Goal: Task Accomplishment & Management: Use online tool/utility

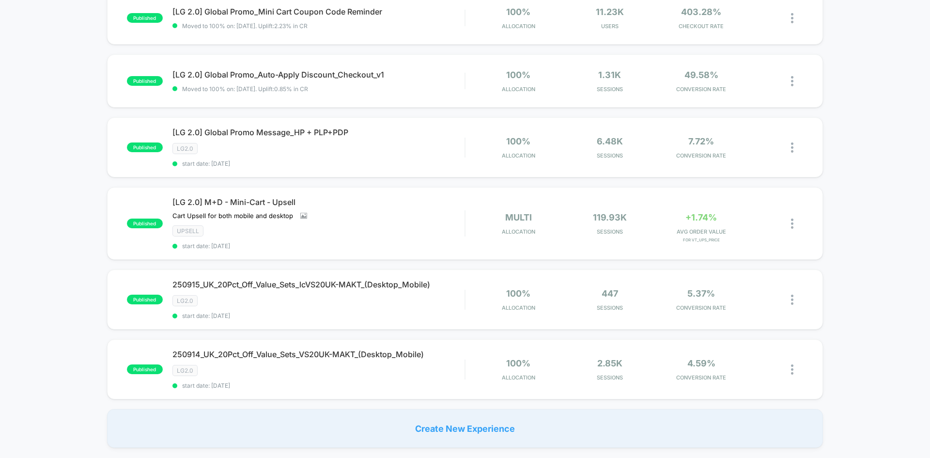
scroll to position [630, 0]
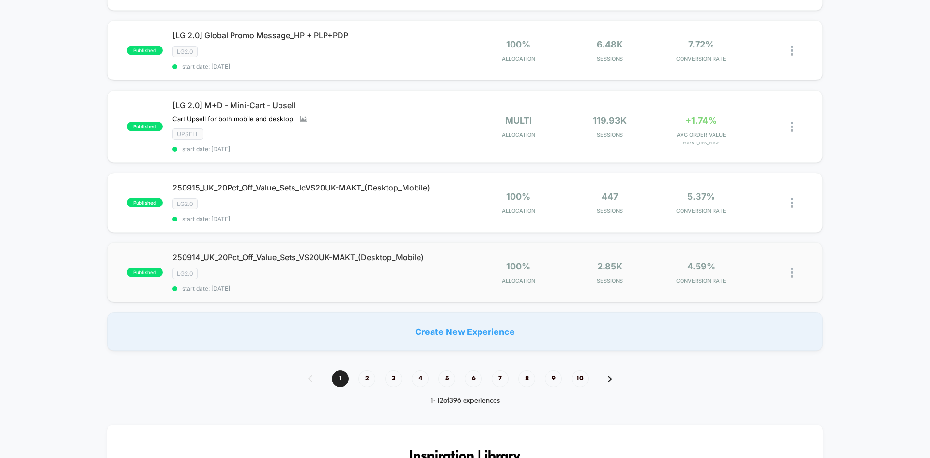
click at [792, 272] on img at bounding box center [792, 272] width 2 height 10
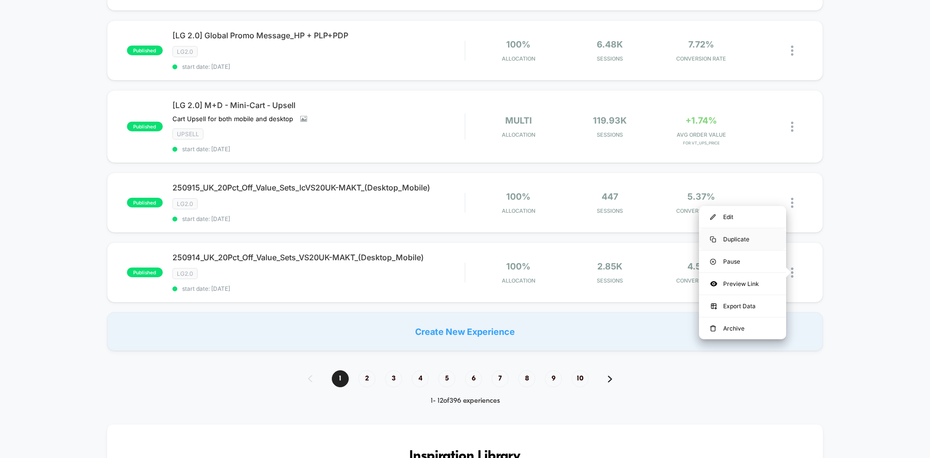
click at [741, 240] on div "Duplicate" at bounding box center [742, 239] width 87 height 22
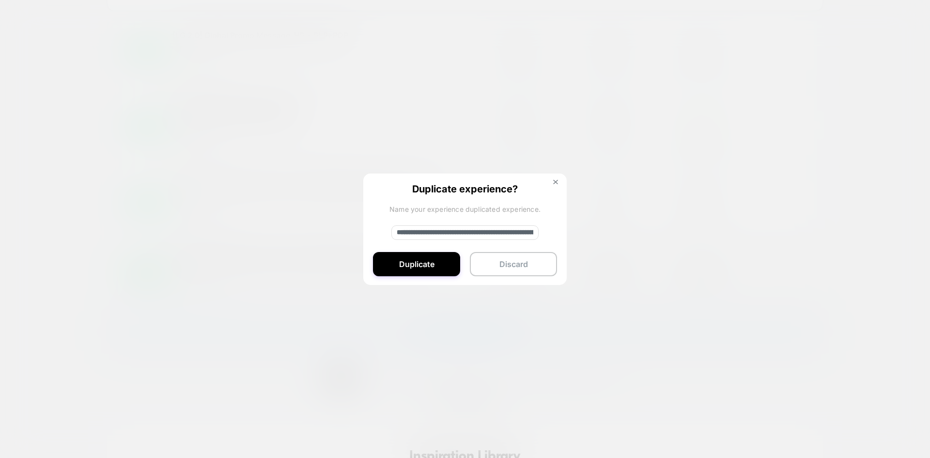
click at [460, 230] on input "**********" at bounding box center [465, 232] width 147 height 15
paste input
type input "**********"
click at [419, 271] on button "Duplicate" at bounding box center [416, 264] width 87 height 24
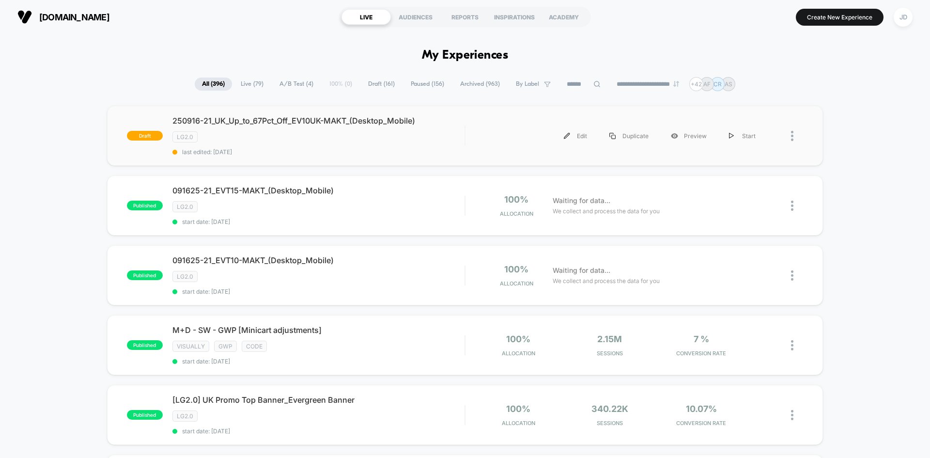
click at [790, 134] on div at bounding box center [785, 136] width 36 height 22
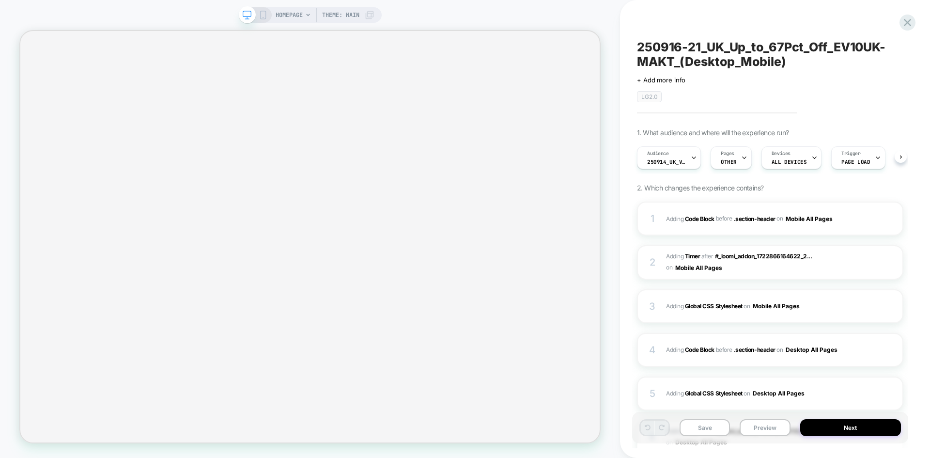
scroll to position [0, 0]
click at [262, 15] on icon at bounding box center [263, 15] width 9 height 9
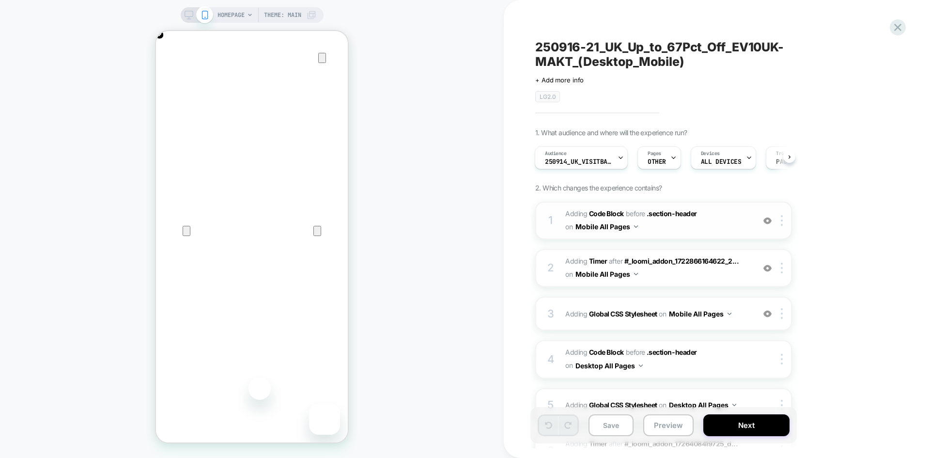
scroll to position [0, 384]
click at [657, 228] on span "Adding Code Block BEFORE .section-header .section-header on Mobile All Pages" at bounding box center [658, 220] width 185 height 26
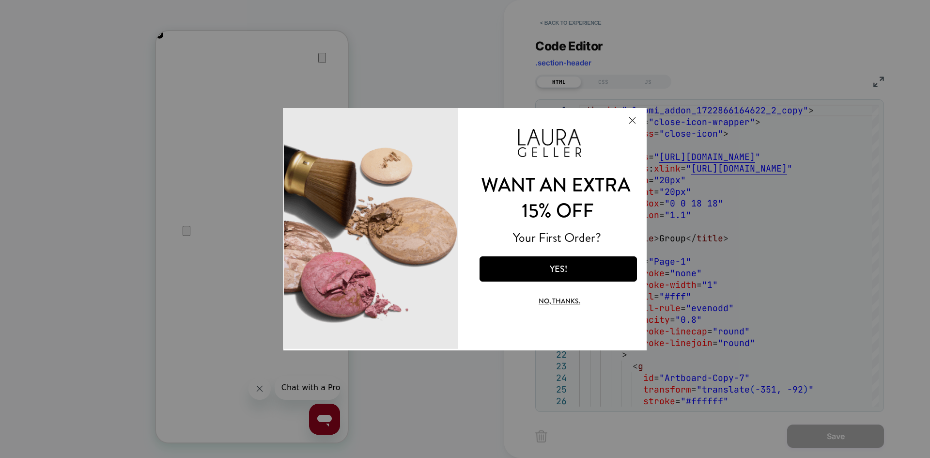
scroll to position [0, 0]
click at [631, 119] on button "Close Modal" at bounding box center [632, 119] width 26 height 23
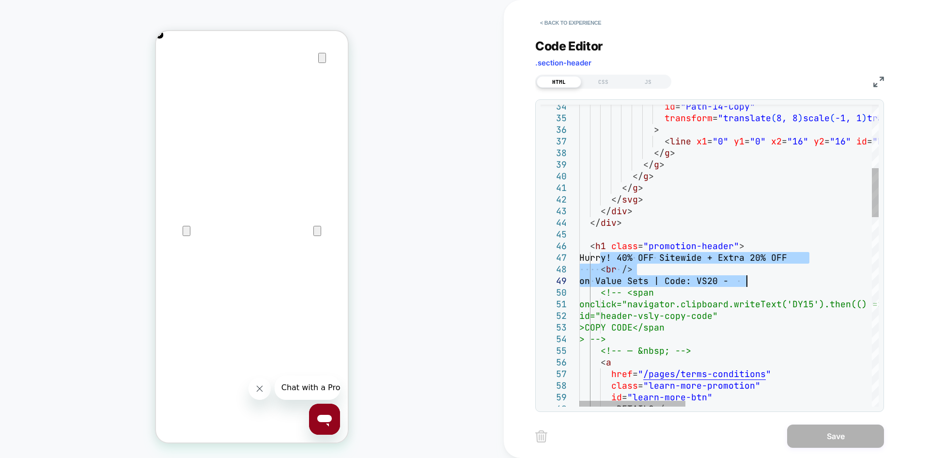
drag, startPoint x: 599, startPoint y: 256, endPoint x: 746, endPoint y: 282, distance: 149.5
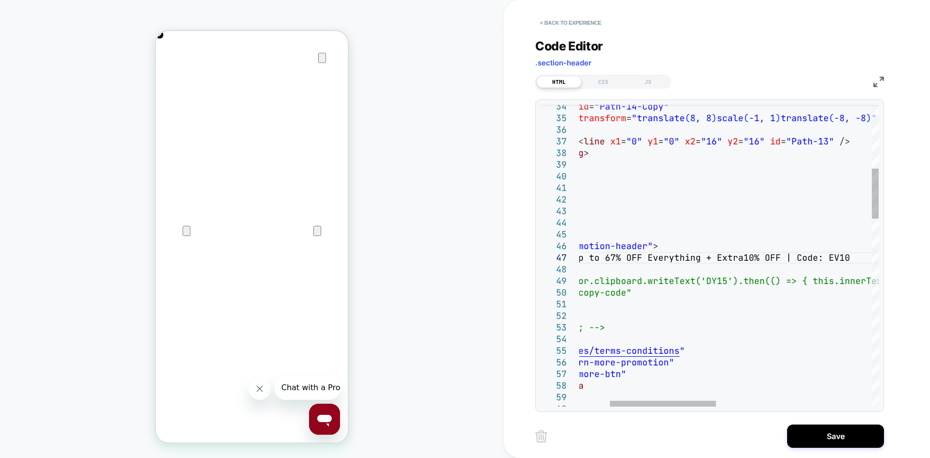
scroll to position [70, 381]
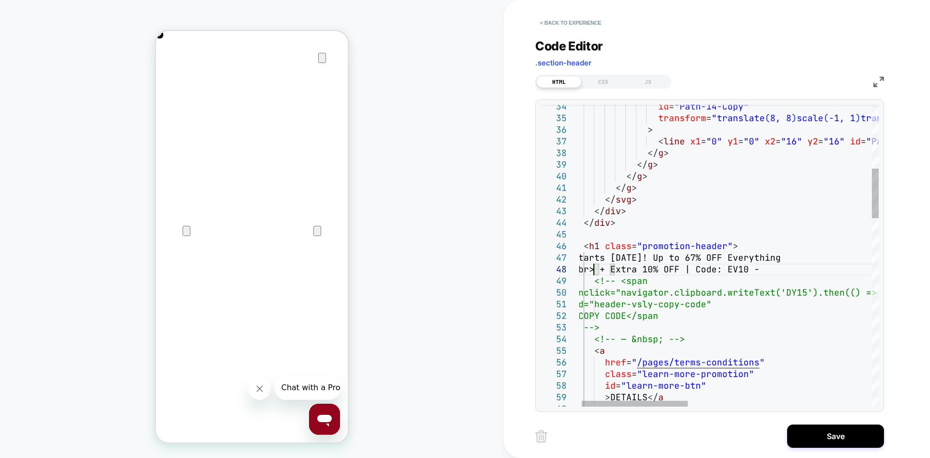
scroll to position [81, 21]
type textarea "**********"
click at [830, 438] on button "Save" at bounding box center [835, 435] width 97 height 23
click at [172, 72] on icon "Close" at bounding box center [166, 78] width 12 height 12
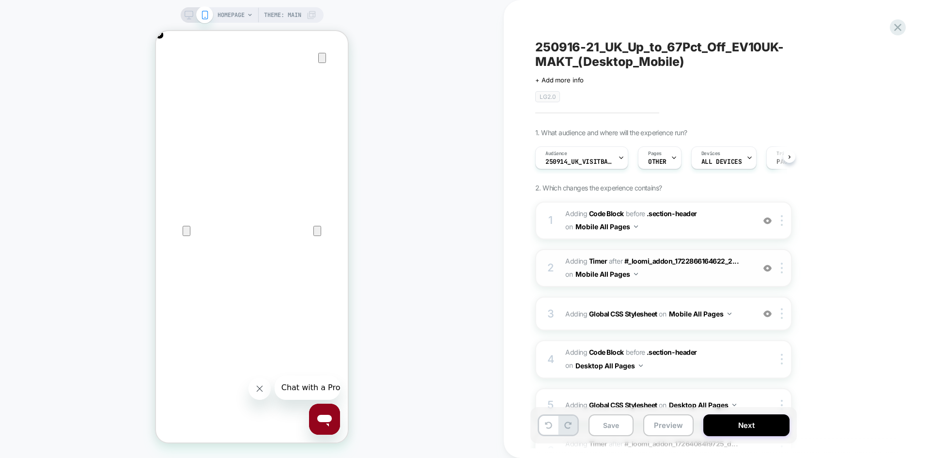
scroll to position [0, 0]
drag, startPoint x: 576, startPoint y: 59, endPoint x: 187, endPoint y: 11, distance: 392.1
click at [187, 11] on icon at bounding box center [189, 15] width 9 height 9
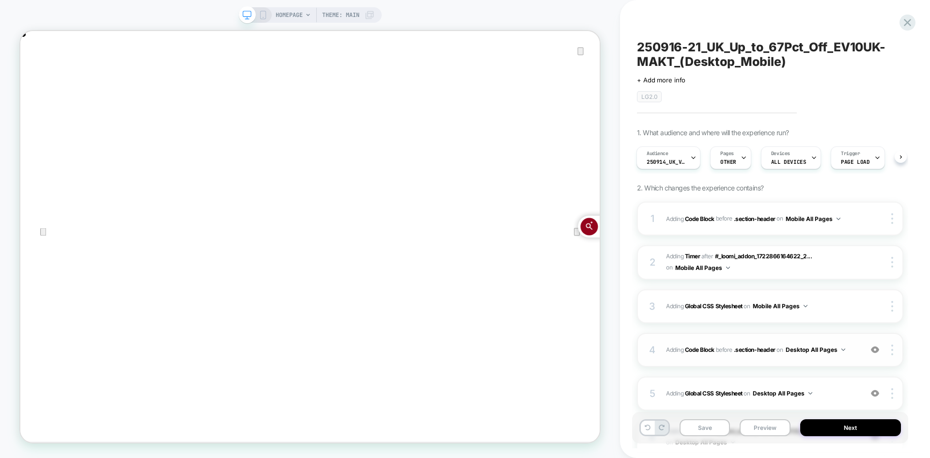
click at [855, 361] on div "4 Adding Code Block BEFORE .section-header .section-header on Desktop All Pages…" at bounding box center [770, 350] width 267 height 34
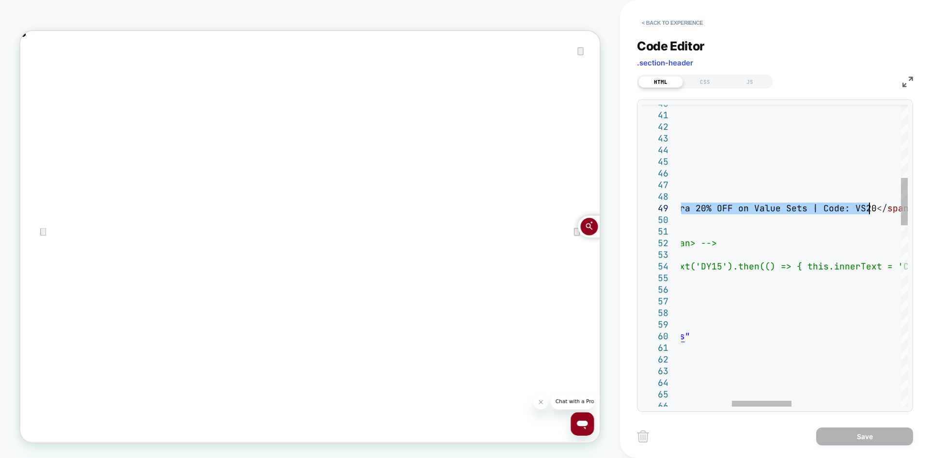
drag, startPoint x: 720, startPoint y: 206, endPoint x: 872, endPoint y: 204, distance: 152.2
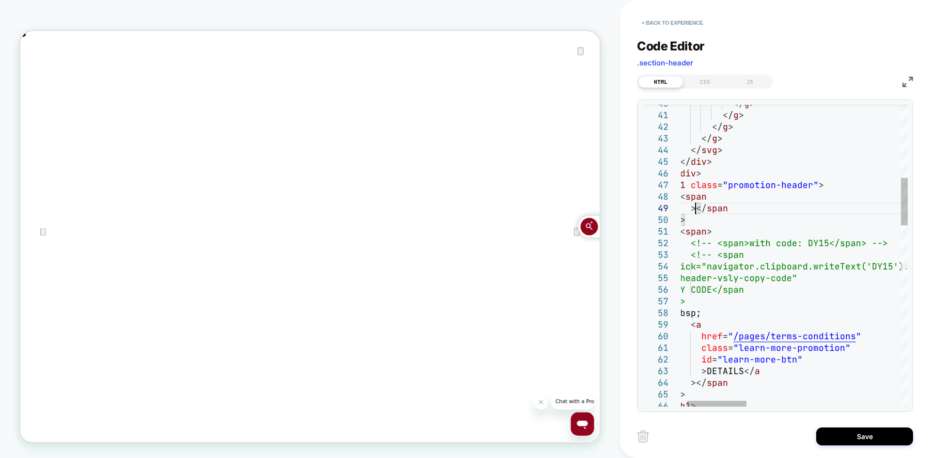
type textarea "**********"
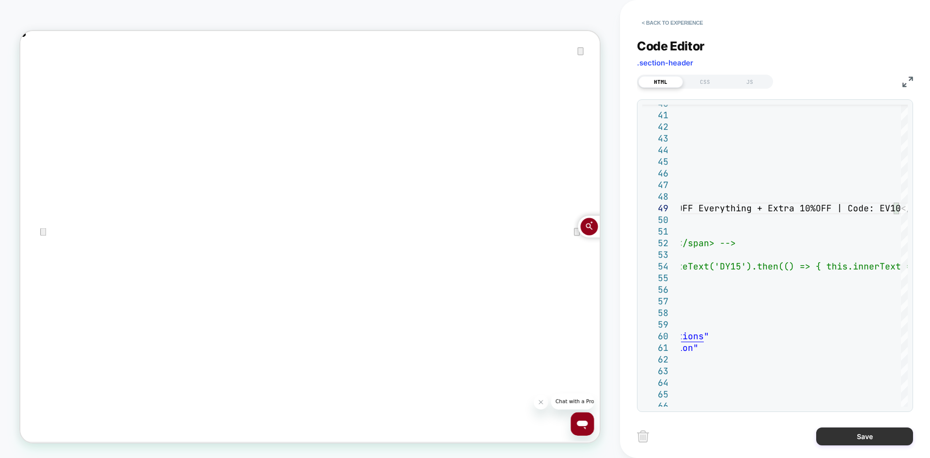
click at [849, 435] on button "Save" at bounding box center [865, 436] width 97 height 18
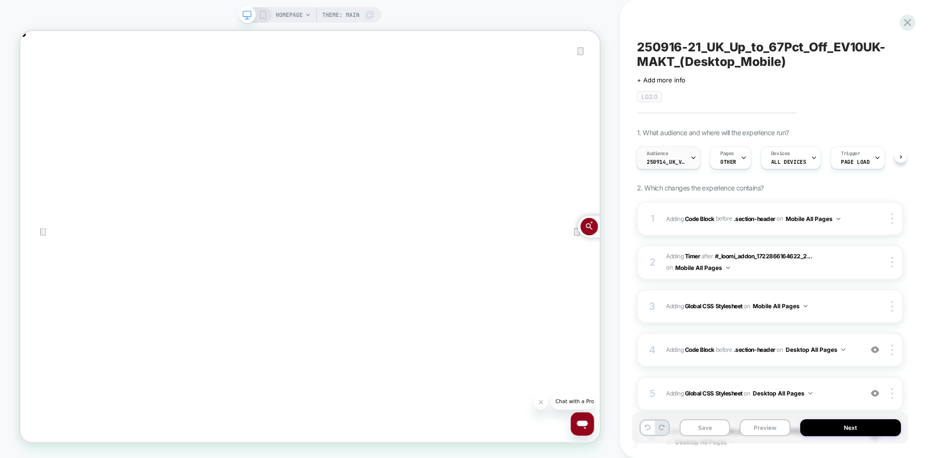
click at [672, 159] on span "250914_UK_VisitBanner_VS20UK-MAKT" at bounding box center [666, 161] width 39 height 7
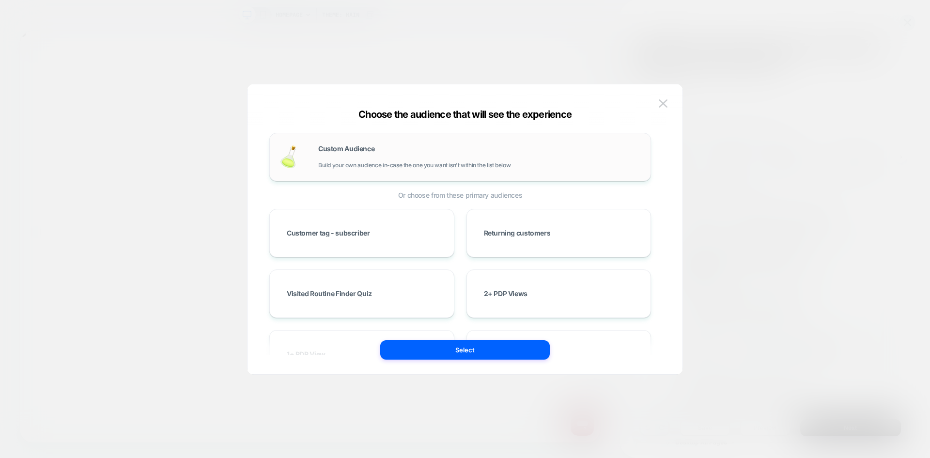
click at [462, 159] on div "Custom Audience Build your own audience in-case the one you want isn't within t…" at bounding box center [479, 156] width 323 height 23
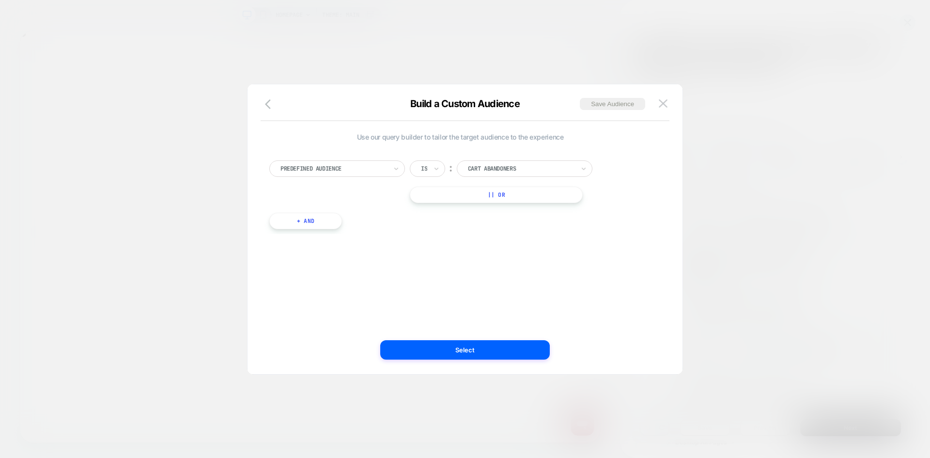
click at [363, 170] on div at bounding box center [334, 168] width 107 height 9
type input "*****"
click at [353, 211] on div "Visit In Page" at bounding box center [342, 209] width 126 height 16
click at [425, 171] on input "text" at bounding box center [423, 168] width 4 height 9
click at [434, 227] on div "Contains" at bounding box center [451, 227] width 63 height 16
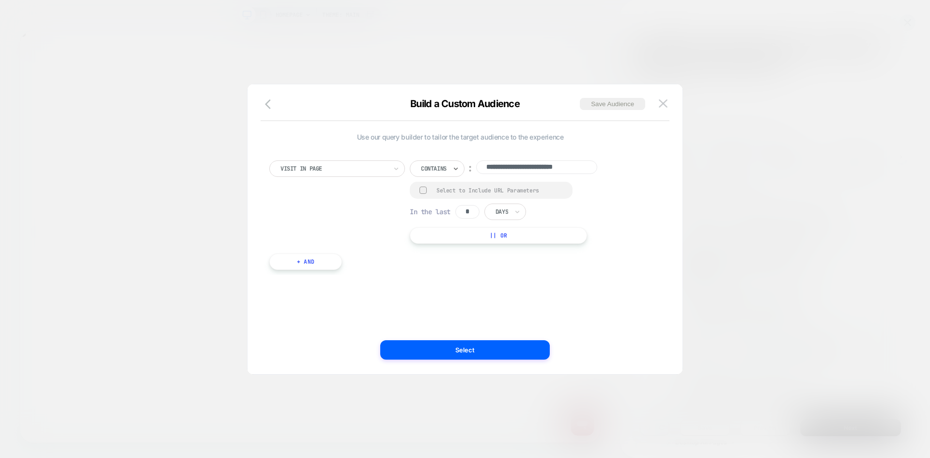
click at [424, 189] on div at bounding box center [423, 190] width 7 height 7
click at [469, 240] on button "|| Or" at bounding box center [498, 236] width 177 height 16
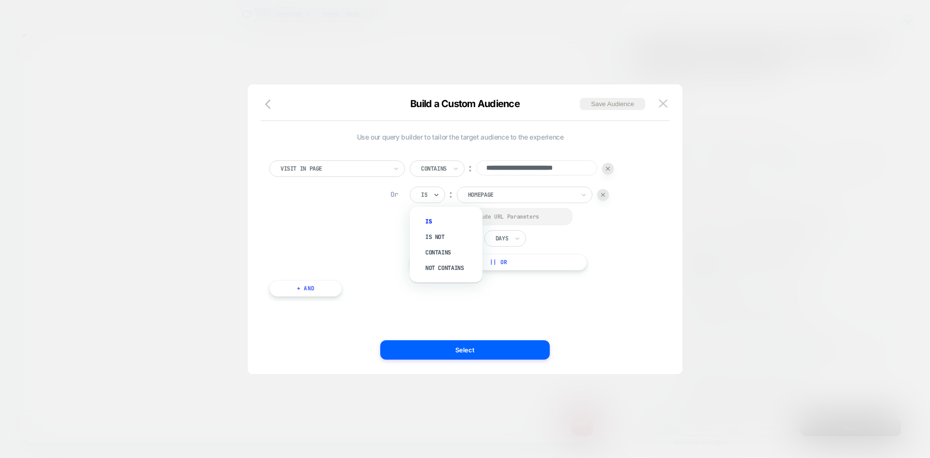
click at [432, 193] on div "Is" at bounding box center [427, 195] width 35 height 16
click at [445, 270] on div "Not contains" at bounding box center [451, 268] width 63 height 16
click at [541, 164] on input "**********" at bounding box center [536, 167] width 121 height 15
paste input
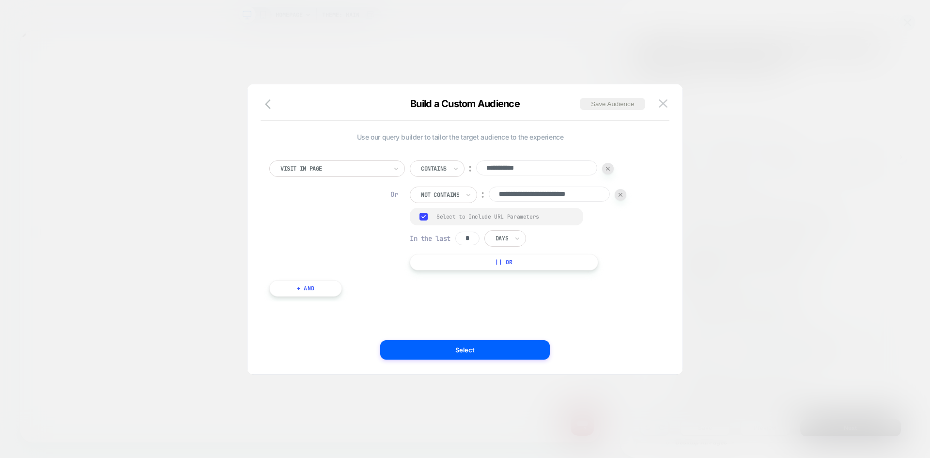
scroll to position [0, 773]
click at [538, 166] on input "**********" at bounding box center [536, 167] width 121 height 15
paste input "**********"
type input "**********"
click at [523, 198] on input "**********" at bounding box center [549, 194] width 121 height 15
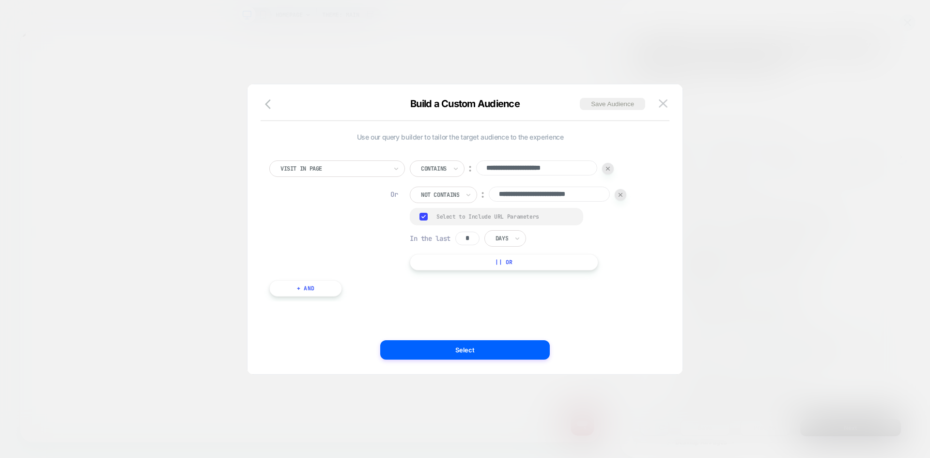
paste input
type input "**********"
click at [603, 106] on button "Save Audience" at bounding box center [612, 104] width 65 height 12
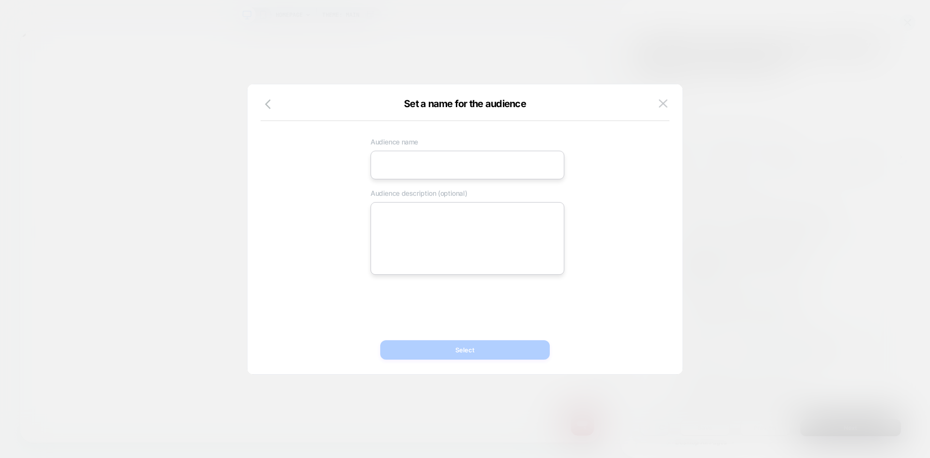
click at [473, 163] on input at bounding box center [468, 165] width 194 height 29
paste input "**********"
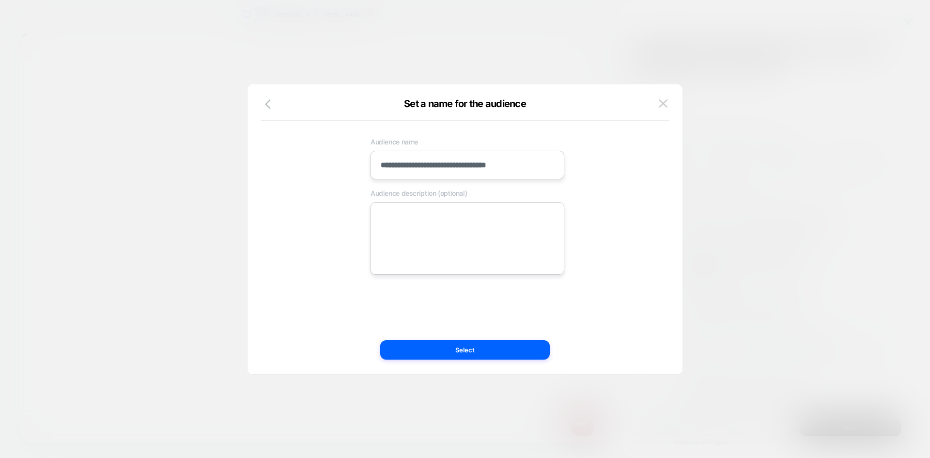
type input "**********"
click at [444, 244] on textarea at bounding box center [468, 238] width 194 height 73
paste textarea "**********"
type textarea "*"
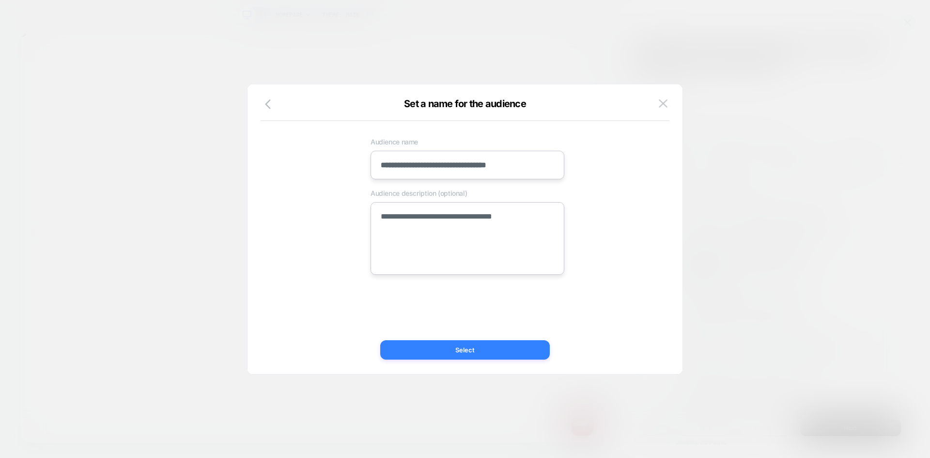
type textarea "**********"
click at [454, 352] on button "Select" at bounding box center [465, 349] width 170 height 19
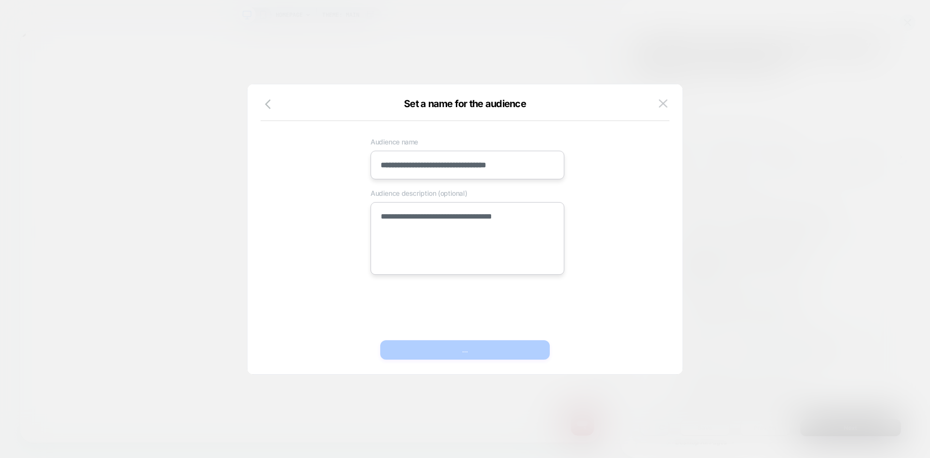
type textarea "*"
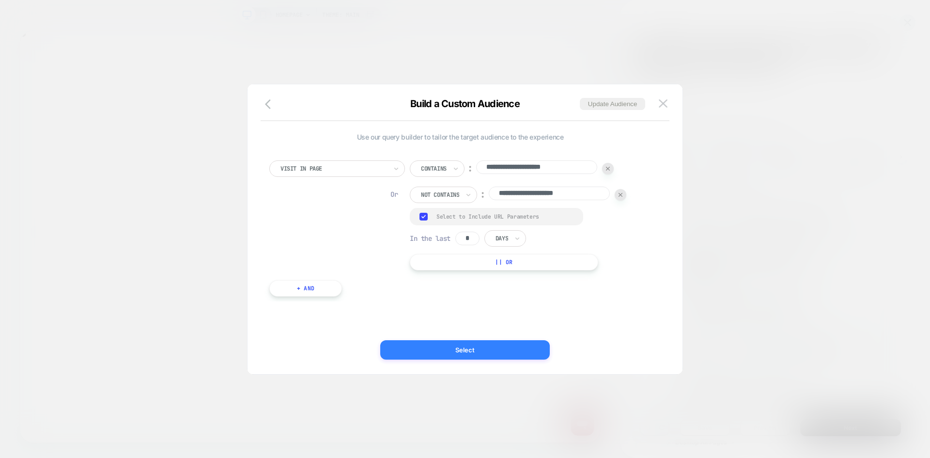
click at [447, 350] on button "Select" at bounding box center [465, 349] width 170 height 19
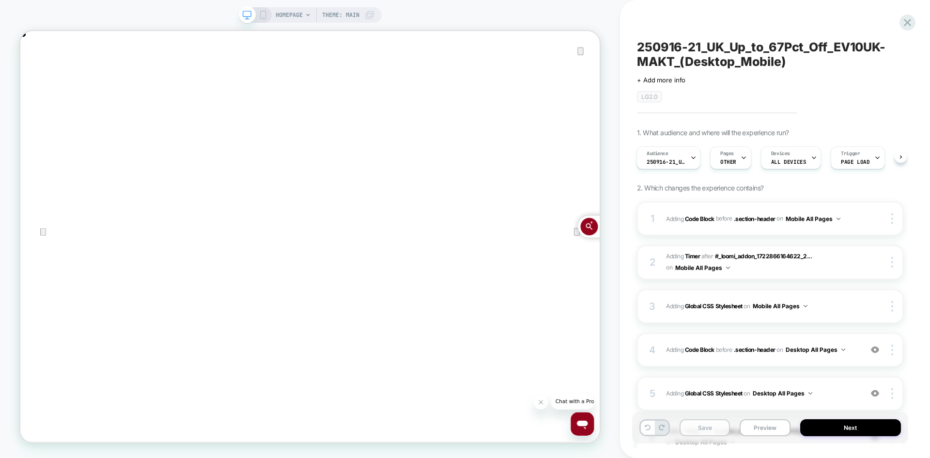
click at [701, 426] on button "Save" at bounding box center [705, 427] width 50 height 17
click at [843, 430] on button "Next" at bounding box center [851, 427] width 101 height 17
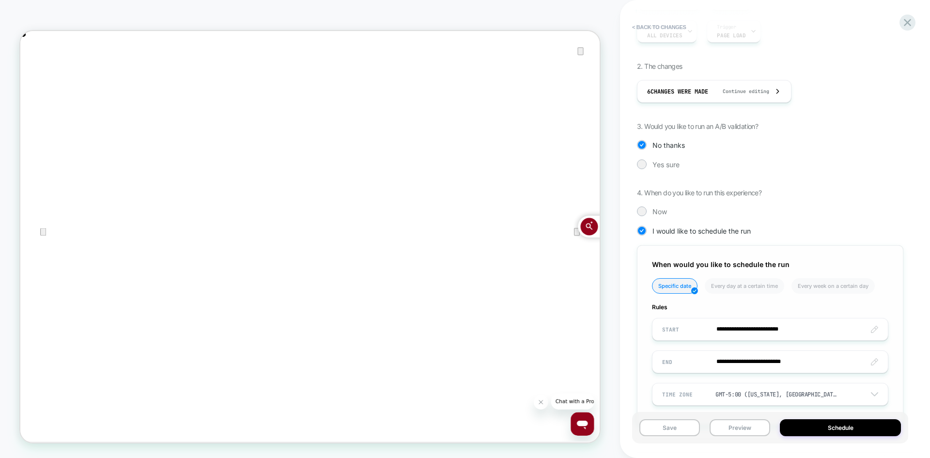
scroll to position [194, 0]
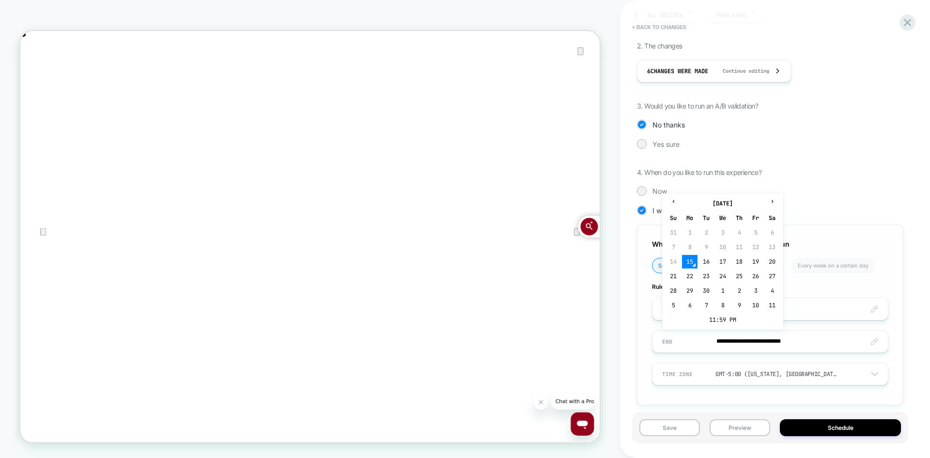
click at [746, 345] on input "**********" at bounding box center [771, 341] width 236 height 23
click at [673, 274] on td "21" at bounding box center [674, 276] width 16 height 14
type input "**********"
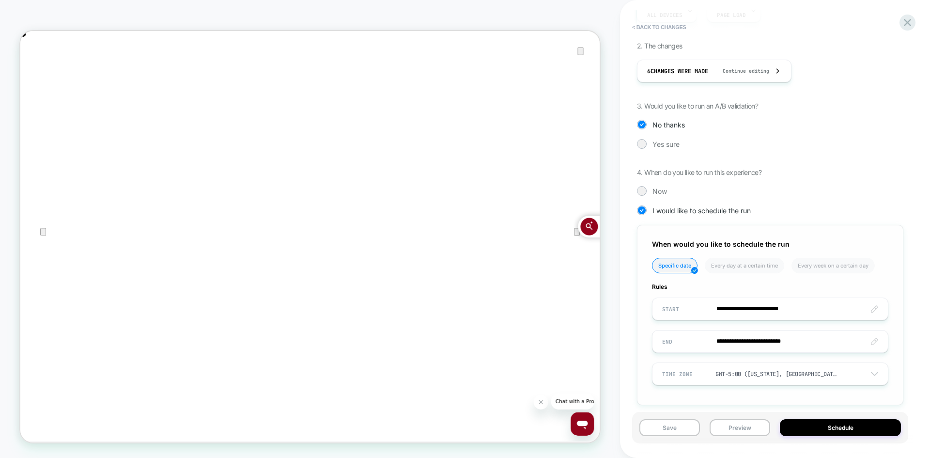
click at [754, 309] on input "**********" at bounding box center [771, 309] width 236 height 23
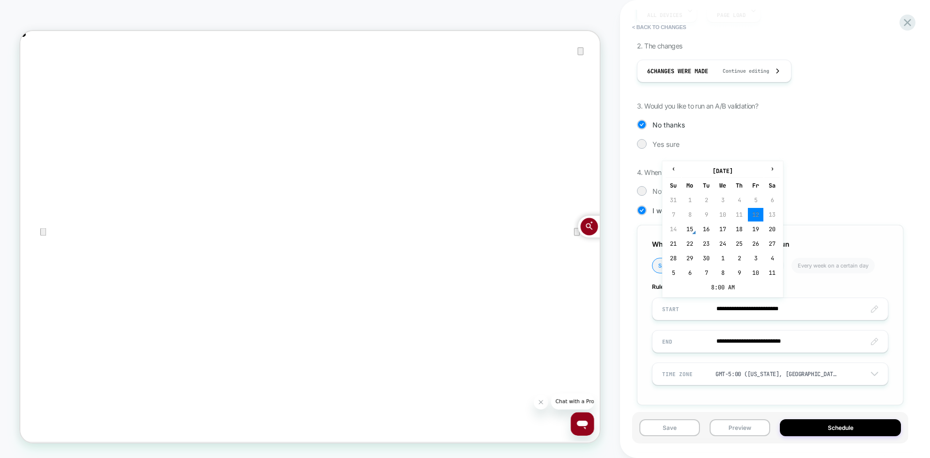
scroll to position [0, 773]
click at [704, 229] on td "16" at bounding box center [707, 229] width 16 height 14
click at [743, 309] on input "**********" at bounding box center [771, 309] width 236 height 23
click at [685, 226] on td "15" at bounding box center [690, 229] width 16 height 14
type input "**********"
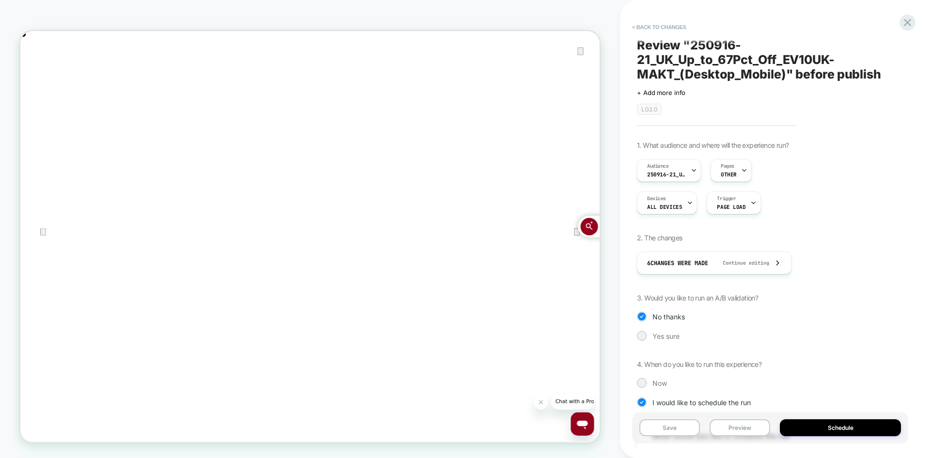
scroll to position [0, 0]
click at [678, 425] on button "Save" at bounding box center [670, 427] width 61 height 17
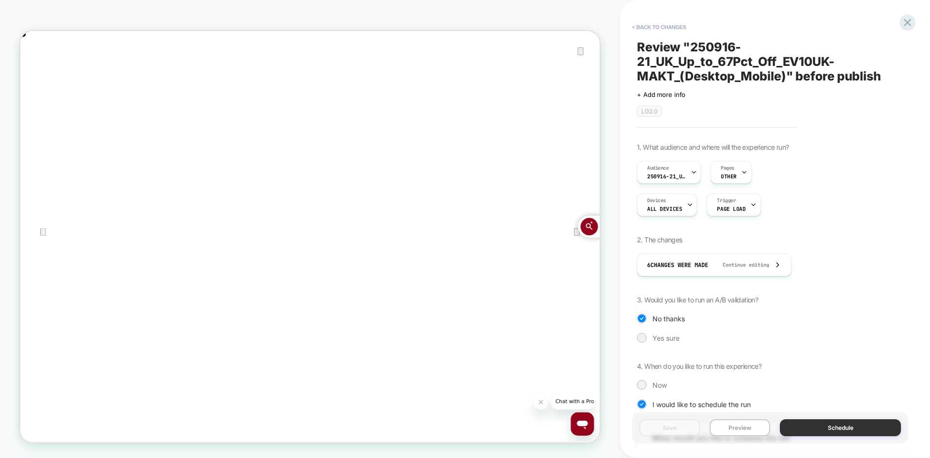
scroll to position [0, 1546]
click at [821, 427] on button "Schedule" at bounding box center [840, 427] width 121 height 17
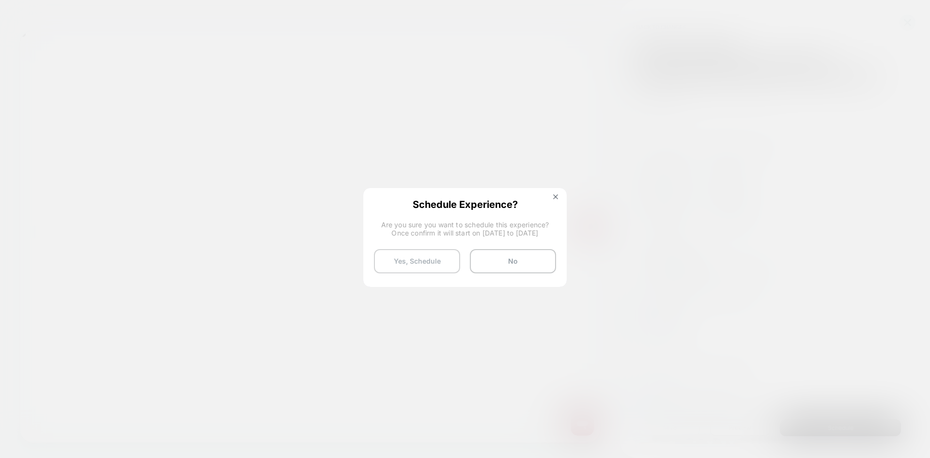
click at [439, 261] on button "Yes, Schedule" at bounding box center [417, 261] width 86 height 24
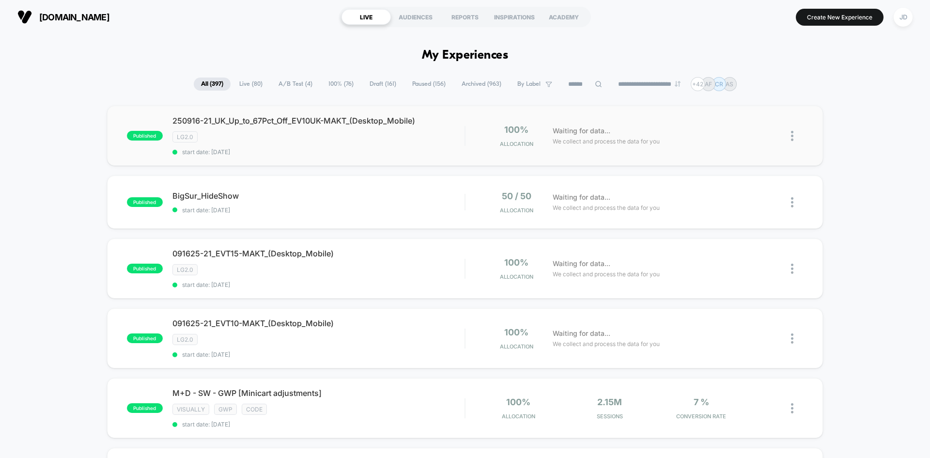
click at [793, 134] on img at bounding box center [792, 136] width 2 height 10
click at [752, 104] on div "Duplicate" at bounding box center [742, 103] width 87 height 22
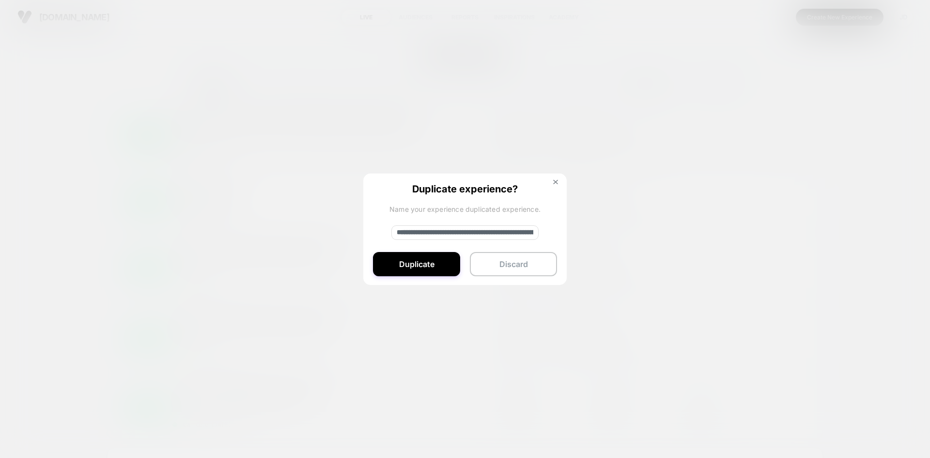
click at [465, 231] on input "**********" at bounding box center [465, 232] width 147 height 15
paste input "**********"
type input "**********"
click at [423, 269] on button "Duplicate" at bounding box center [416, 264] width 87 height 24
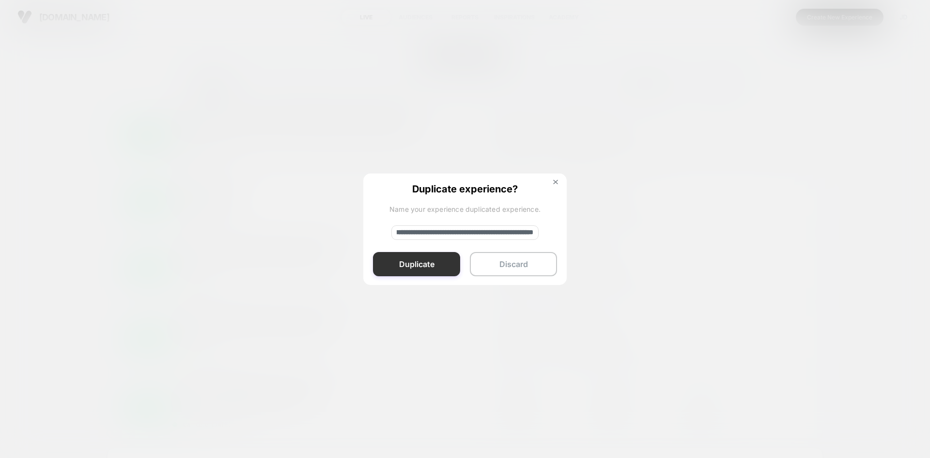
scroll to position [0, 0]
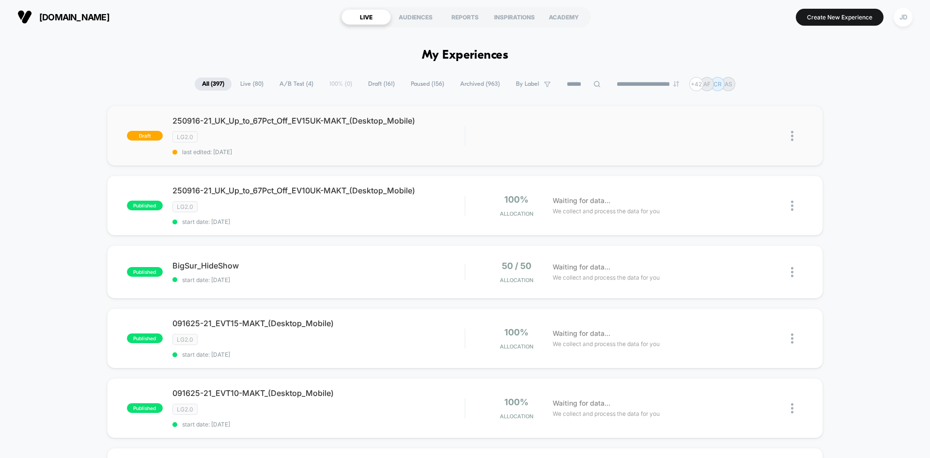
click at [793, 138] on img at bounding box center [792, 136] width 2 height 10
click at [743, 94] on div "Edit" at bounding box center [742, 91] width 87 height 22
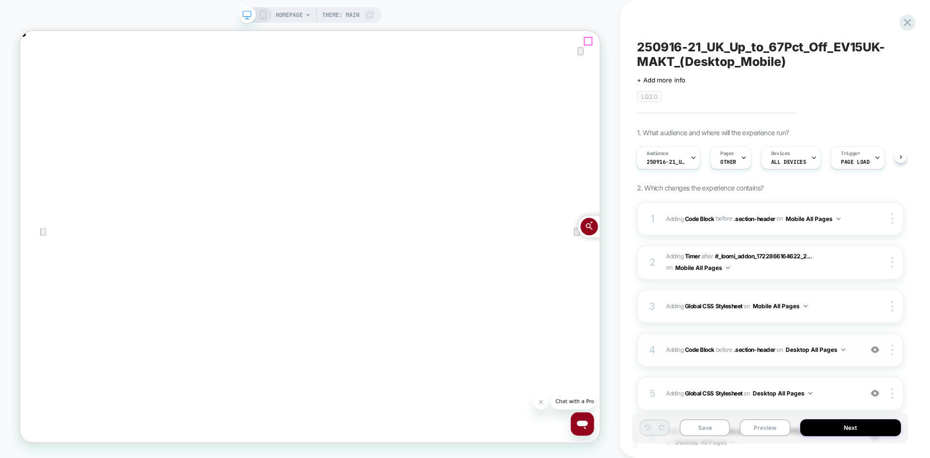
click at [36, 74] on icon "Close" at bounding box center [30, 80] width 12 height 12
click at [854, 358] on div "4 Adding Code Block BEFORE .section-header .section-header on Desktop All Pages…" at bounding box center [770, 350] width 267 height 34
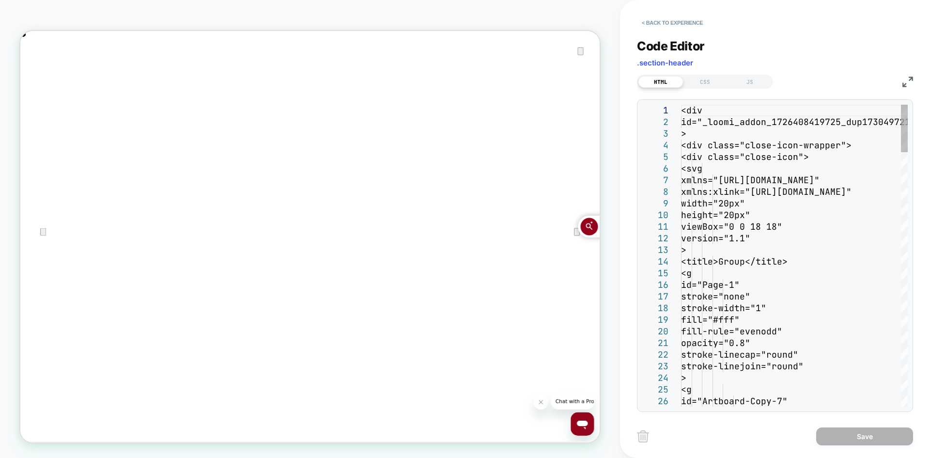
scroll to position [0, 1546]
click at [36, 74] on icon "Close" at bounding box center [30, 80] width 12 height 12
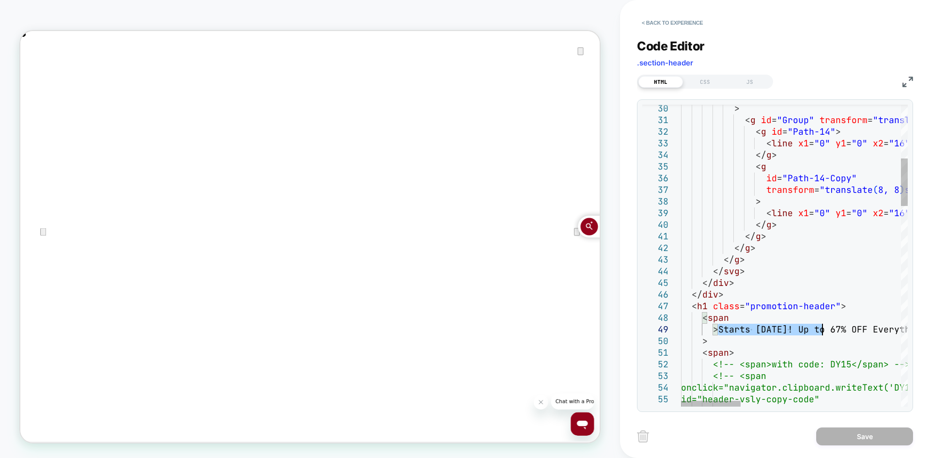
scroll to position [0, 0]
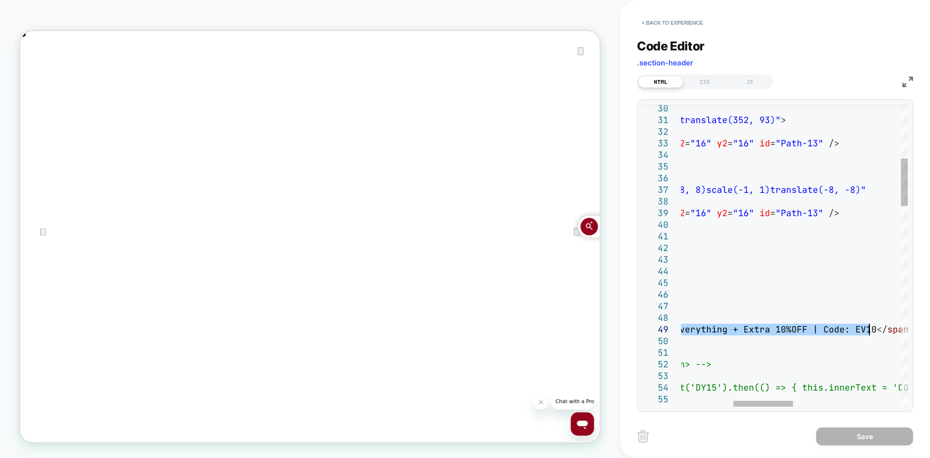
drag, startPoint x: 720, startPoint y: 330, endPoint x: 870, endPoint y: 330, distance: 150.2
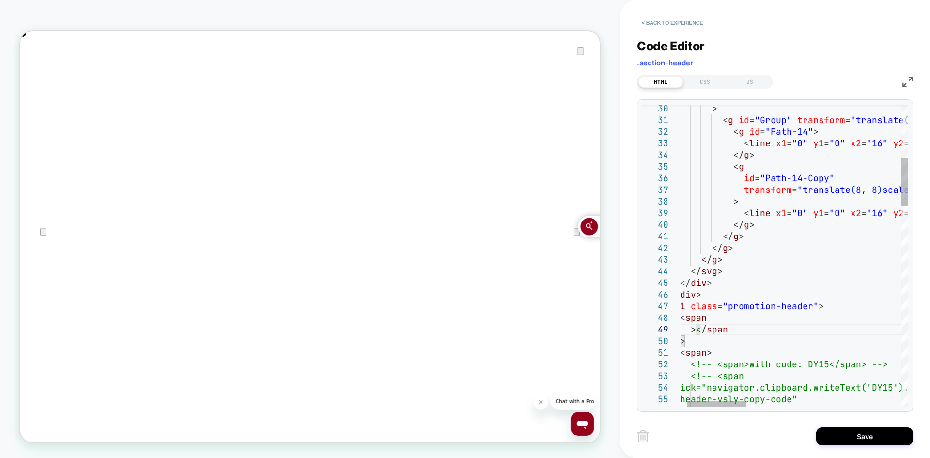
type textarea "**********"
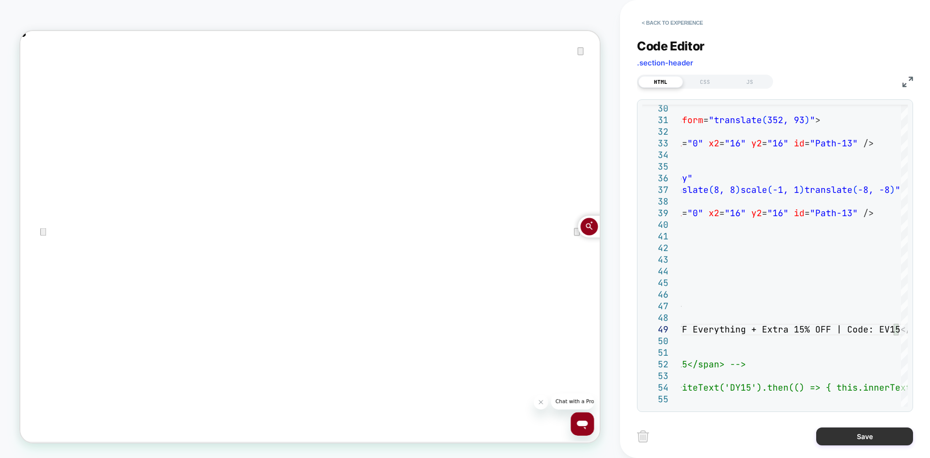
click at [855, 439] on button "Save" at bounding box center [865, 436] width 97 height 18
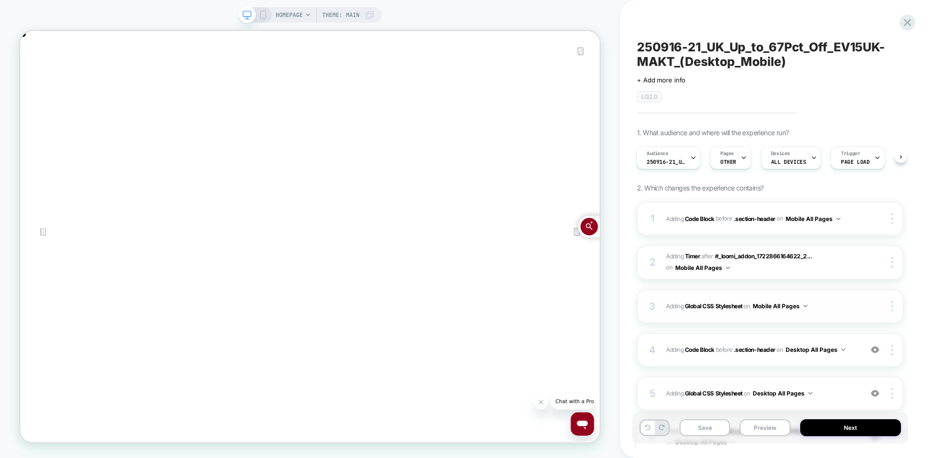
scroll to position [0, 773]
click at [261, 14] on icon at bounding box center [263, 15] width 9 height 9
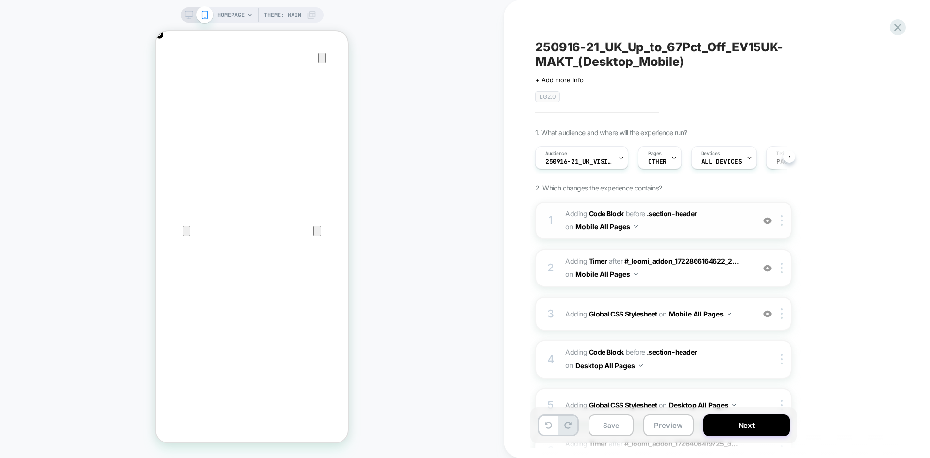
scroll to position [0, 0]
click at [722, 229] on span "Adding Code Block BEFORE .section-header .section-header on Mobile All Pages" at bounding box center [658, 220] width 185 height 26
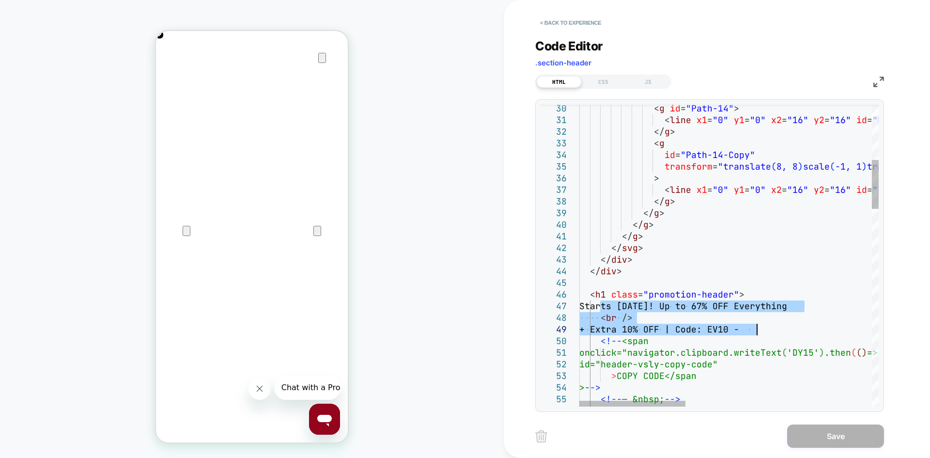
scroll to position [0, 384]
drag, startPoint x: 717, startPoint y: 323, endPoint x: 759, endPoint y: 330, distance: 42.8
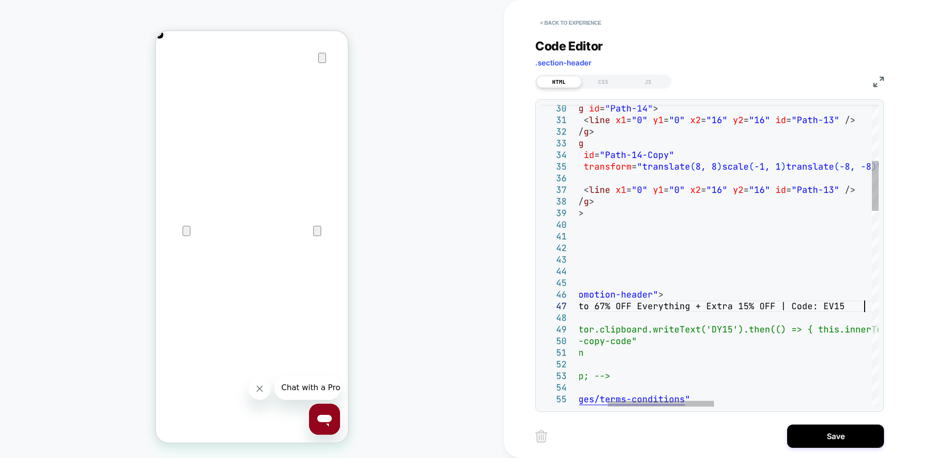
scroll to position [70, 371]
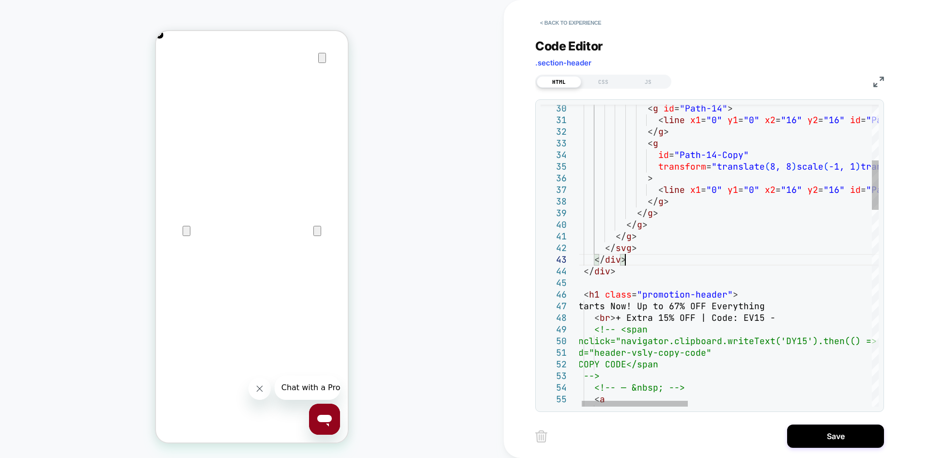
type textarea "**********"
click at [823, 441] on button "Save" at bounding box center [835, 435] width 97 height 23
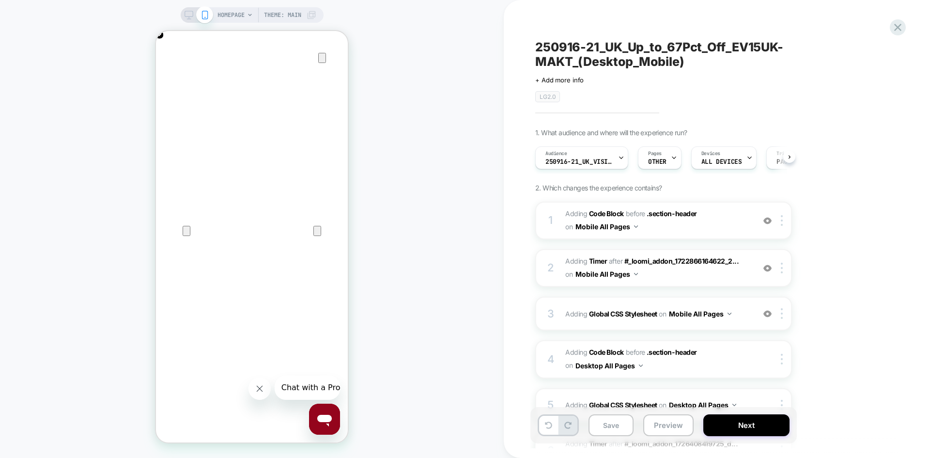
scroll to position [0, 0]
click at [183, 15] on div "HOMEPAGE Theme: MAIN" at bounding box center [252, 15] width 143 height 16
click at [602, 423] on button "Save" at bounding box center [611, 425] width 45 height 22
click at [190, 15] on icon at bounding box center [189, 15] width 9 height 9
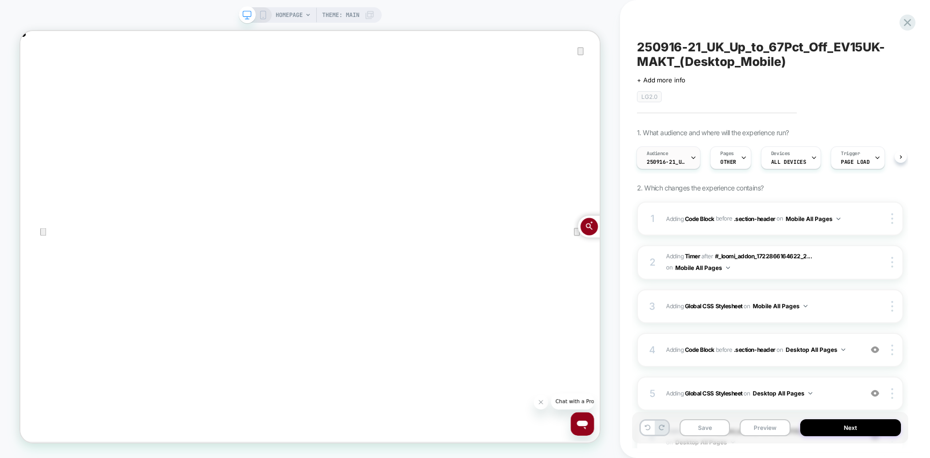
scroll to position [0, 1546]
drag, startPoint x: 708, startPoint y: 424, endPoint x: 727, endPoint y: 351, distance: 75.1
click at [708, 424] on button "Save" at bounding box center [705, 427] width 50 height 17
click at [684, 163] on span "250916-21_UK_VisitBanner_EV10UK-MAKT" at bounding box center [666, 161] width 39 height 7
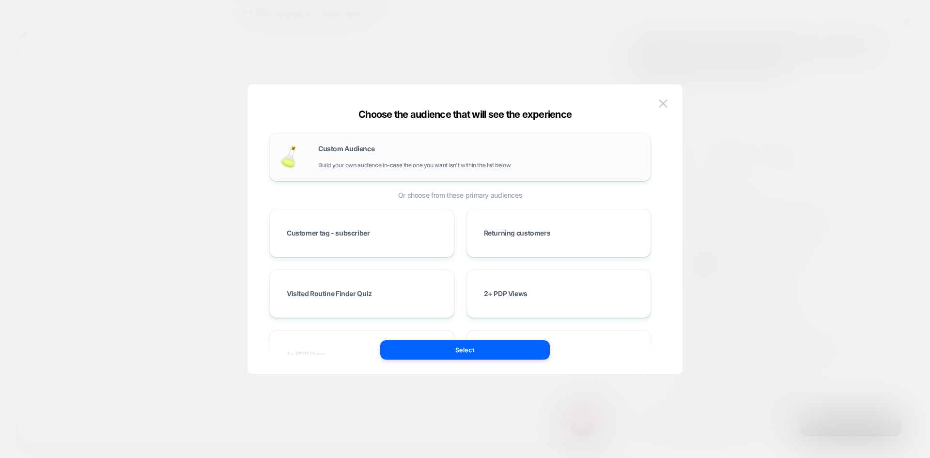
click at [423, 163] on span "Build your own audience in-case the one you want isn't within the list below" at bounding box center [414, 165] width 192 height 7
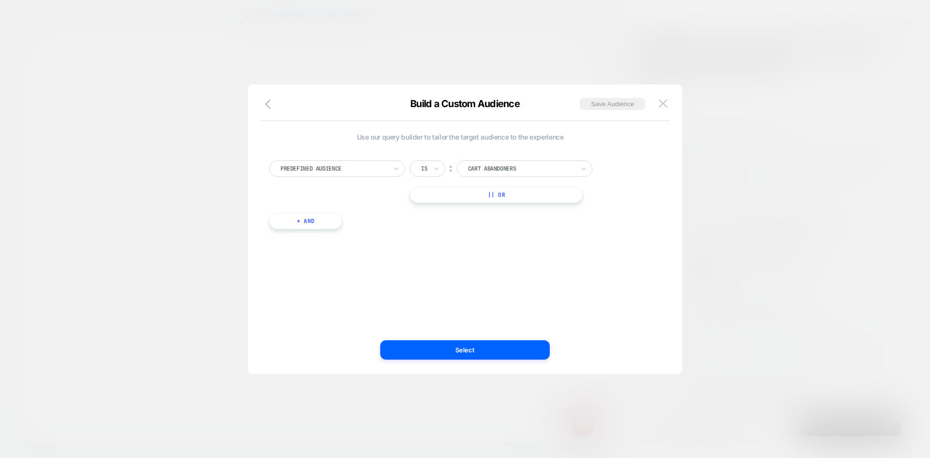
scroll to position [0, 0]
click at [346, 169] on div at bounding box center [334, 168] width 107 height 9
type input "*****"
click at [318, 208] on div "Visit In Page" at bounding box center [342, 209] width 126 height 16
click at [423, 172] on input "text" at bounding box center [423, 168] width 4 height 9
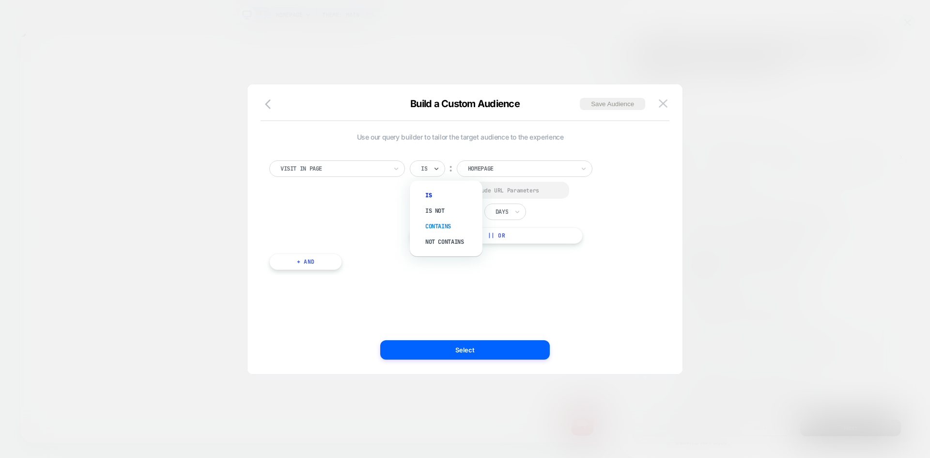
click at [441, 228] on div "Contains" at bounding box center [451, 227] width 63 height 16
click at [424, 187] on div at bounding box center [423, 190] width 7 height 7
drag, startPoint x: 476, startPoint y: 211, endPoint x: 503, endPoint y: 214, distance: 27.7
click at [452, 211] on div "In the last * Days" at bounding box center [468, 212] width 116 height 16
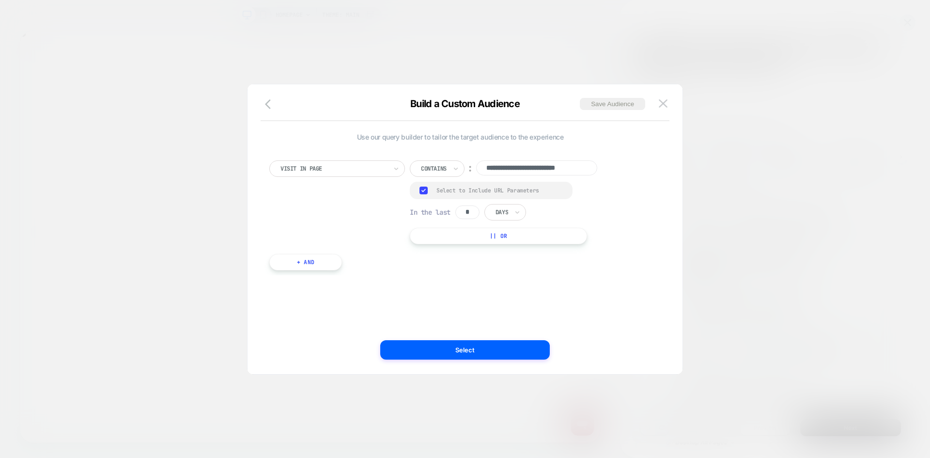
type input "**********"
click at [508, 210] on div at bounding box center [502, 212] width 13 height 9
drag, startPoint x: 471, startPoint y: 215, endPoint x: 453, endPoint y: 216, distance: 17.5
click at [446, 215] on div "In the last * Days" at bounding box center [468, 212] width 116 height 16
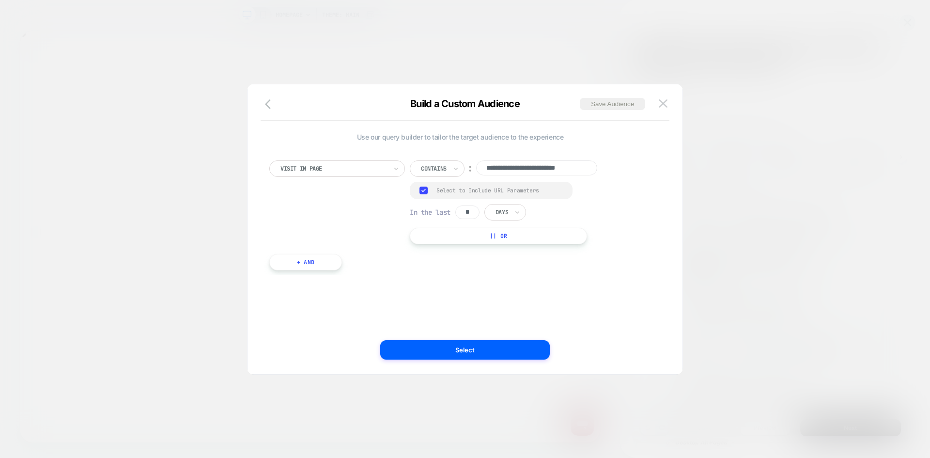
type input "*"
click at [508, 215] on div at bounding box center [502, 212] width 13 height 9
click at [507, 236] on div "Hours" at bounding box center [527, 239] width 63 height 16
click at [523, 165] on input "**********" at bounding box center [536, 167] width 121 height 15
paste input "**********"
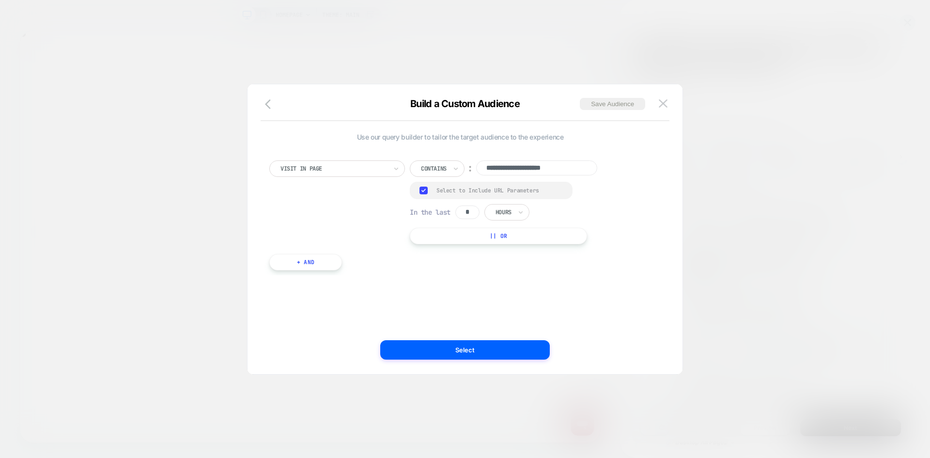
scroll to position [0, 773]
type input "**********"
click at [600, 105] on button "Save Audience" at bounding box center [612, 104] width 65 height 12
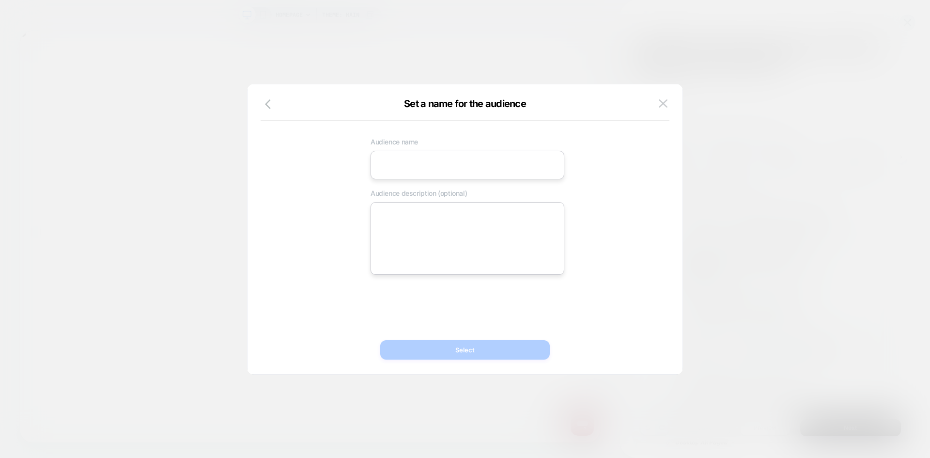
click at [402, 168] on input at bounding box center [468, 165] width 194 height 29
paste input "**********"
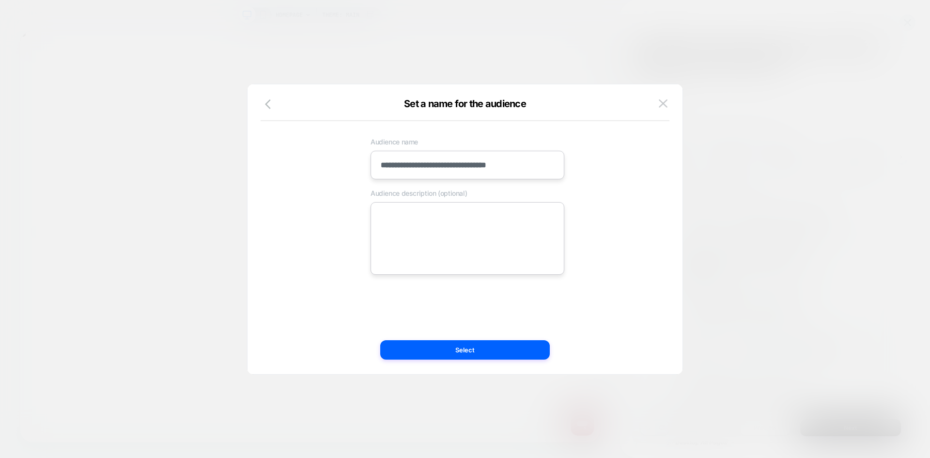
type input "**********"
click at [436, 270] on textarea at bounding box center [468, 238] width 194 height 73
paste textarea "**********"
type textarea "*"
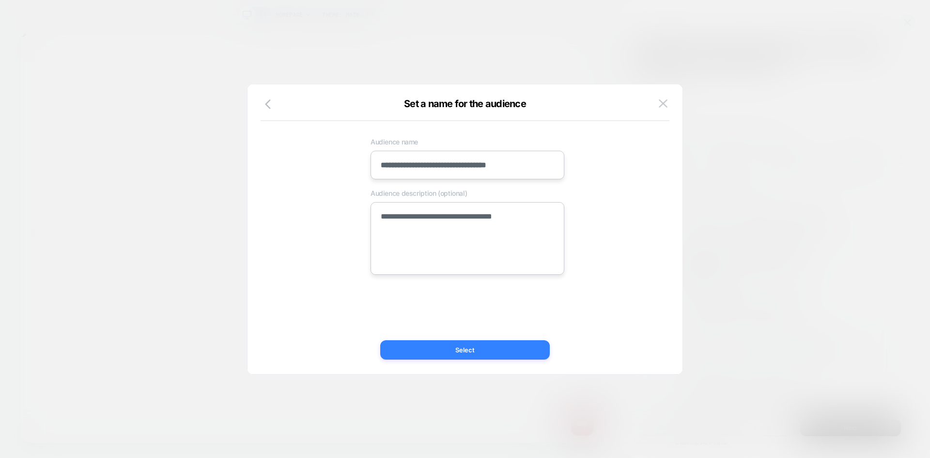
type textarea "**********"
click at [464, 351] on button "Select" at bounding box center [465, 349] width 170 height 19
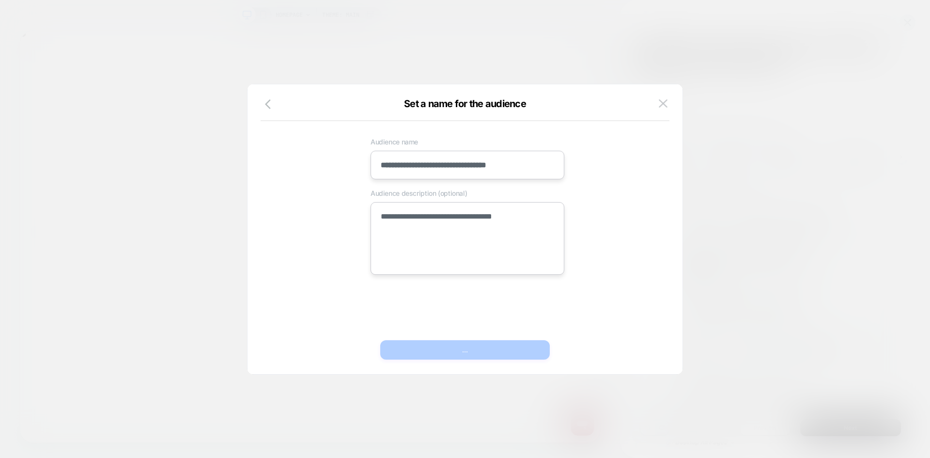
type textarea "*"
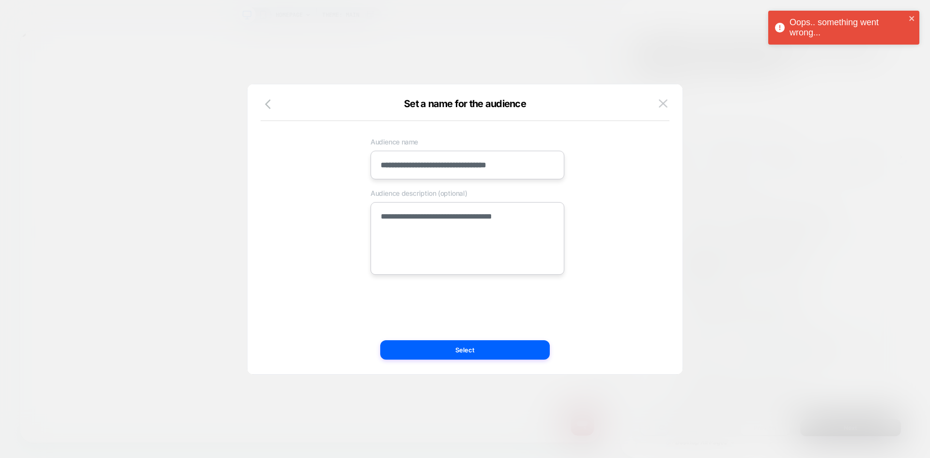
scroll to position [0, 1546]
drag, startPoint x: 268, startPoint y: 105, endPoint x: 656, endPoint y: 104, distance: 387.7
click at [270, 105] on icon "button" at bounding box center [271, 104] width 12 height 12
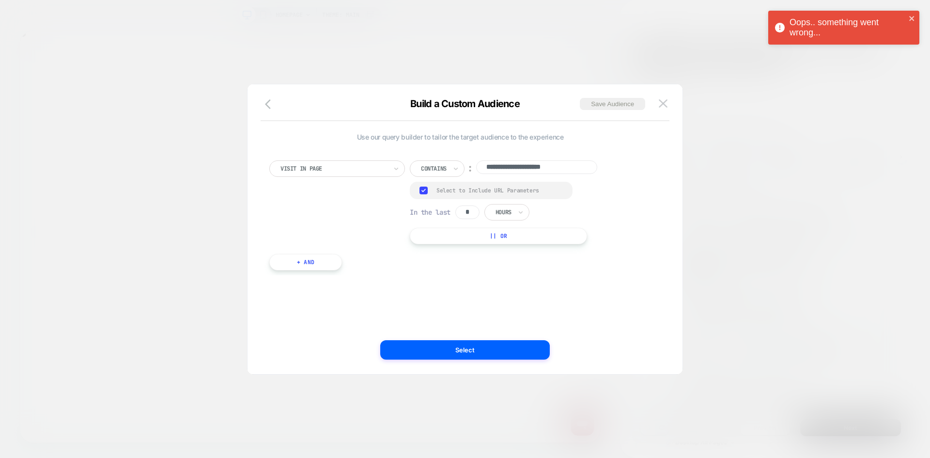
drag, startPoint x: 267, startPoint y: 107, endPoint x: 643, endPoint y: 110, distance: 376.1
click at [267, 107] on icon "button" at bounding box center [271, 104] width 12 height 12
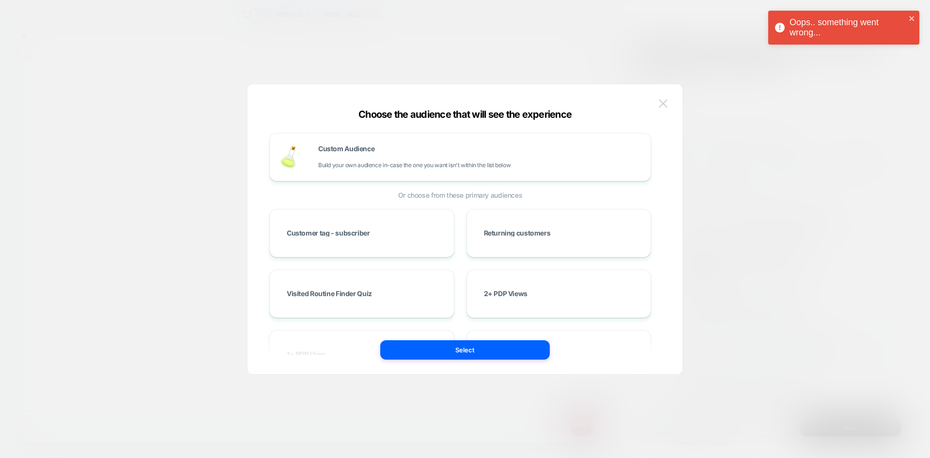
click at [662, 101] on img at bounding box center [663, 103] width 9 height 8
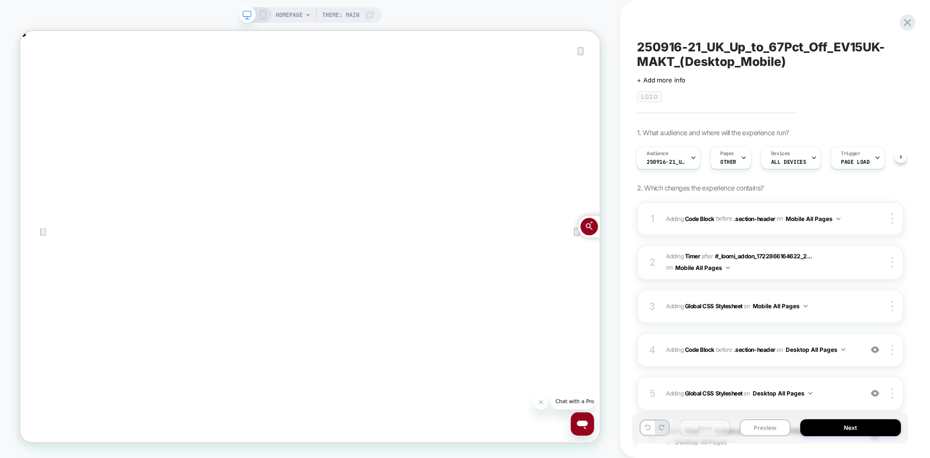
click at [910, 20] on icon at bounding box center [907, 22] width 7 height 7
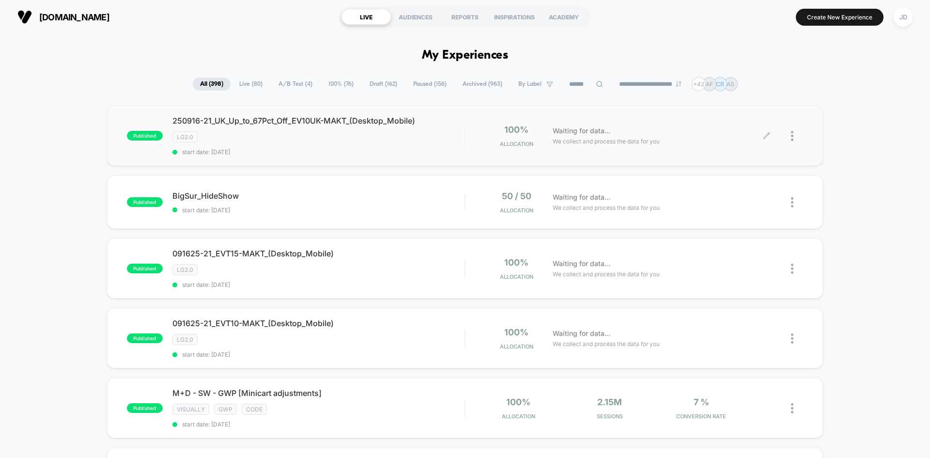
click at [794, 134] on div at bounding box center [797, 136] width 12 height 23
click at [737, 81] on div "Edit" at bounding box center [742, 80] width 87 height 22
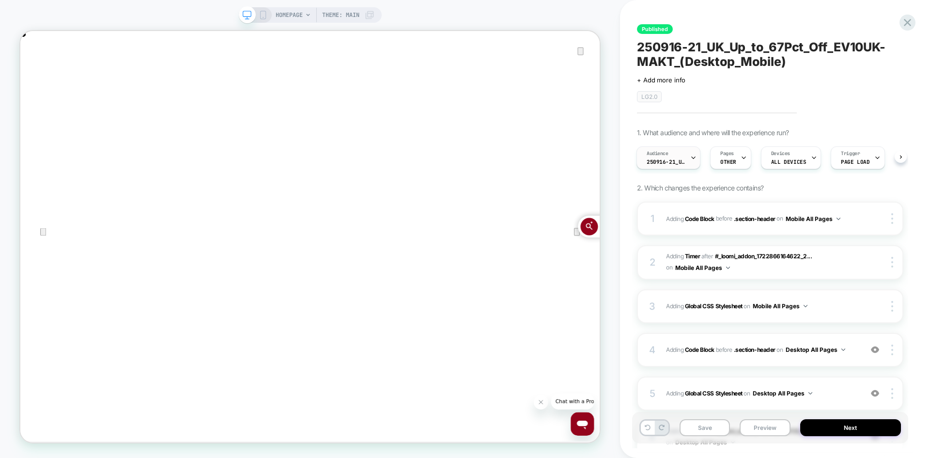
scroll to position [0, 1546]
click at [669, 161] on span "250916-21_UK_VisitBanner_EV10UK-MAKT" at bounding box center [666, 161] width 39 height 7
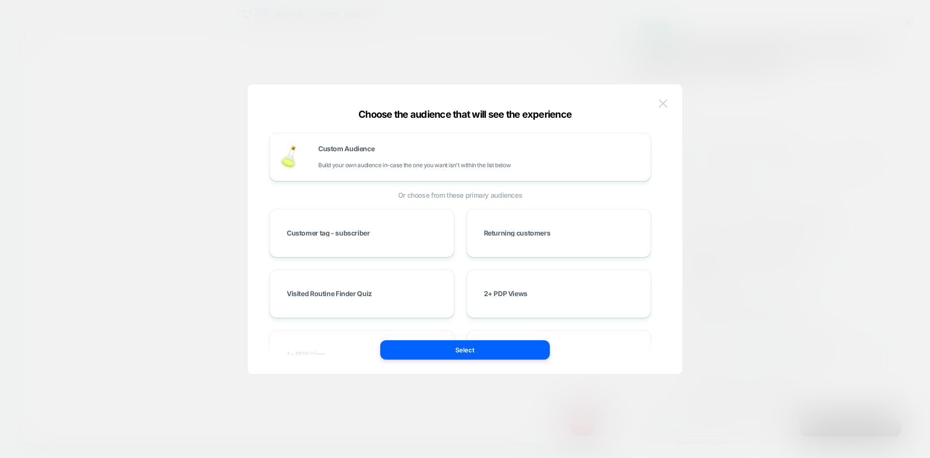
click at [664, 100] on img at bounding box center [663, 103] width 9 height 8
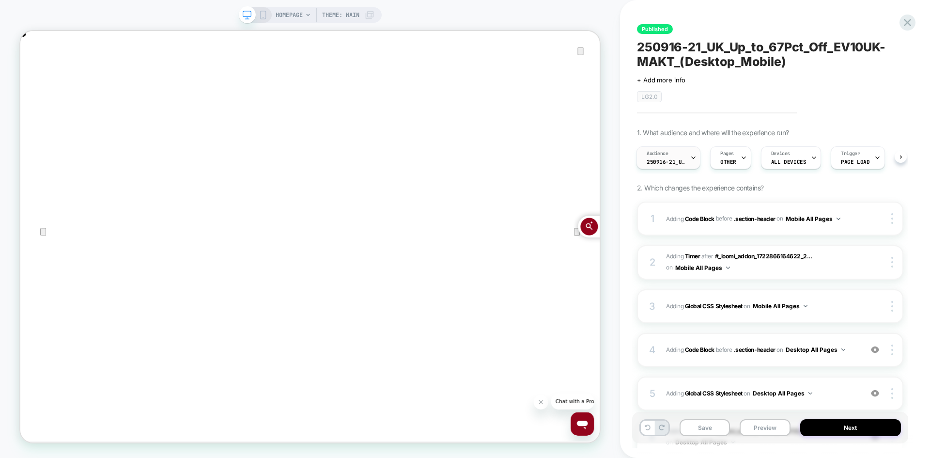
click at [681, 160] on span "250916-21_UK_VisitBanner_EV10UK-MAKT" at bounding box center [666, 161] width 39 height 7
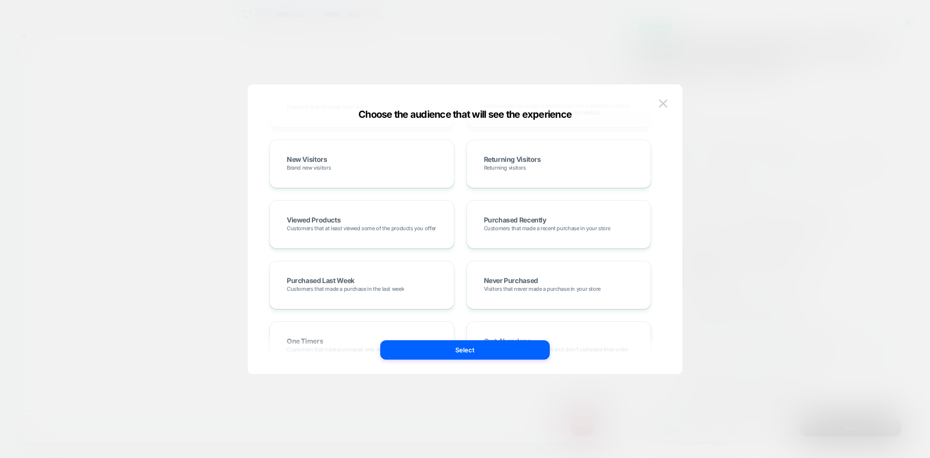
scroll to position [6057, 0]
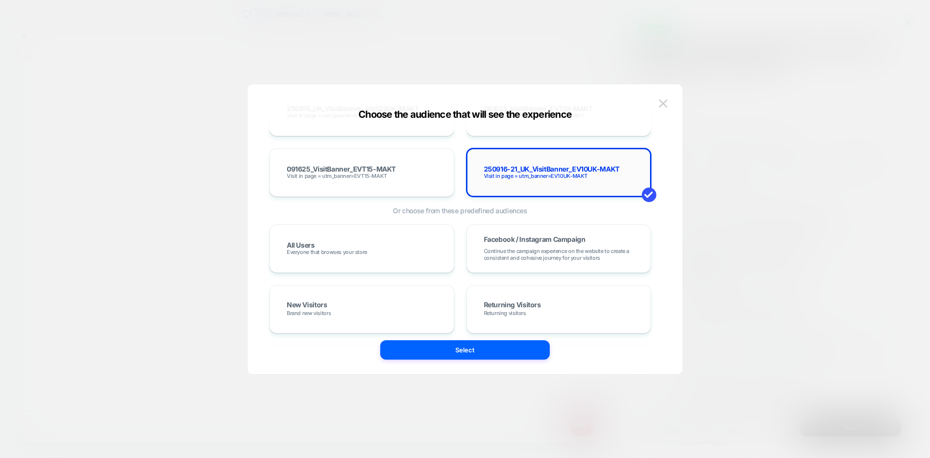
click at [552, 176] on span "Visit in page = utm_banner=EV10UK-MAKT" at bounding box center [536, 176] width 104 height 7
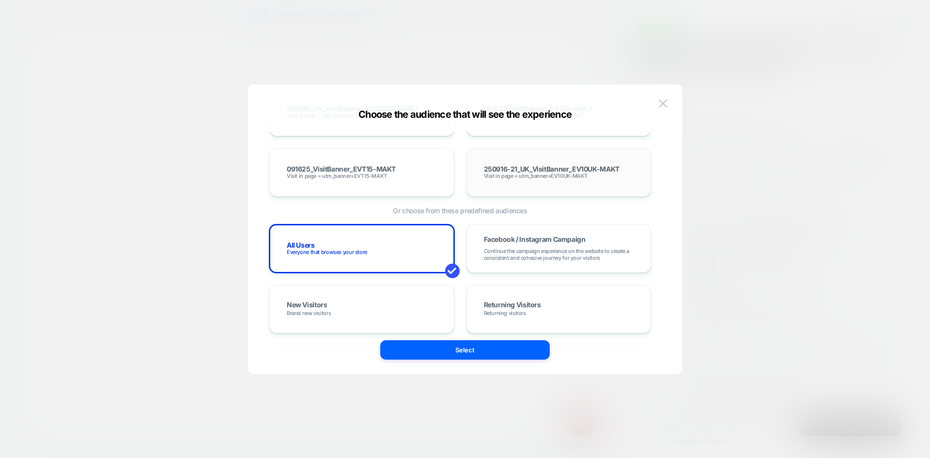
click at [523, 169] on span "250916-21_UK_VisitBanner_EV10UK-MAKT" at bounding box center [552, 169] width 136 height 7
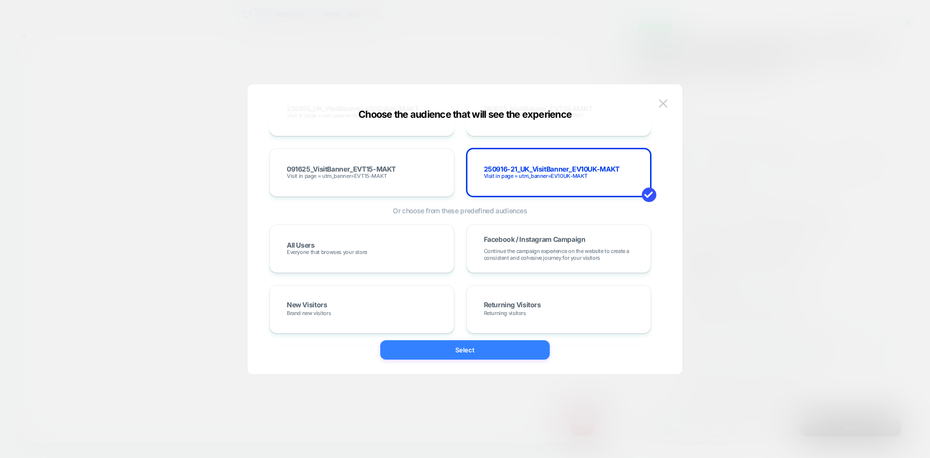
click at [484, 353] on button "Select" at bounding box center [465, 349] width 170 height 19
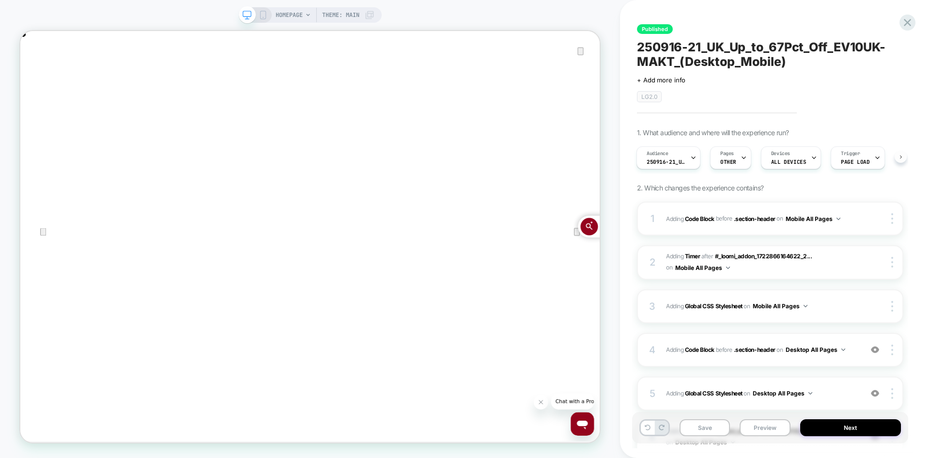
click at [905, 157] on button at bounding box center [901, 157] width 12 height 12
click at [909, 18] on icon at bounding box center [907, 22] width 13 height 13
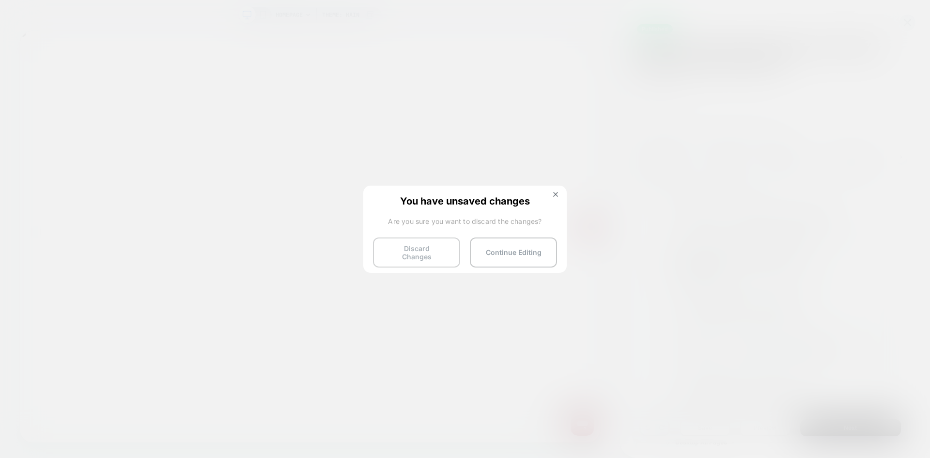
click at [438, 249] on button "Discard Changes" at bounding box center [416, 252] width 87 height 30
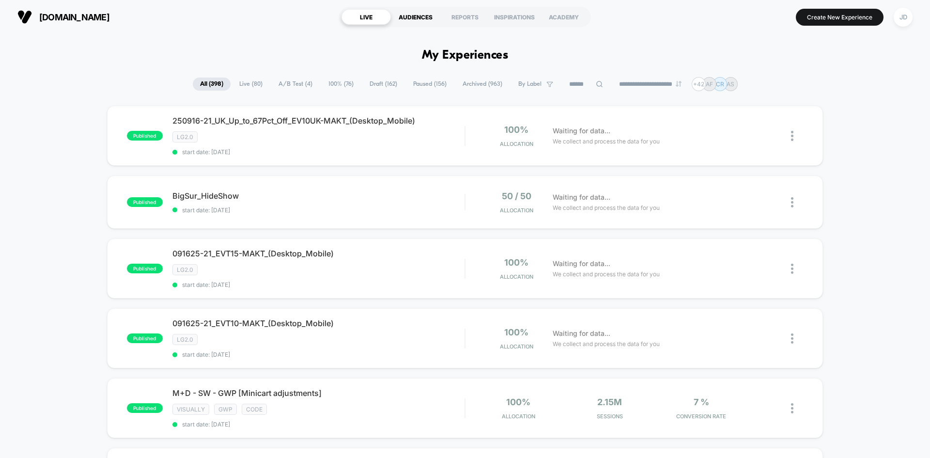
click at [425, 16] on div "AUDIENCES" at bounding box center [415, 17] width 49 height 16
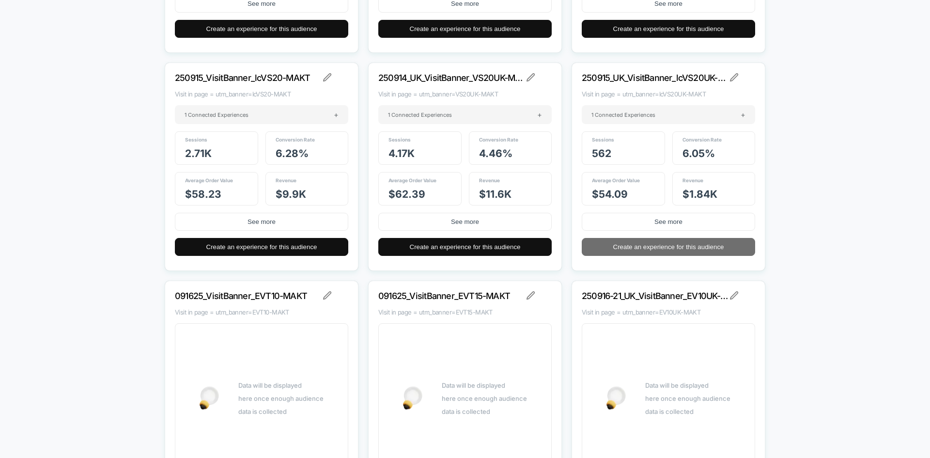
scroll to position [14555, 0]
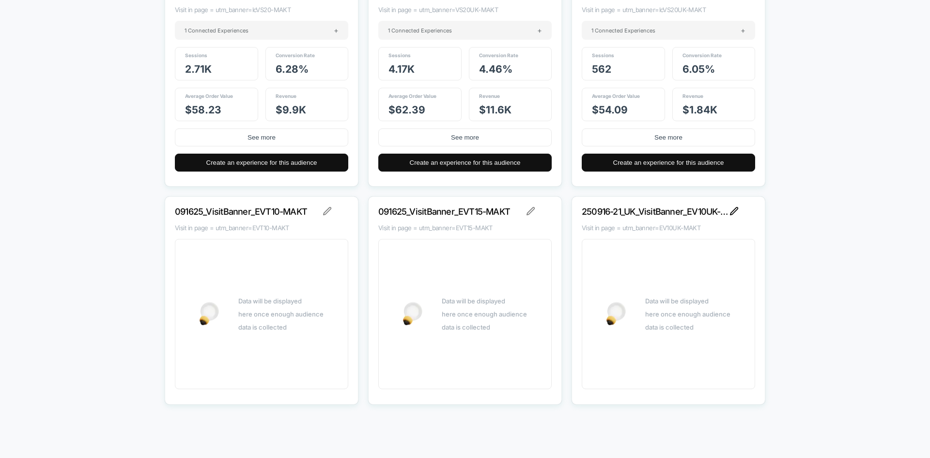
click at [735, 213] on img at bounding box center [734, 211] width 9 height 9
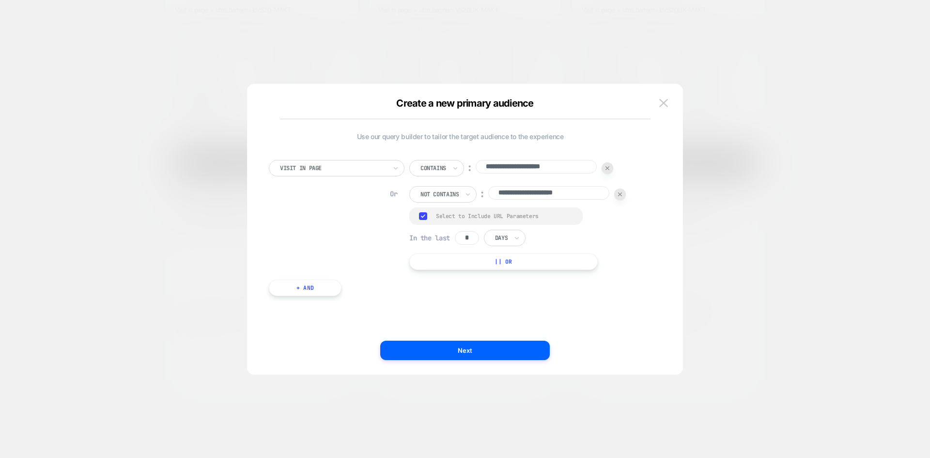
drag, startPoint x: 475, startPoint y: 239, endPoint x: 450, endPoint y: 240, distance: 25.2
click at [450, 240] on div "In the last * Days" at bounding box center [467, 238] width 116 height 16
type input "*"
click at [512, 237] on div "Days" at bounding box center [505, 238] width 42 height 16
click at [516, 265] on div "Hours" at bounding box center [527, 265] width 63 height 16
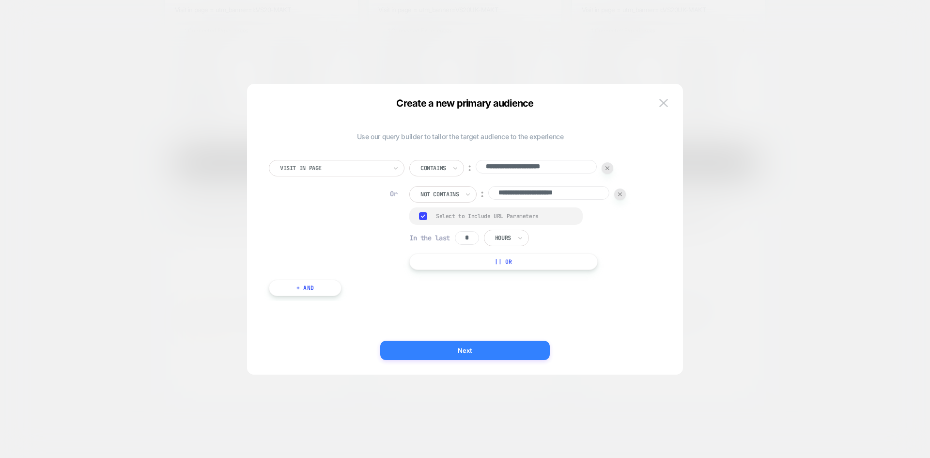
click at [496, 348] on button "Next" at bounding box center [465, 350] width 170 height 19
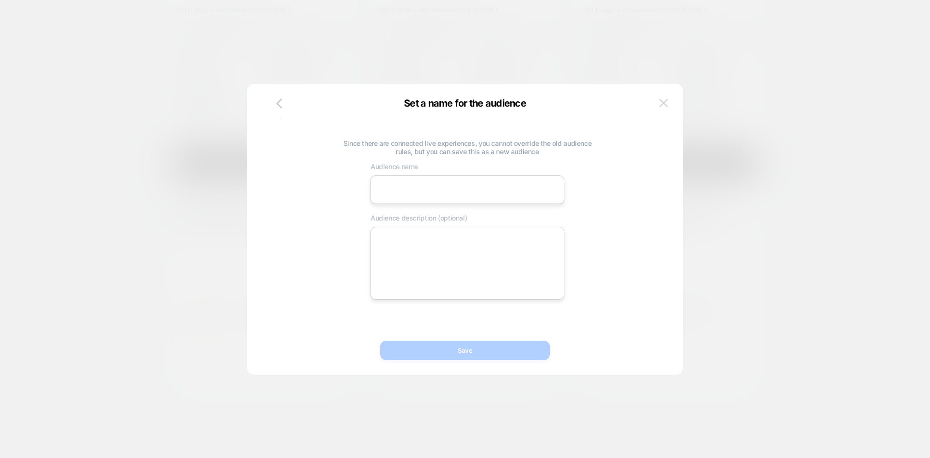
click at [669, 103] on button at bounding box center [664, 103] width 15 height 15
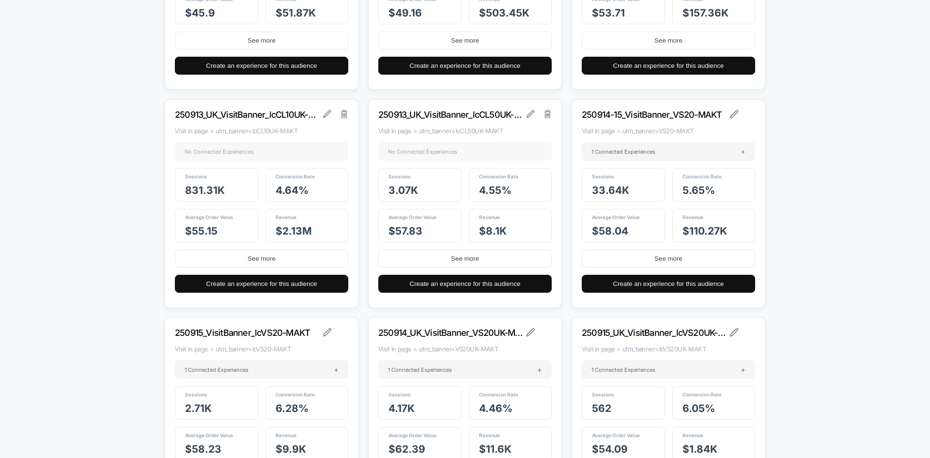
scroll to position [14022, 0]
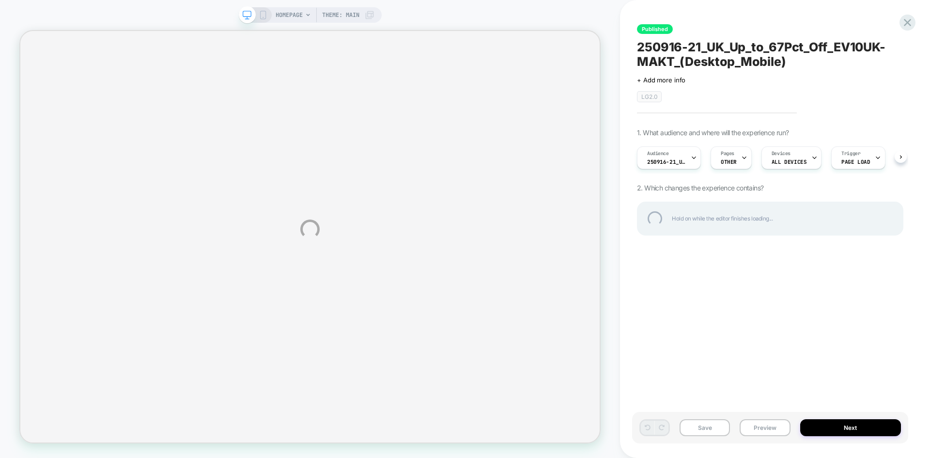
click at [869, 21] on div "HOMEPAGE Theme: MAIN Published 250916-21_UK_Up_to_67Pct_Off_EV10UK-MAKT_(Deskto…" at bounding box center [465, 229] width 930 height 458
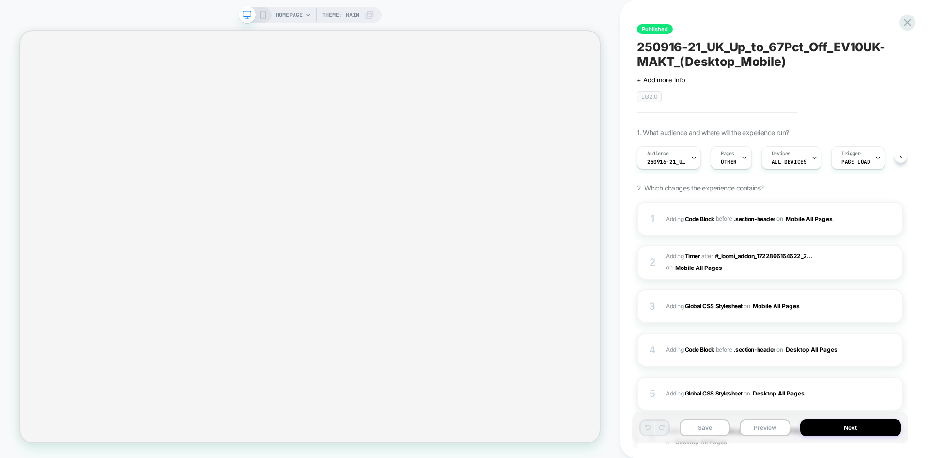
scroll to position [0, 0]
click at [905, 22] on icon at bounding box center [907, 22] width 13 height 13
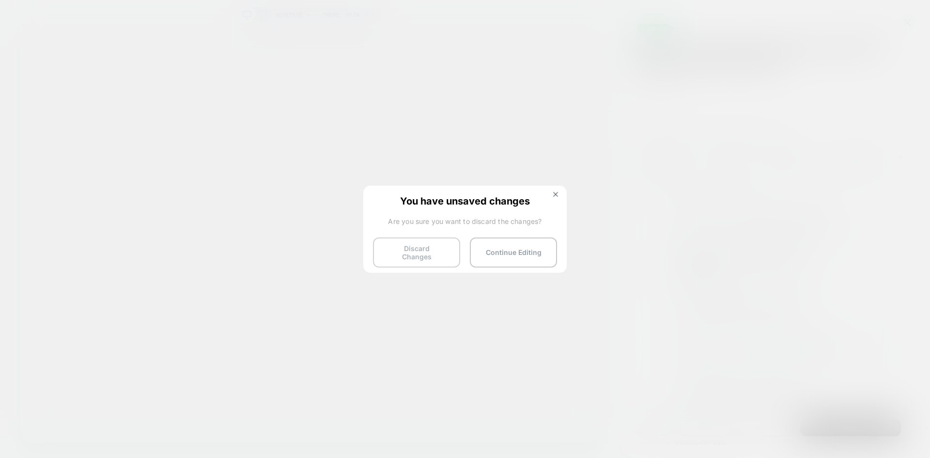
click at [435, 248] on button "Discard Changes" at bounding box center [416, 252] width 87 height 30
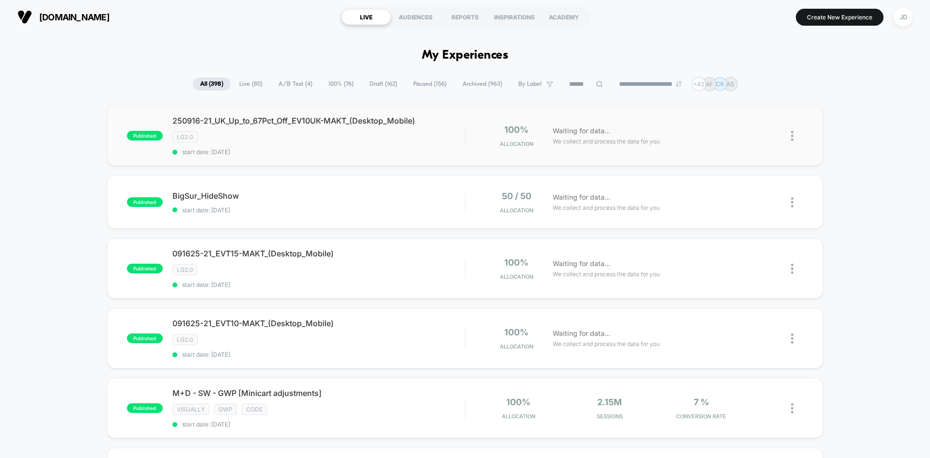
click at [792, 135] on img at bounding box center [792, 136] width 2 height 10
click at [728, 80] on div "Edit" at bounding box center [742, 80] width 87 height 22
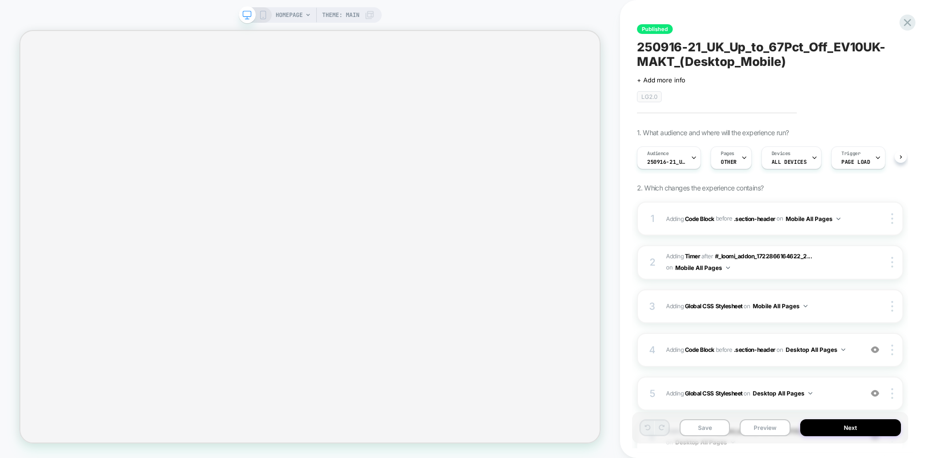
scroll to position [0, 0]
click at [908, 18] on icon at bounding box center [907, 22] width 13 height 13
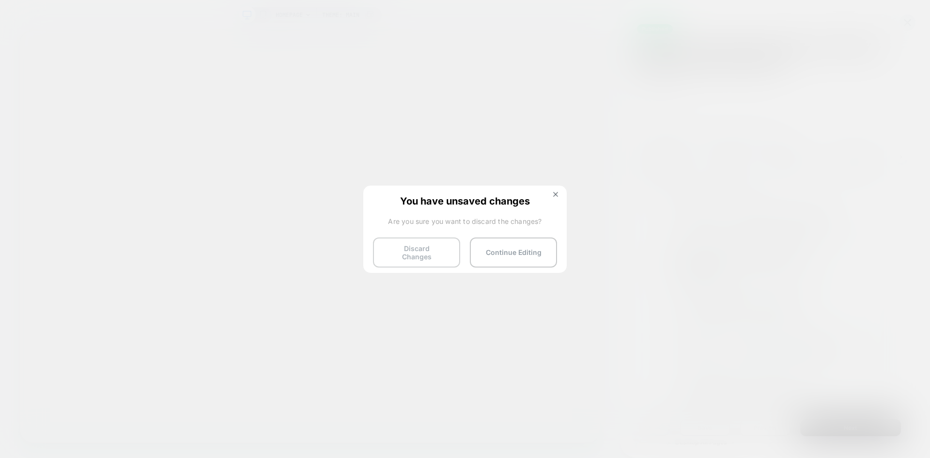
click at [424, 249] on button "Discard Changes" at bounding box center [416, 252] width 87 height 30
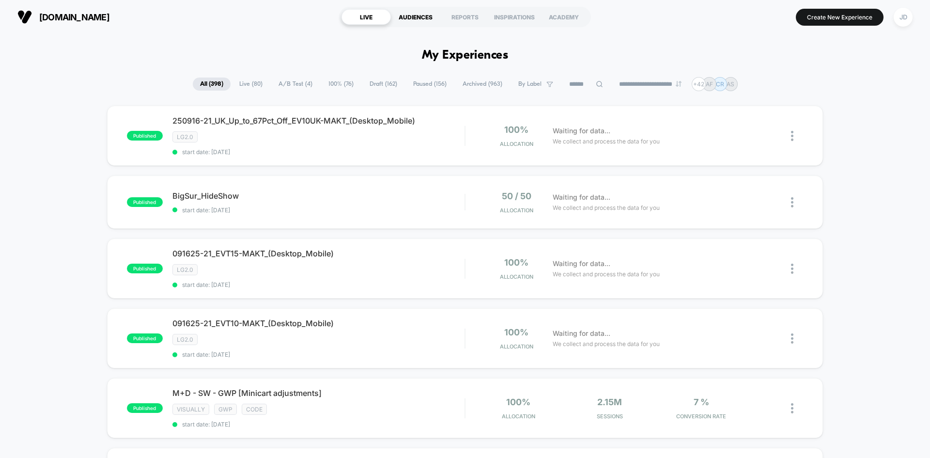
click at [413, 21] on div "AUDIENCES" at bounding box center [415, 17] width 49 height 16
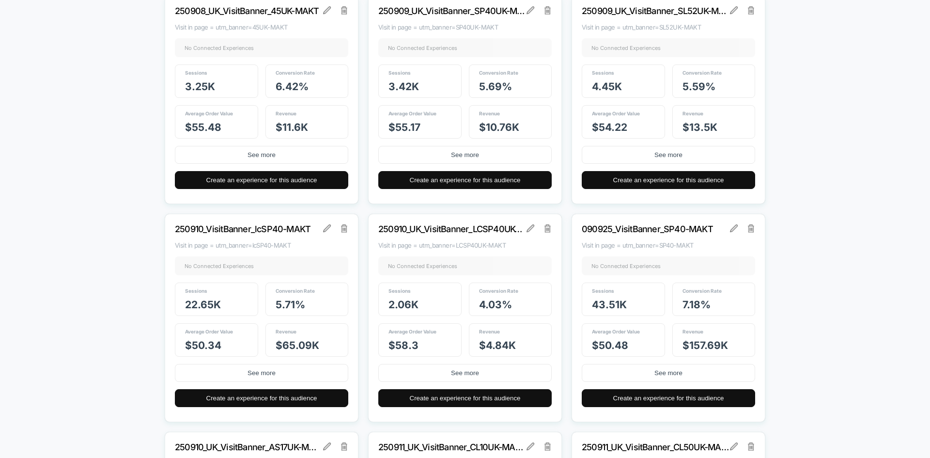
scroll to position [14538, 0]
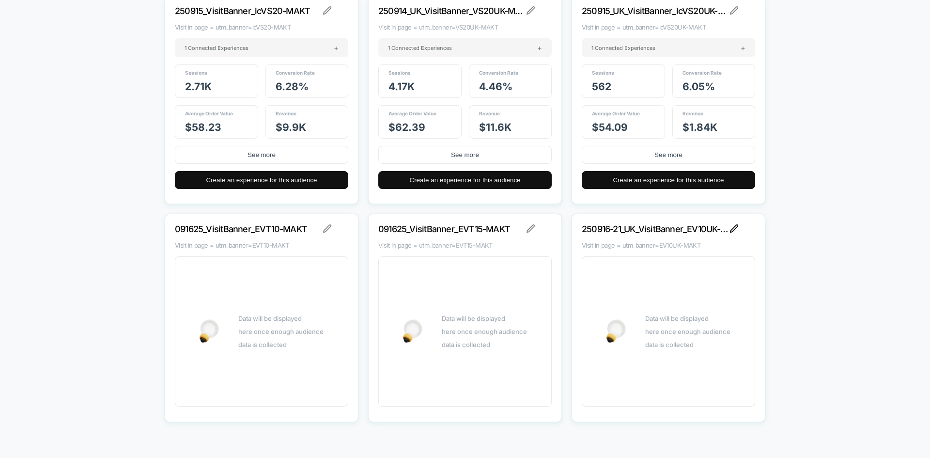
click at [734, 228] on img at bounding box center [734, 228] width 9 height 9
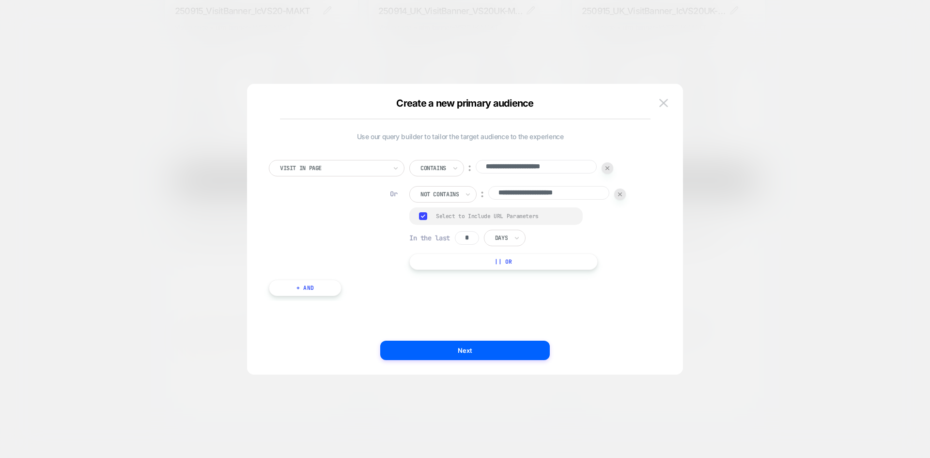
drag, startPoint x: 473, startPoint y: 234, endPoint x: 429, endPoint y: 234, distance: 44.1
click at [429, 234] on div "In the last * Days" at bounding box center [467, 238] width 116 height 16
type input "*"
click at [513, 236] on div "Days" at bounding box center [505, 238] width 42 height 16
click at [518, 260] on div "Hours" at bounding box center [527, 265] width 63 height 16
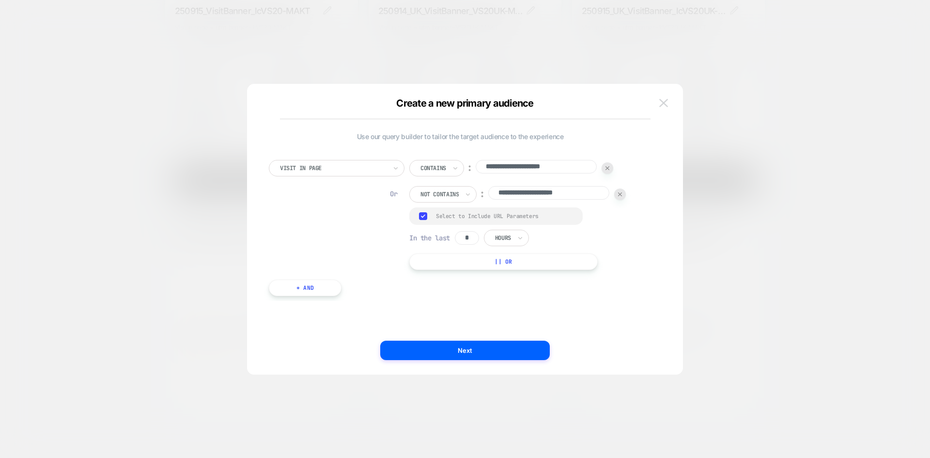
click at [666, 105] on img at bounding box center [664, 103] width 9 height 8
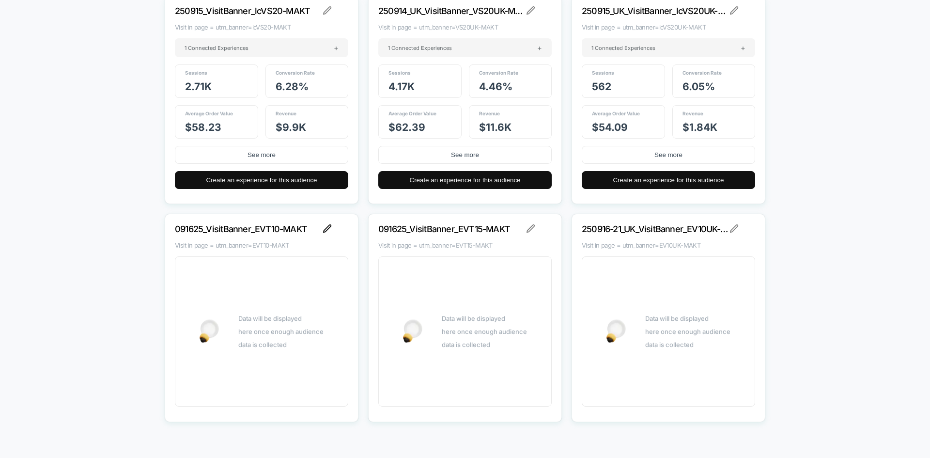
click at [326, 230] on img at bounding box center [327, 228] width 9 height 9
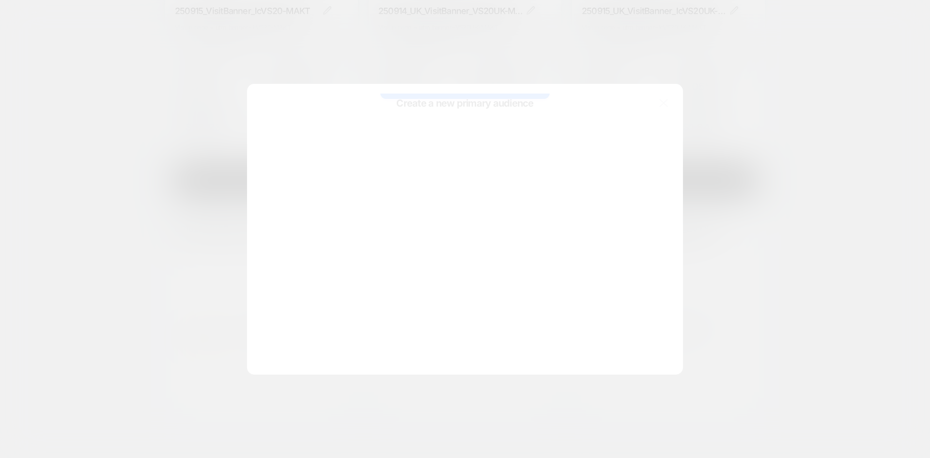
scroll to position [0, 0]
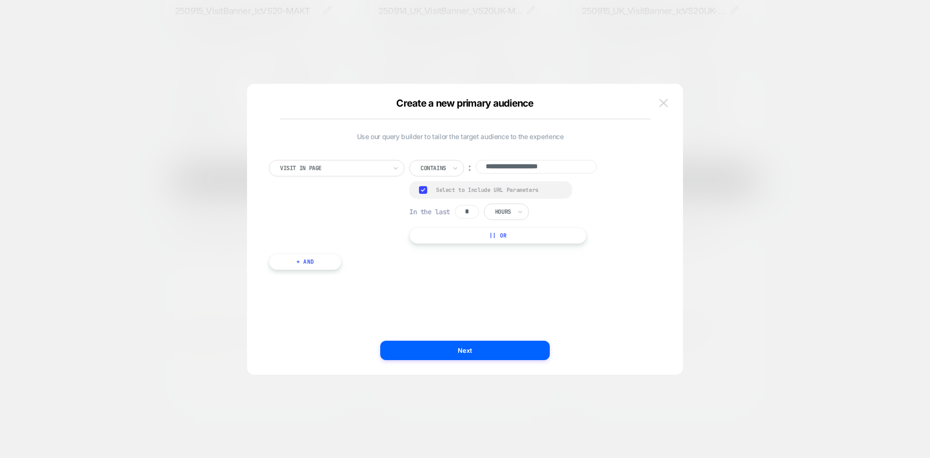
click at [667, 100] on img at bounding box center [664, 103] width 9 height 8
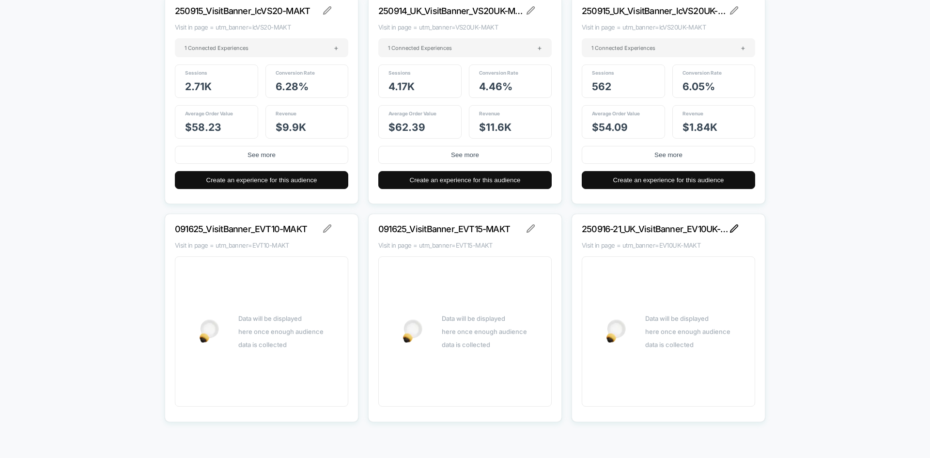
click at [733, 228] on img at bounding box center [734, 228] width 9 height 9
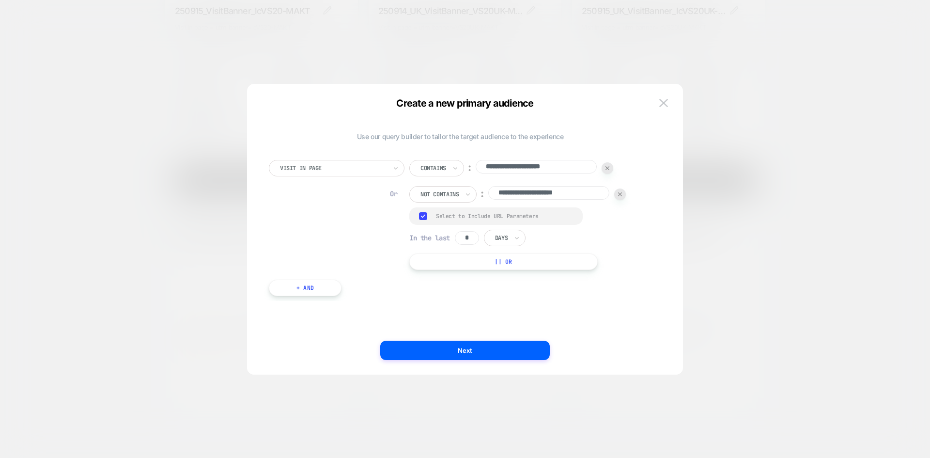
drag, startPoint x: 478, startPoint y: 237, endPoint x: 450, endPoint y: 237, distance: 28.1
click at [450, 237] on div "In the last * Days" at bounding box center [467, 238] width 116 height 16
type input "*"
click at [507, 236] on div at bounding box center [501, 238] width 13 height 9
click at [519, 265] on div "Hours" at bounding box center [527, 265] width 63 height 16
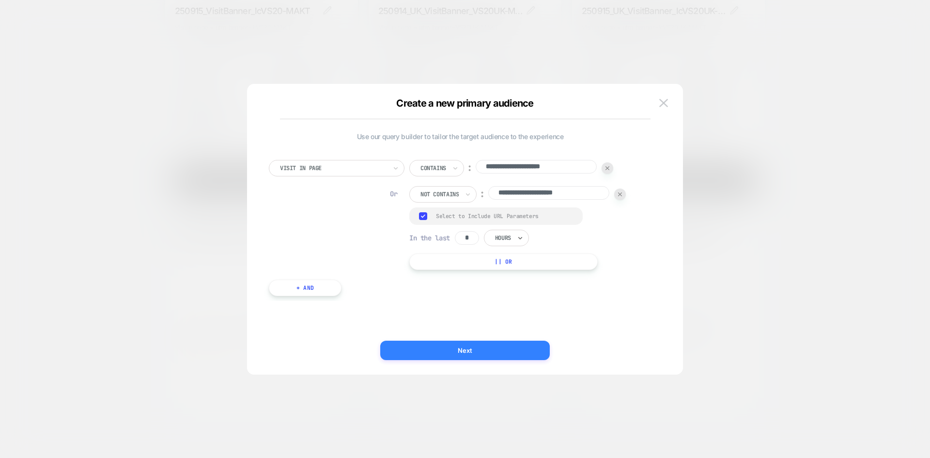
click at [503, 351] on button "Next" at bounding box center [465, 350] width 170 height 19
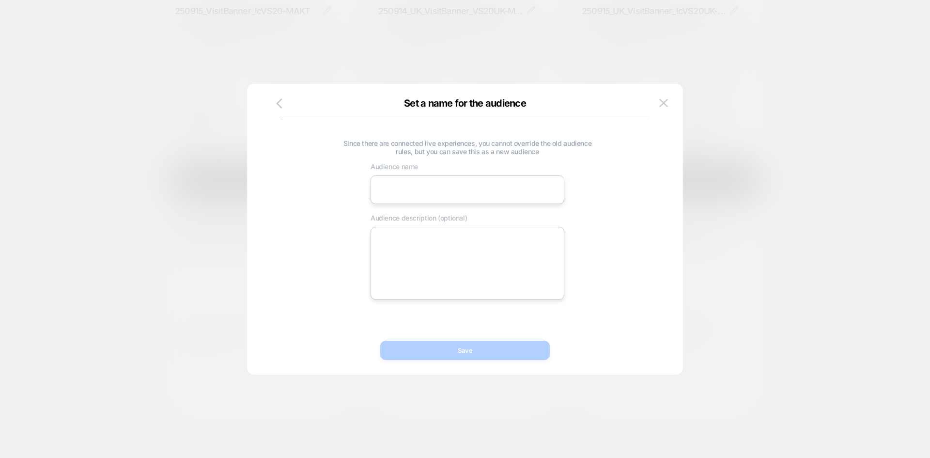
click at [442, 194] on input at bounding box center [468, 189] width 194 height 29
paste input "**********"
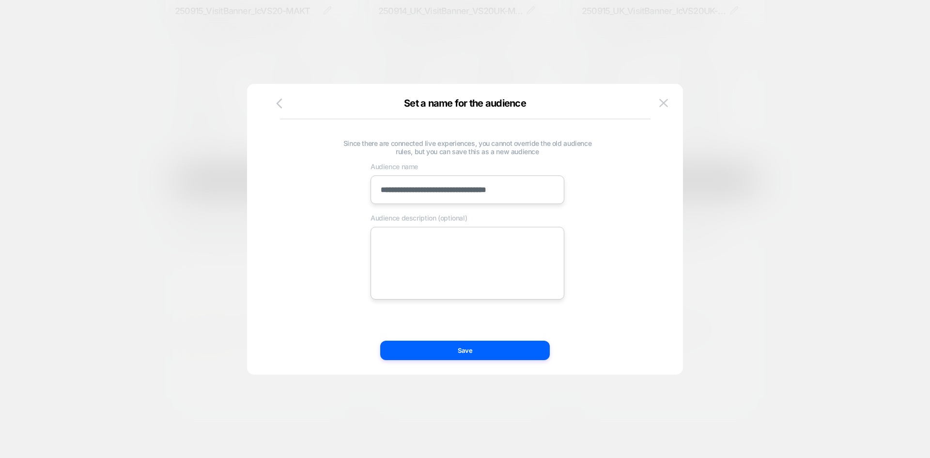
click at [423, 191] on input "**********" at bounding box center [468, 189] width 194 height 29
type input "**********"
click at [435, 275] on textarea at bounding box center [468, 263] width 194 height 73
paste textarea "**********"
type textarea "**********"
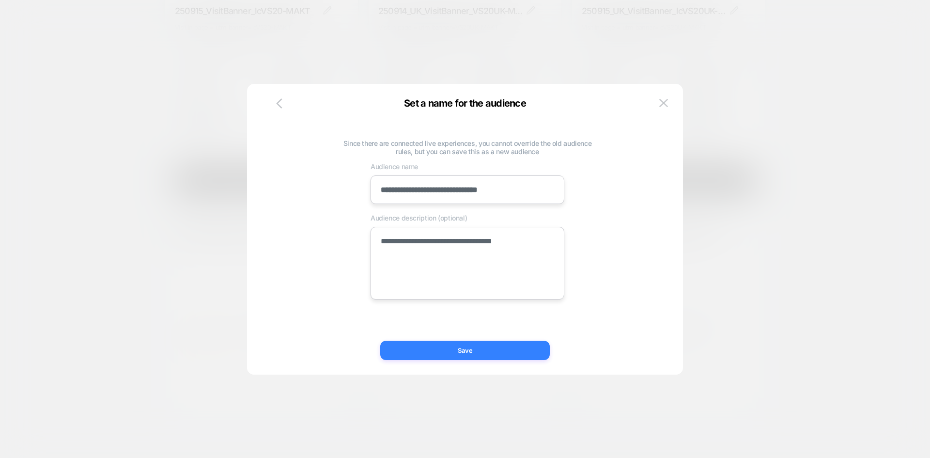
type textarea "*"
type textarea "**********"
click at [474, 351] on button "Save" at bounding box center [465, 350] width 170 height 19
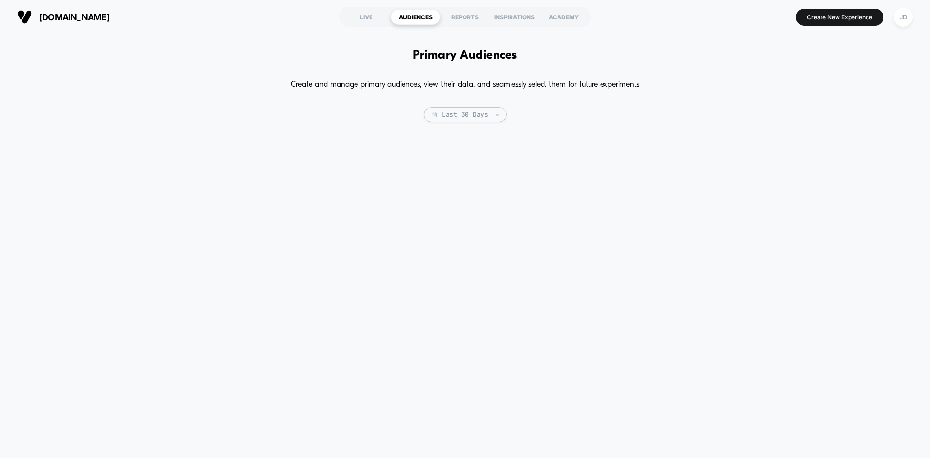
type textarea "*"
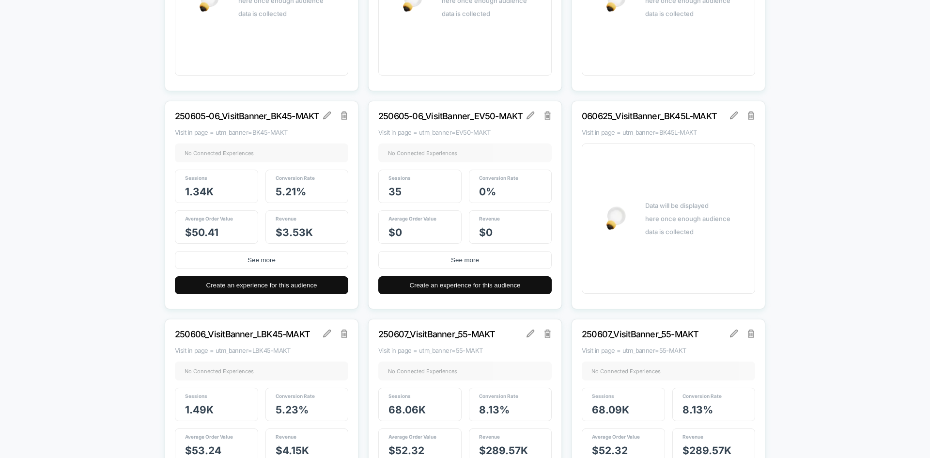
scroll to position [3004, 0]
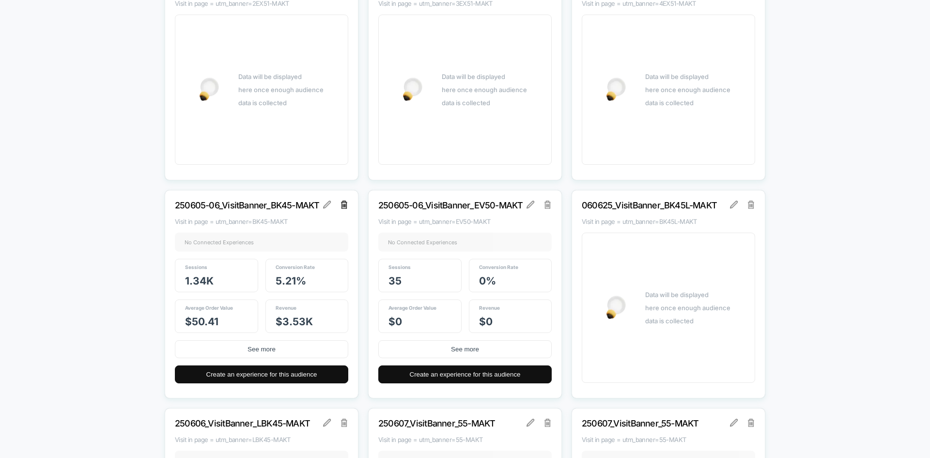
click at [347, 204] on img at bounding box center [344, 205] width 7 height 8
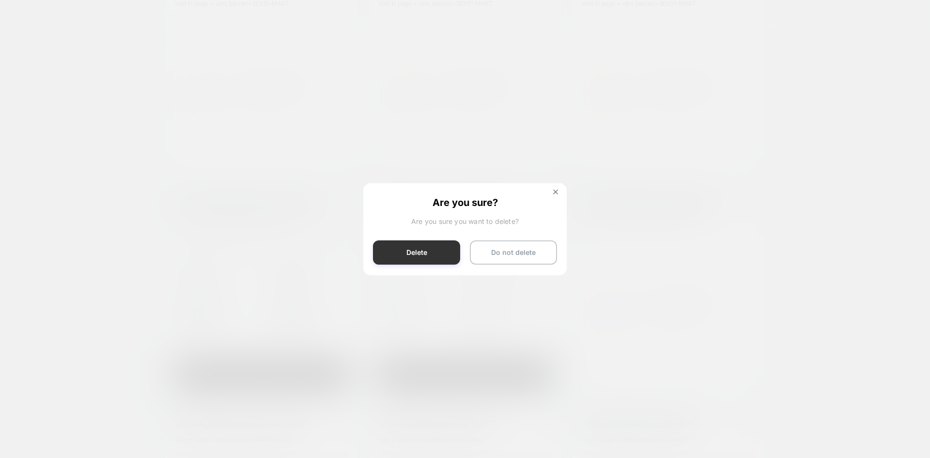
click at [436, 251] on button "Delete" at bounding box center [416, 252] width 87 height 24
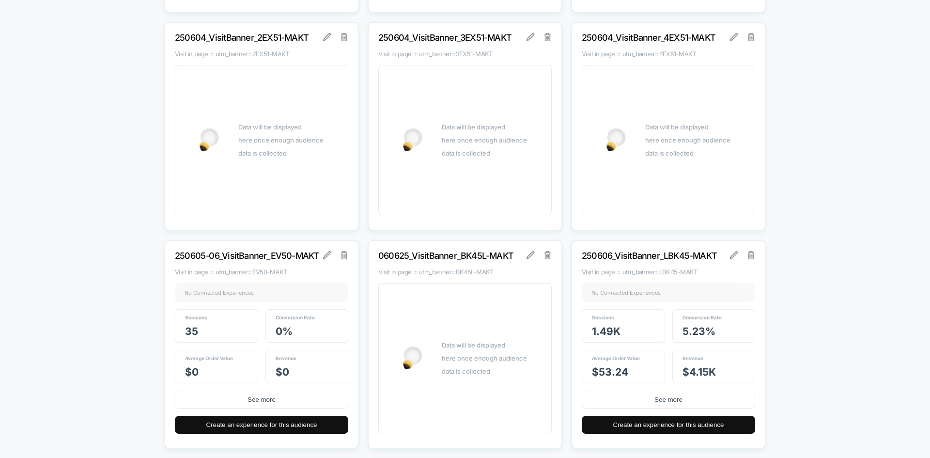
scroll to position [2956, 0]
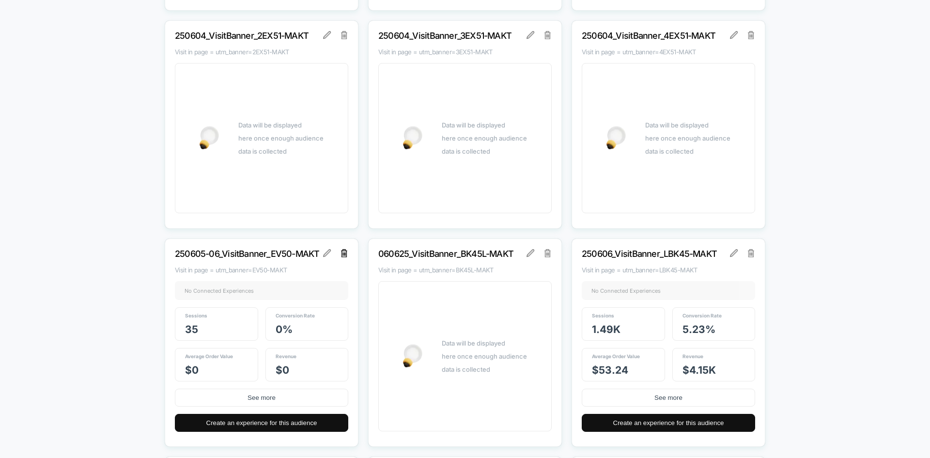
click at [342, 256] on img at bounding box center [344, 253] width 7 height 8
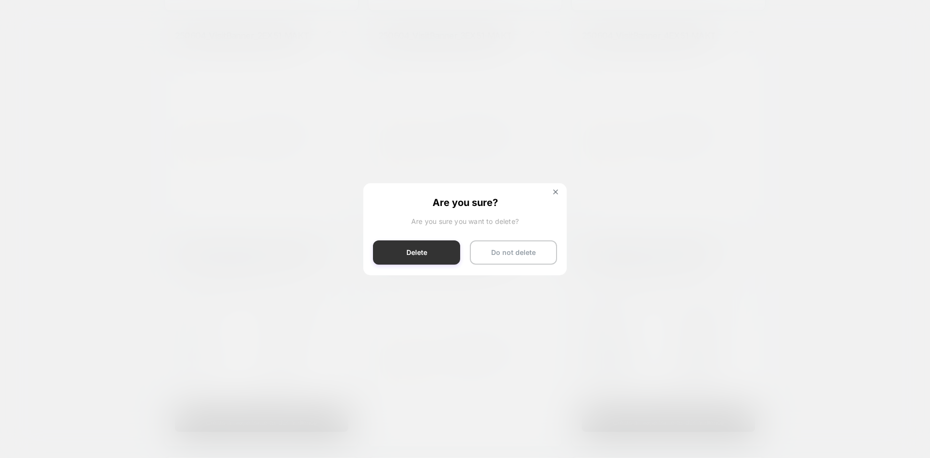
click at [423, 251] on button "Delete" at bounding box center [416, 252] width 87 height 24
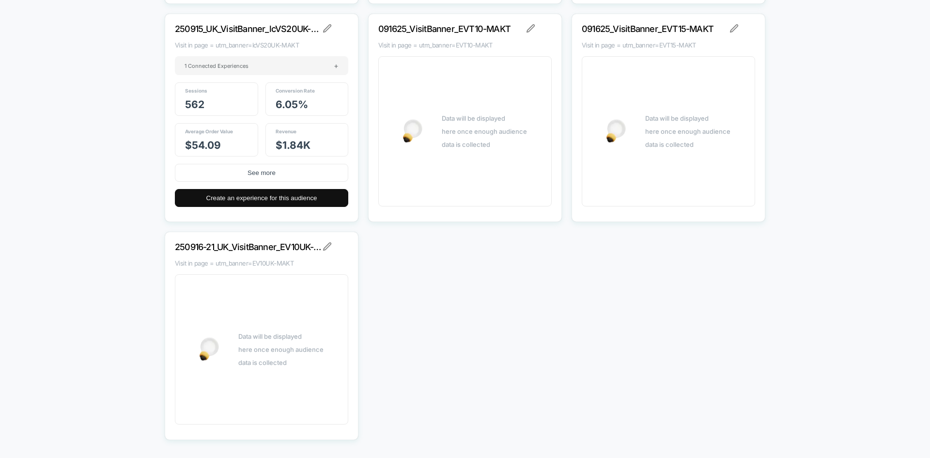
scroll to position [14526, 0]
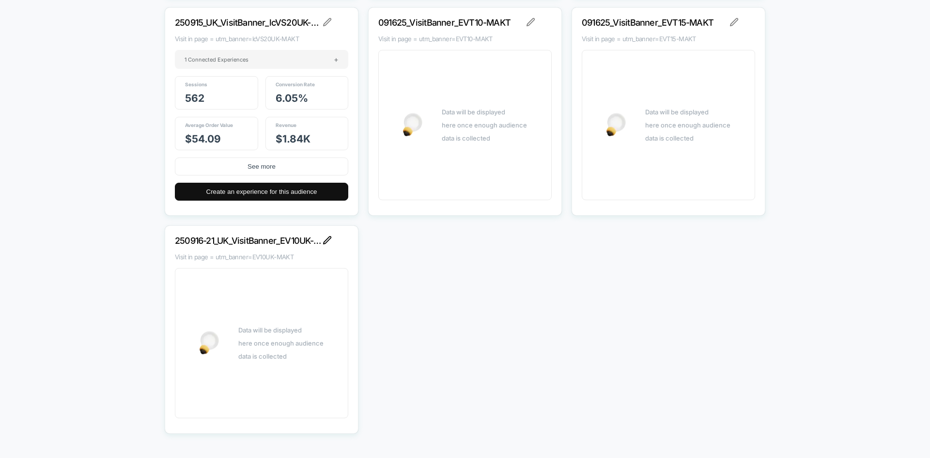
click at [327, 240] on img at bounding box center [327, 240] width 9 height 9
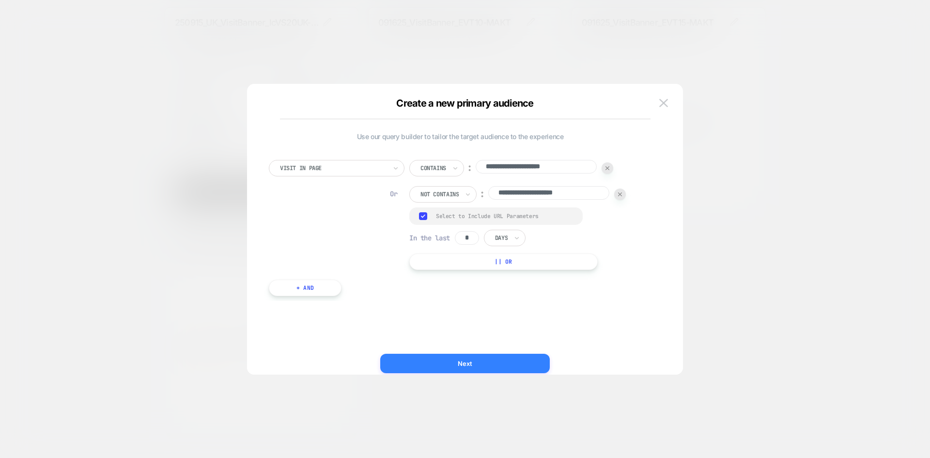
scroll to position [0, 0]
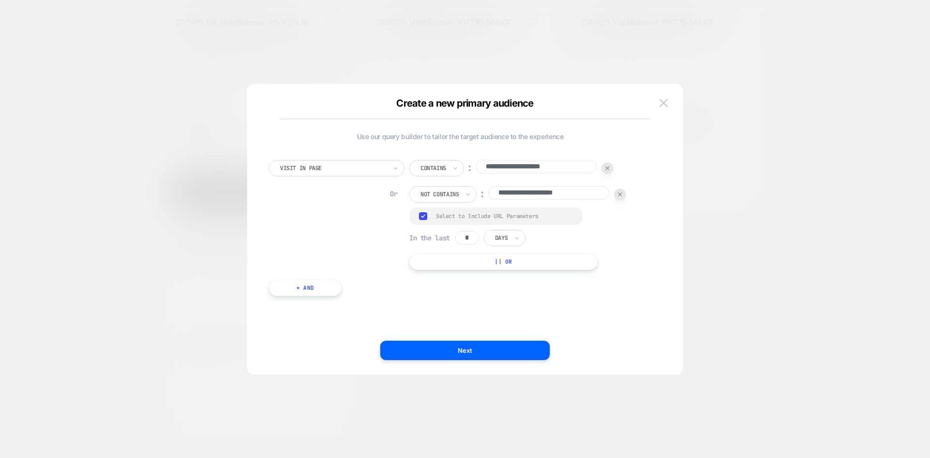
drag, startPoint x: 472, startPoint y: 236, endPoint x: 438, endPoint y: 237, distance: 34.9
click at [433, 238] on div "In the last * Days" at bounding box center [467, 238] width 116 height 16
type input "*"
click at [513, 236] on div "Days" at bounding box center [505, 238] width 42 height 16
click at [512, 264] on div "Hours" at bounding box center [527, 265] width 63 height 16
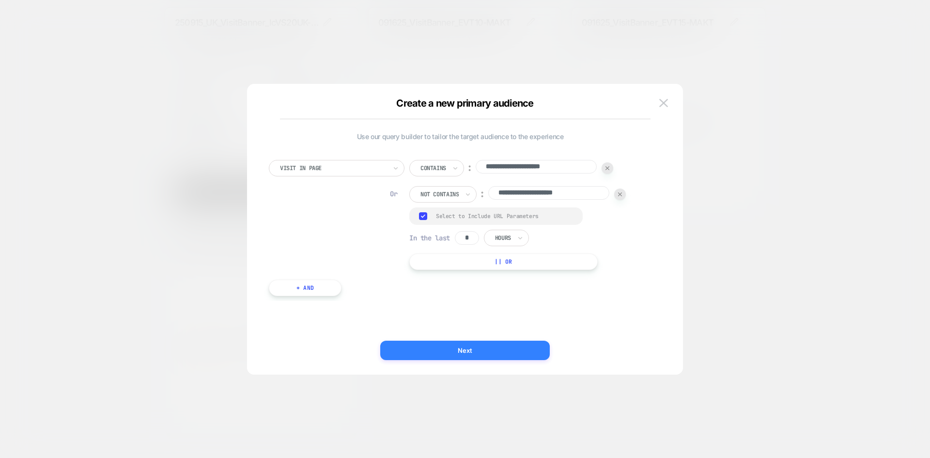
click at [486, 355] on button "Next" at bounding box center [465, 350] width 170 height 19
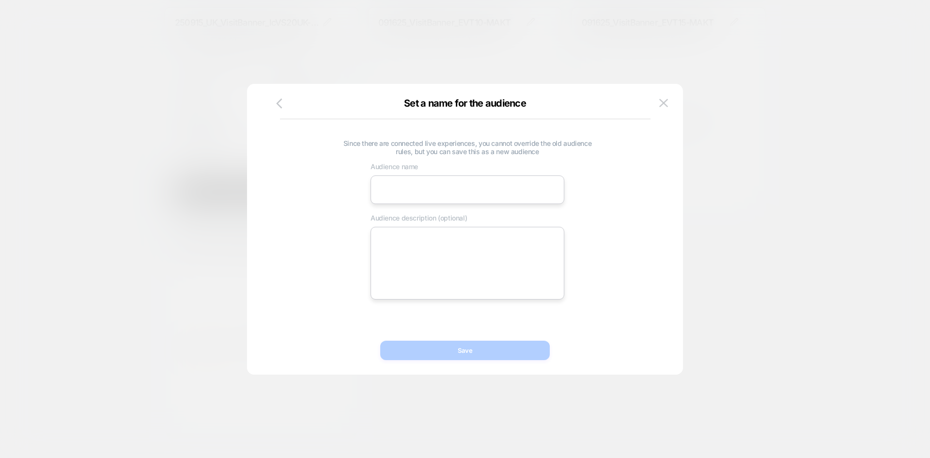
click at [436, 178] on input at bounding box center [468, 189] width 194 height 29
click at [489, 190] on input at bounding box center [468, 189] width 194 height 29
paste input "**********"
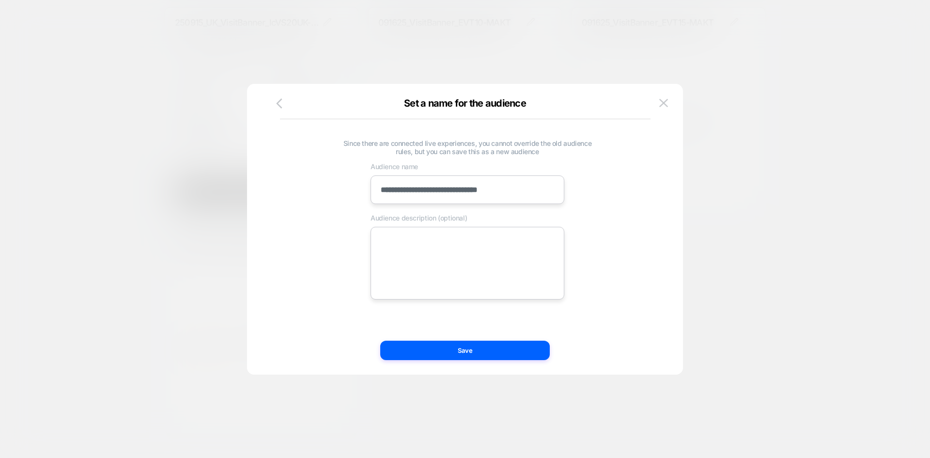
type input "**********"
click at [438, 264] on textarea at bounding box center [468, 263] width 194 height 73
paste textarea "**********"
type textarea "**********"
type textarea "*"
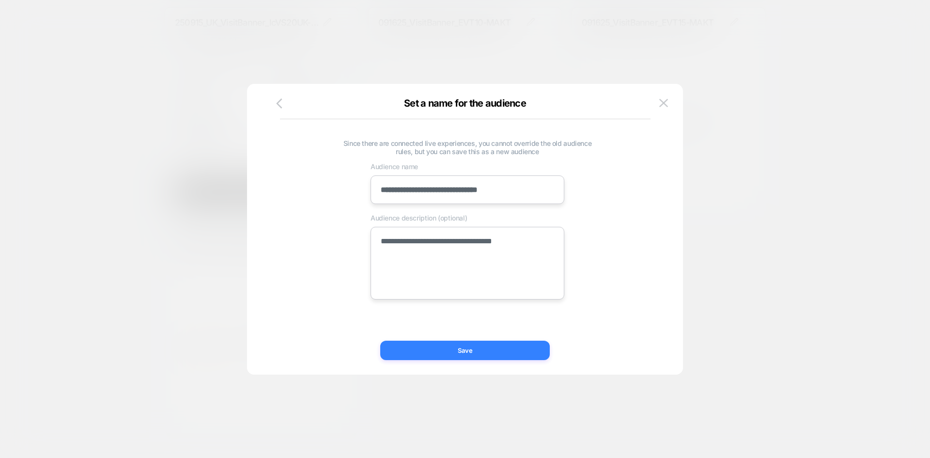
type textarea "**********"
click at [447, 349] on button "Save" at bounding box center [465, 350] width 170 height 19
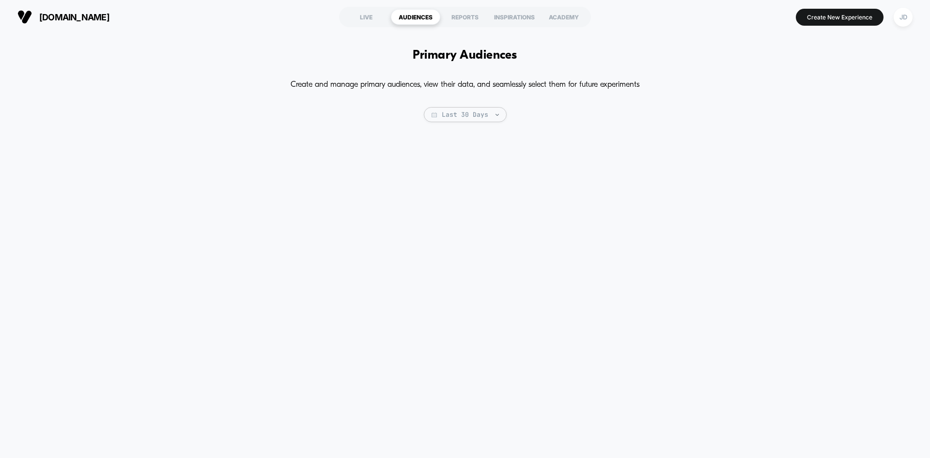
type textarea "*"
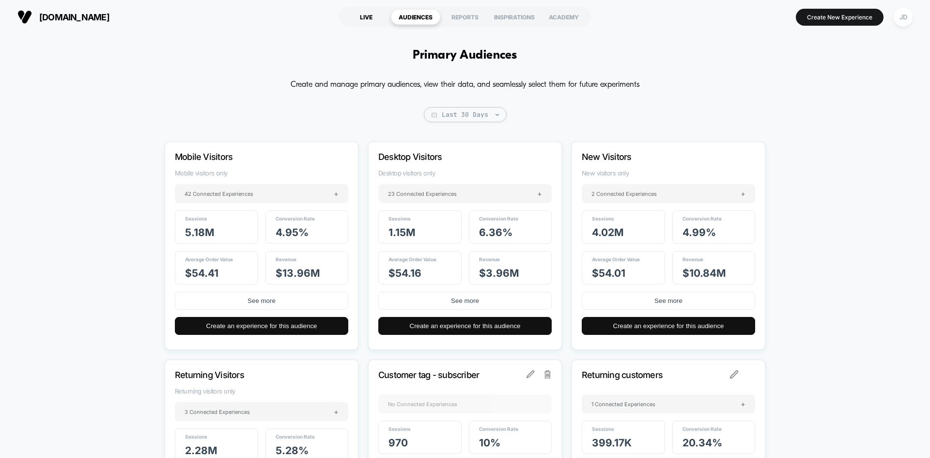
click at [362, 14] on div "LIVE" at bounding box center [366, 17] width 49 height 16
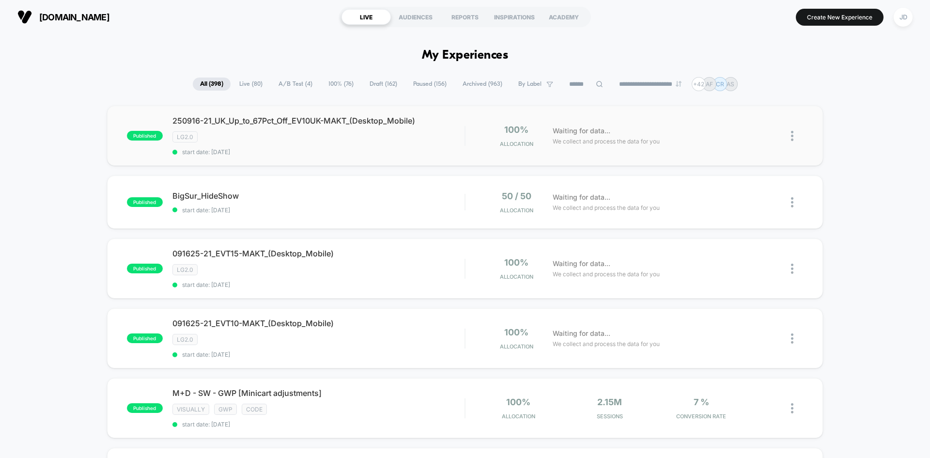
click at [792, 138] on img at bounding box center [792, 136] width 2 height 10
click at [738, 80] on div "Edit" at bounding box center [742, 80] width 87 height 22
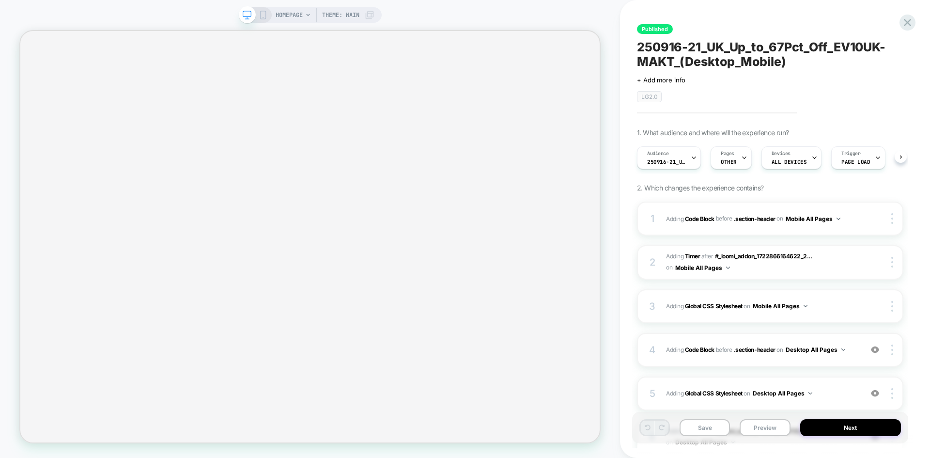
scroll to position [0, 0]
click at [673, 166] on div "Audience 250916-21_UK_VisitBanner_EV10UK-MAKT" at bounding box center [666, 158] width 58 height 22
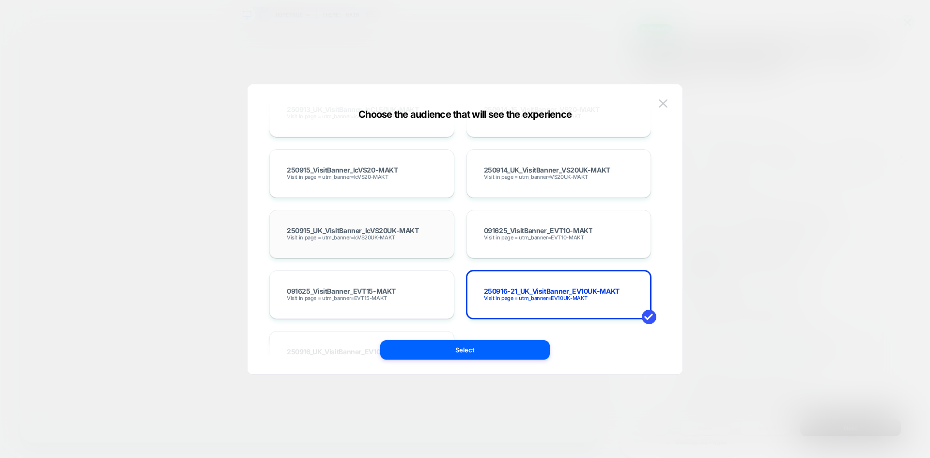
scroll to position [5960, 0]
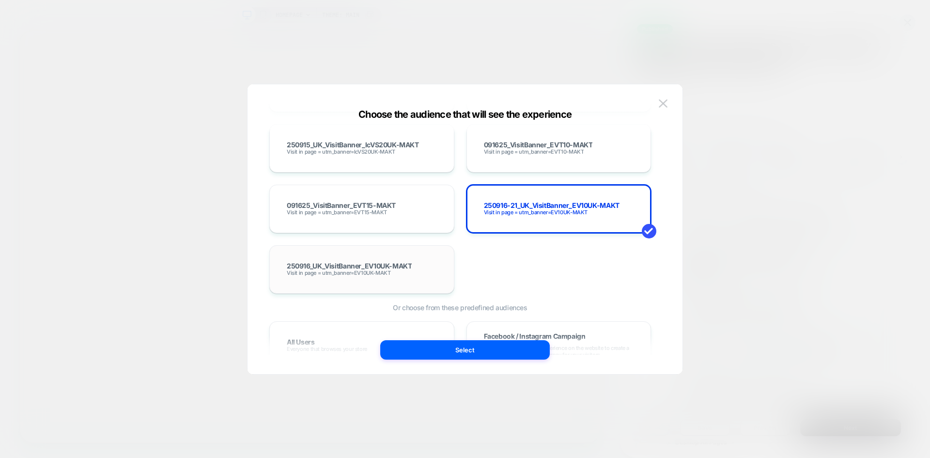
click at [406, 275] on div "250916_UK_VisitBanner_EV10UK-MAKT Visit in page = utm_banner=EV10UK-MAKT" at bounding box center [362, 269] width 165 height 28
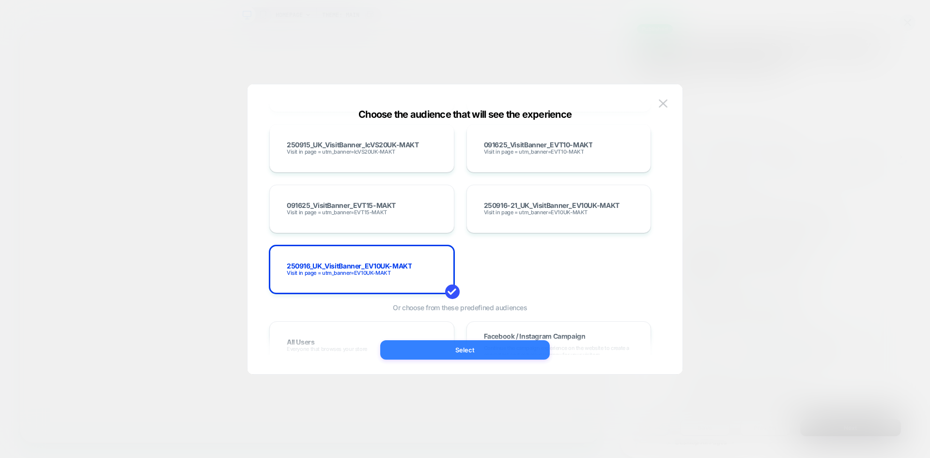
click at [451, 351] on button "Select" at bounding box center [465, 349] width 170 height 19
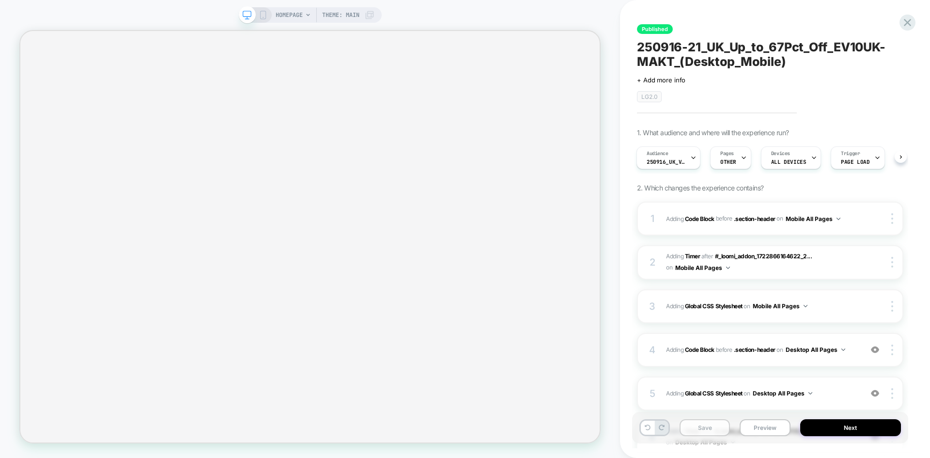
click at [703, 429] on button "Save" at bounding box center [705, 427] width 50 height 17
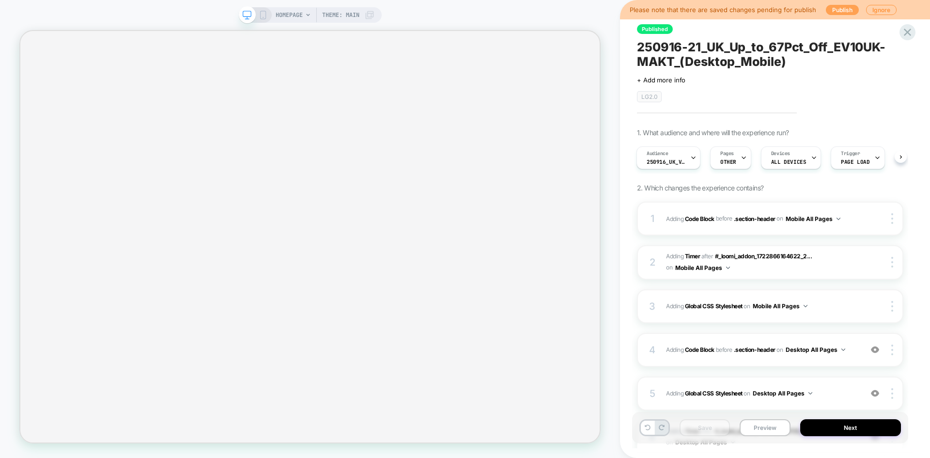
click at [836, 11] on button "Publish" at bounding box center [842, 10] width 33 height 10
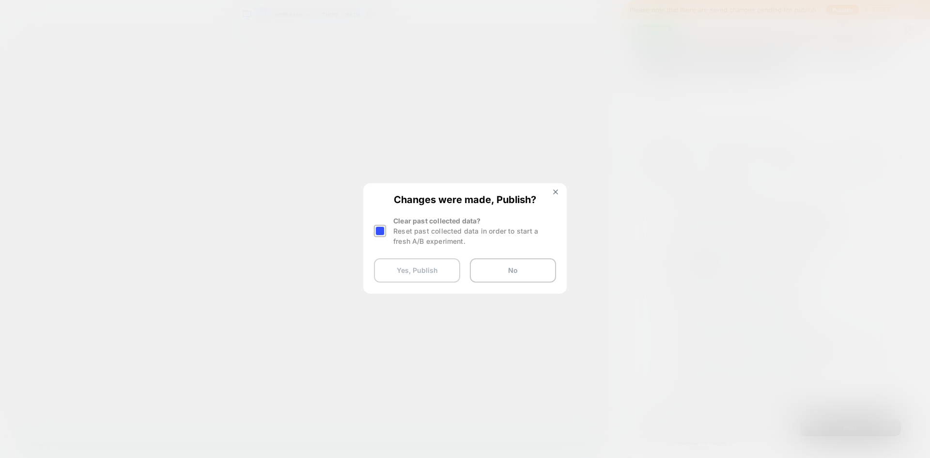
click at [434, 276] on button "Yes, Publish" at bounding box center [417, 270] width 86 height 24
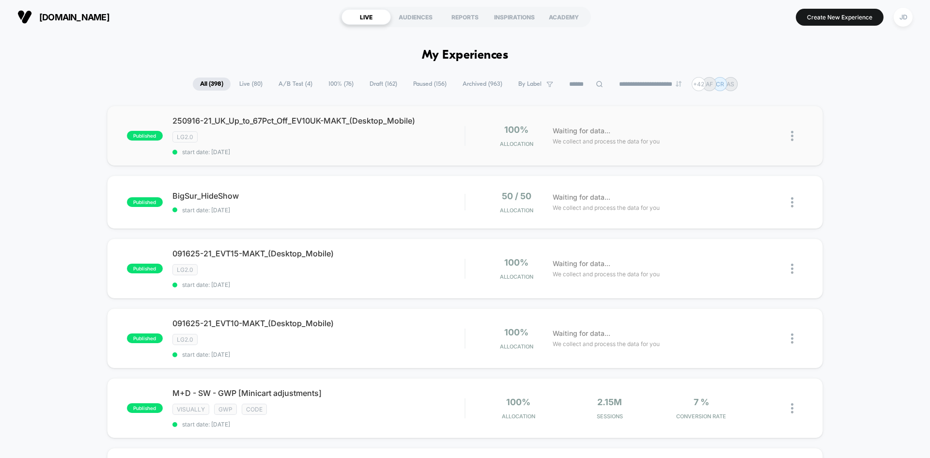
click at [792, 137] on img at bounding box center [792, 136] width 2 height 10
click at [745, 81] on div "Edit" at bounding box center [742, 80] width 87 height 22
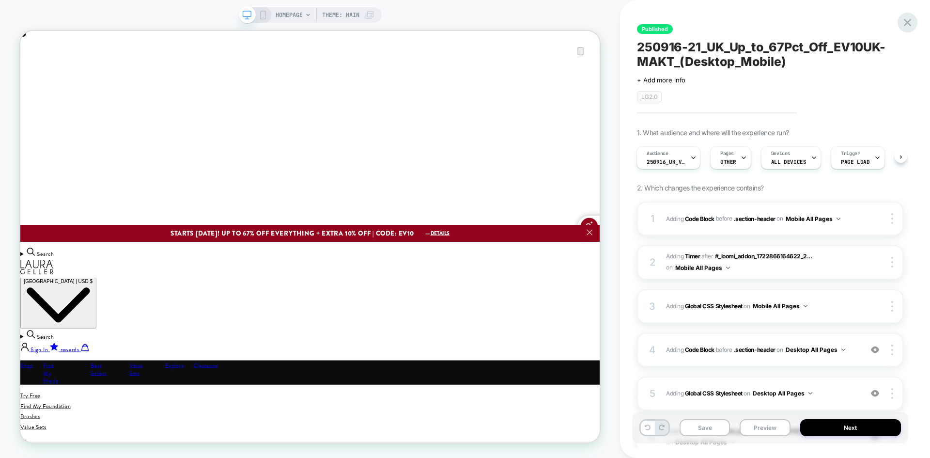
click at [907, 24] on icon at bounding box center [907, 22] width 7 height 7
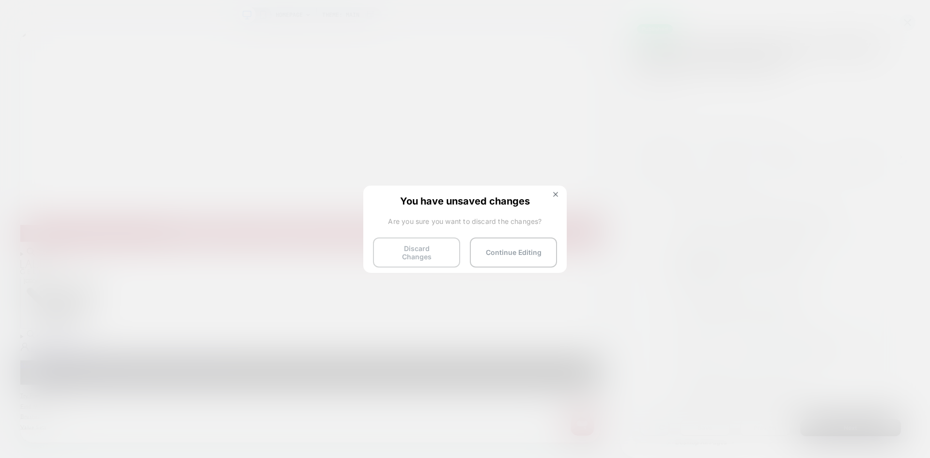
click at [405, 255] on button "Discard Changes" at bounding box center [416, 252] width 87 height 30
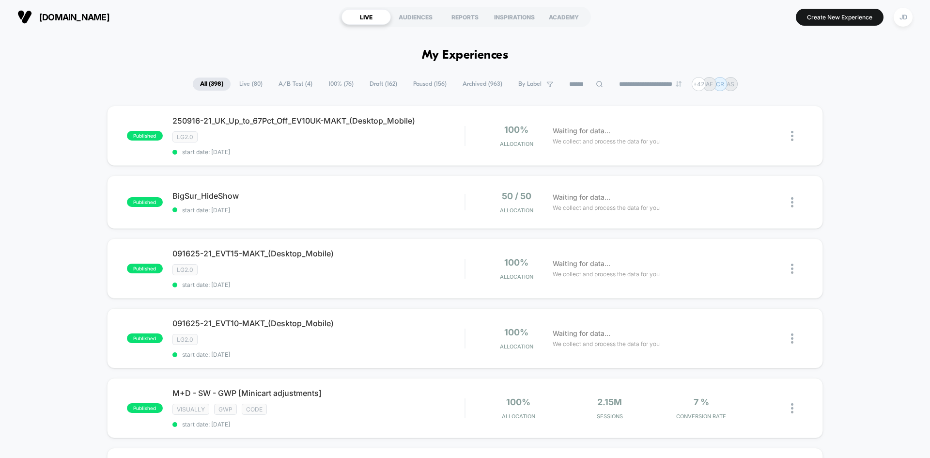
click at [375, 86] on span "Draft ( 162 )" at bounding box center [383, 84] width 42 height 13
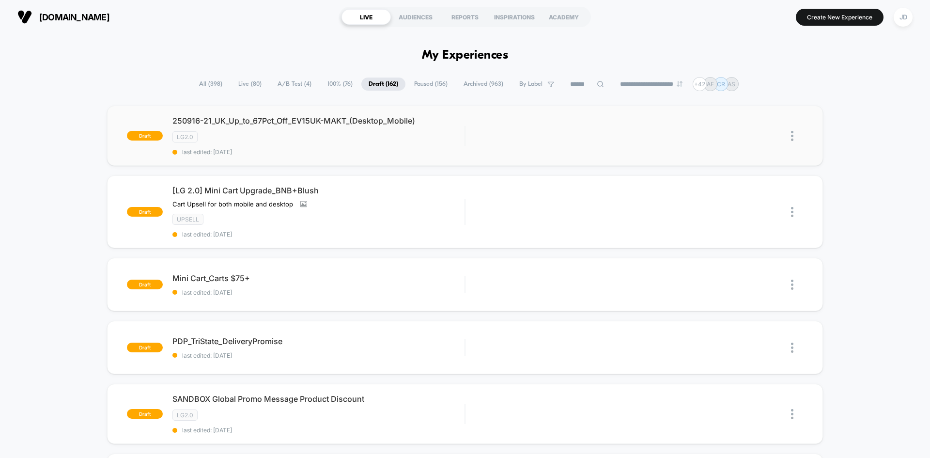
click at [794, 134] on img at bounding box center [792, 136] width 2 height 10
click at [736, 93] on div "Edit" at bounding box center [742, 91] width 87 height 22
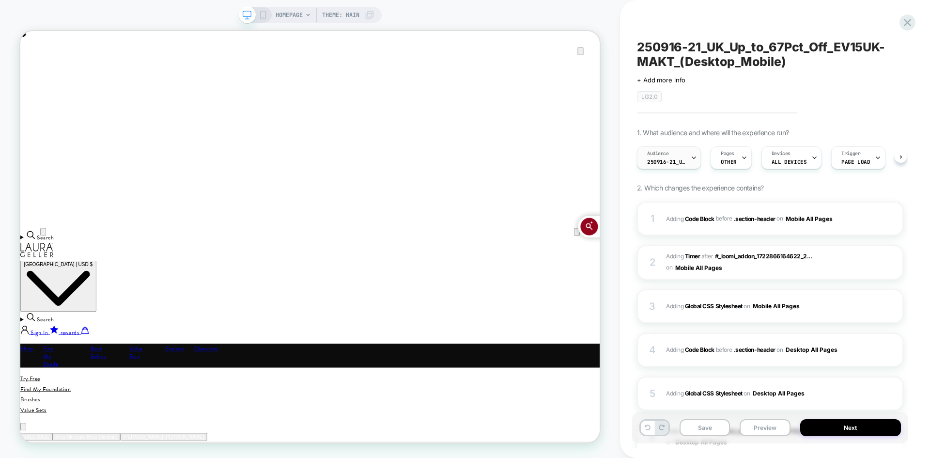
click at [676, 166] on div "Audience 250916-21_UK_VisitBanner_EV10UK-MAKT" at bounding box center [667, 158] width 58 height 22
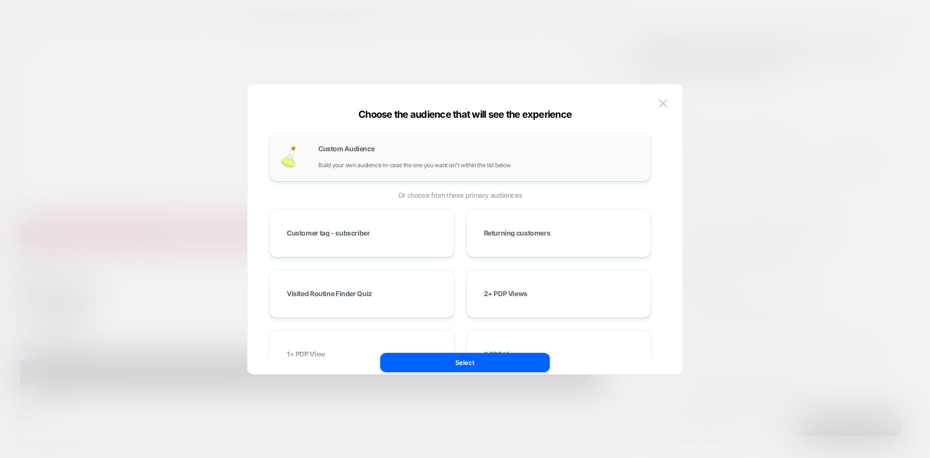
scroll to position [0, 773]
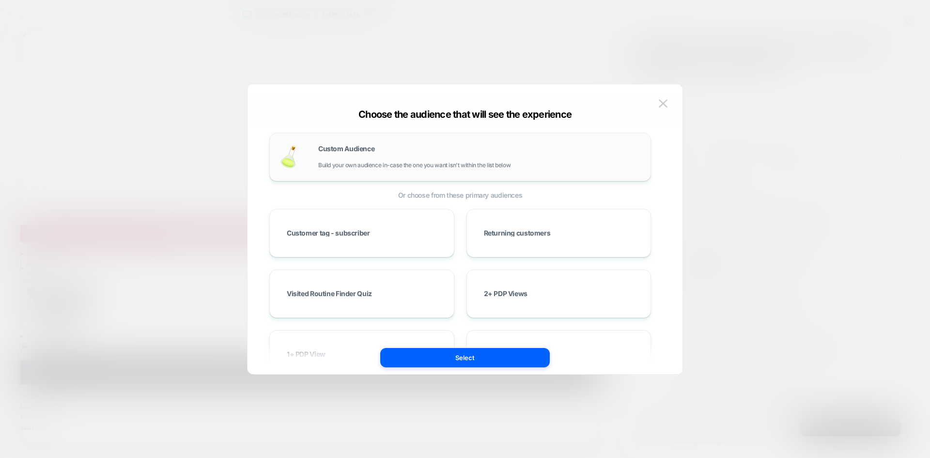
click at [454, 141] on div "Custom Audience Build your own audience in-case the one you want isn't within t…" at bounding box center [460, 157] width 382 height 48
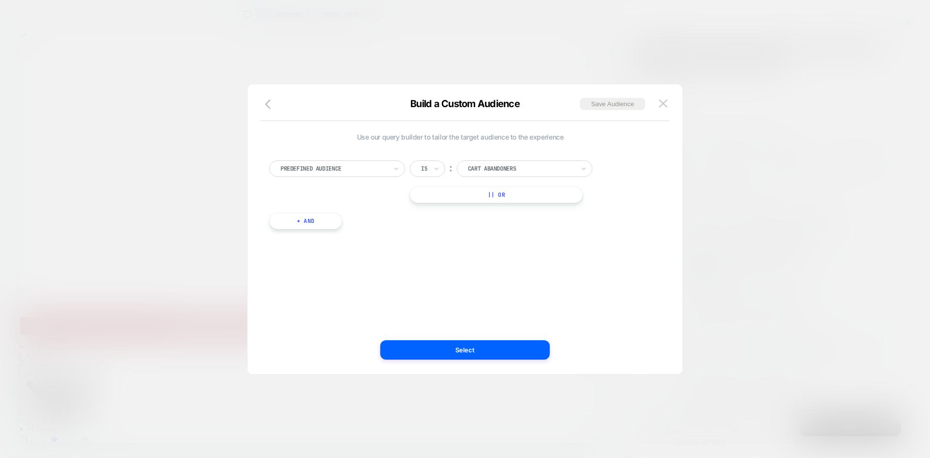
scroll to position [0, 0]
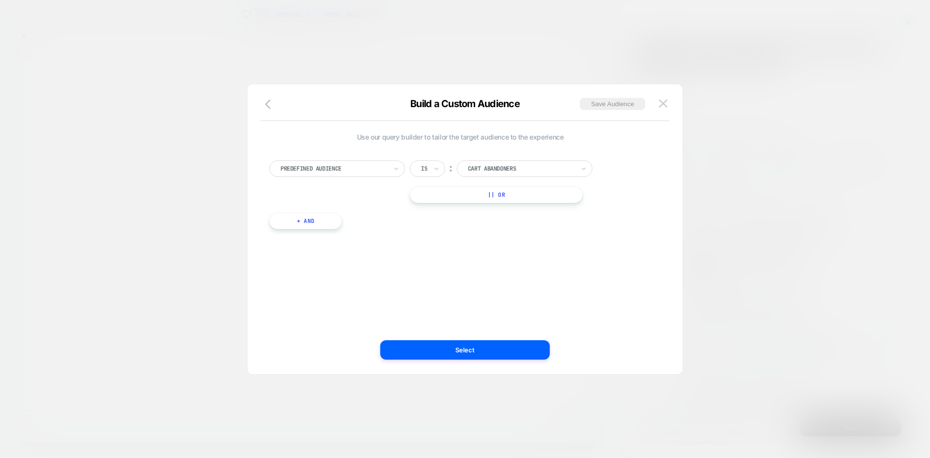
click at [368, 168] on div at bounding box center [334, 168] width 107 height 9
type input "*****"
click at [331, 203] on div "Visit In Page" at bounding box center [342, 209] width 126 height 16
click at [424, 173] on input "text" at bounding box center [423, 168] width 4 height 9
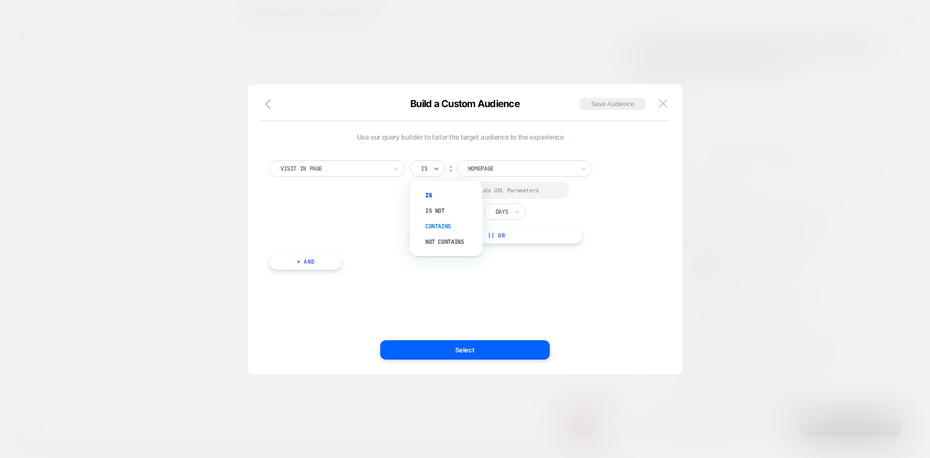
click at [440, 231] on div "Contains" at bounding box center [451, 227] width 63 height 16
drag, startPoint x: 421, startPoint y: 192, endPoint x: 473, endPoint y: 210, distance: 55.8
click at [421, 192] on div at bounding box center [423, 190] width 7 height 7
drag, startPoint x: 462, startPoint y: 214, endPoint x: 472, endPoint y: 214, distance: 9.2
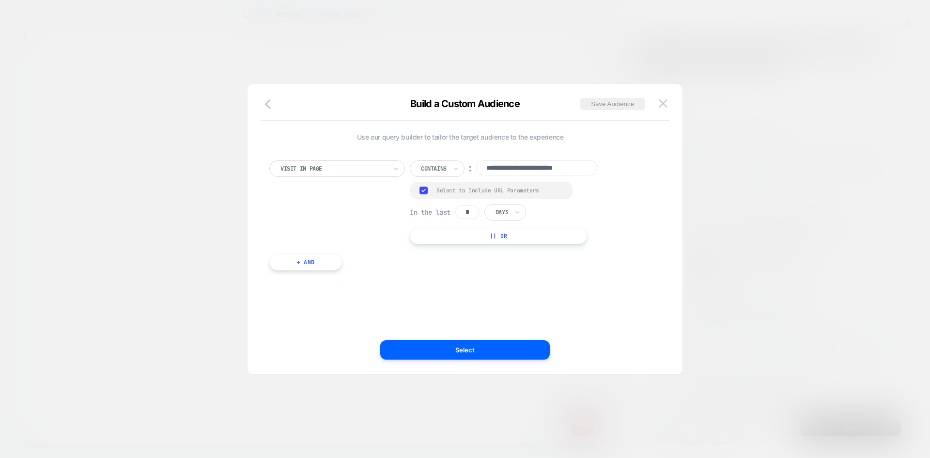
click at [444, 214] on div "In the last * Days" at bounding box center [468, 212] width 116 height 16
type input "*"
click at [524, 212] on div "Days" at bounding box center [506, 212] width 42 height 16
click at [513, 235] on div "Hours" at bounding box center [527, 239] width 63 height 16
click at [522, 166] on input "**********" at bounding box center [536, 167] width 121 height 15
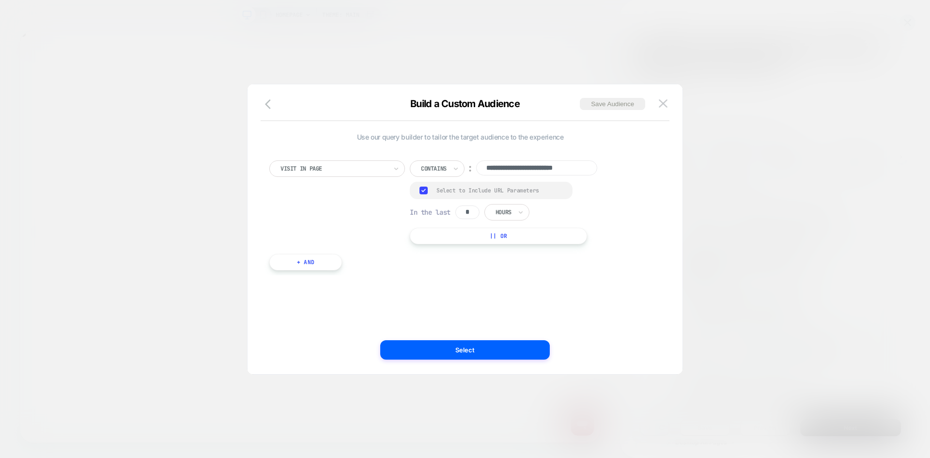
paste input
type input "**********"
click at [609, 108] on button "Save Audience" at bounding box center [612, 104] width 65 height 12
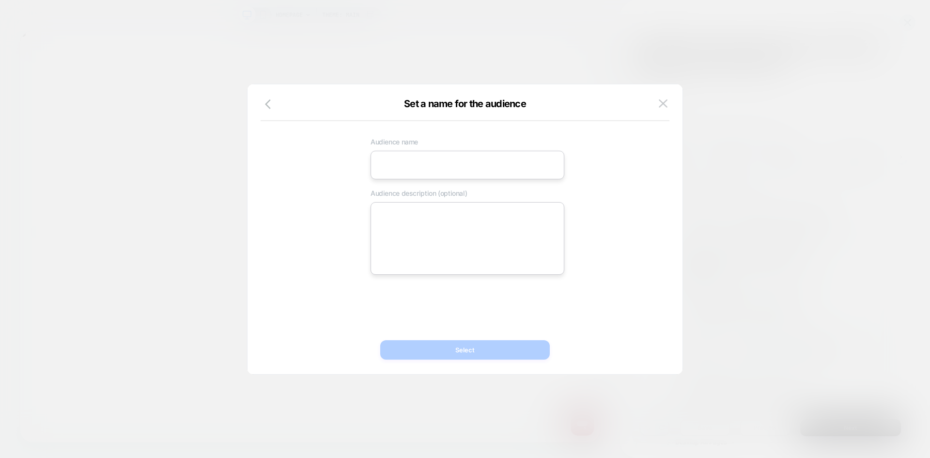
click at [400, 168] on input at bounding box center [468, 165] width 194 height 29
paste input "**********"
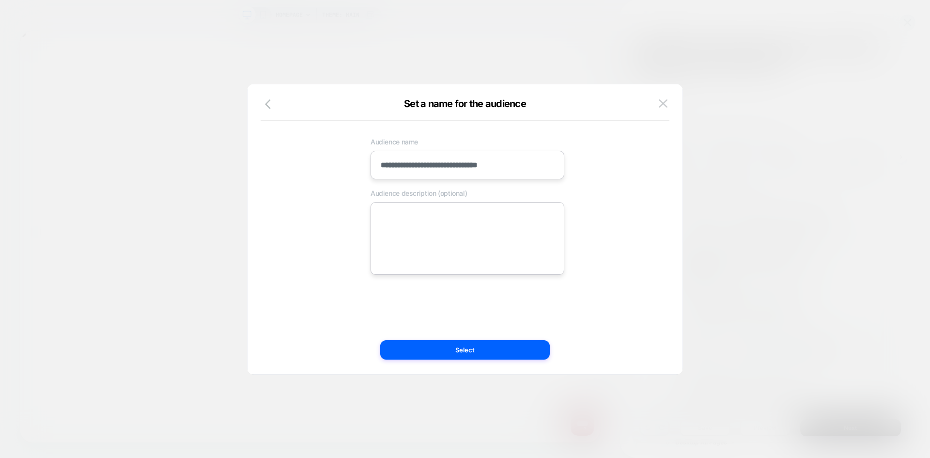
type input "**********"
click at [435, 239] on textarea at bounding box center [468, 238] width 194 height 73
paste textarea "**********"
type textarea "*"
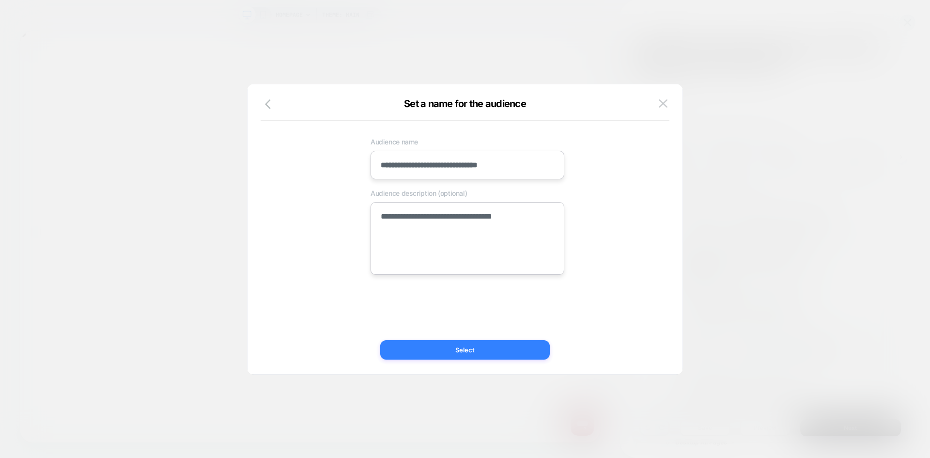
type textarea "**********"
click at [445, 351] on button "Select" at bounding box center [465, 349] width 170 height 19
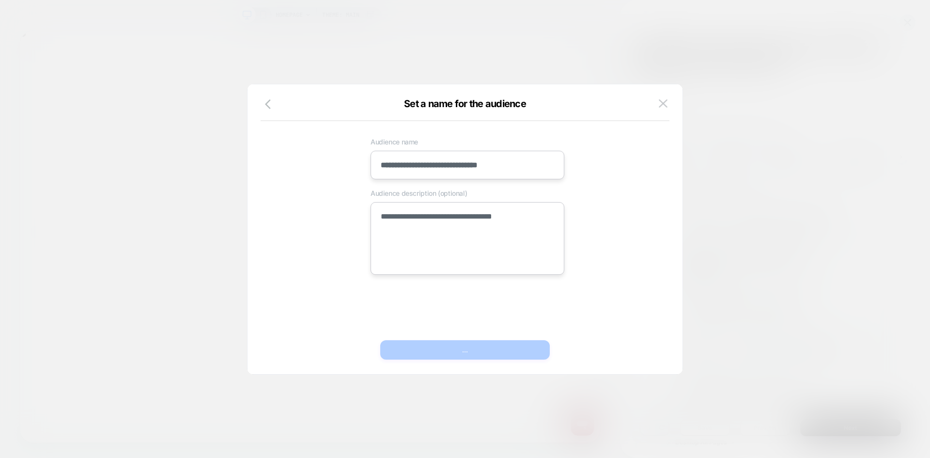
type textarea "*"
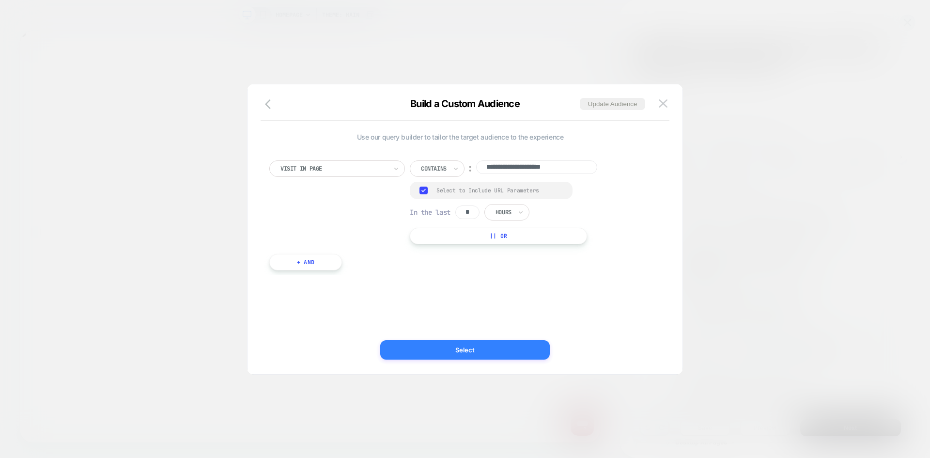
scroll to position [0, 773]
click at [432, 353] on button "Select" at bounding box center [465, 349] width 170 height 19
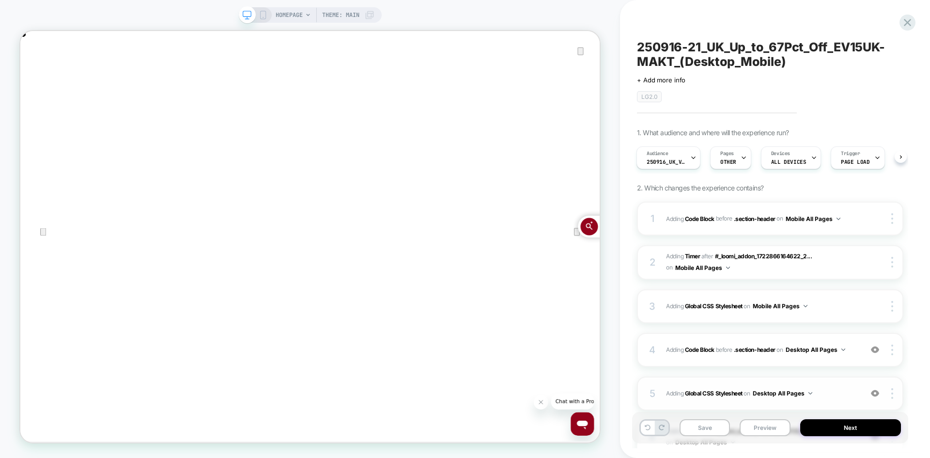
drag, startPoint x: 714, startPoint y: 432, endPoint x: 694, endPoint y: 407, distance: 32.0
click at [714, 432] on button "Save" at bounding box center [705, 427] width 50 height 17
click at [259, 11] on icon at bounding box center [263, 15] width 9 height 9
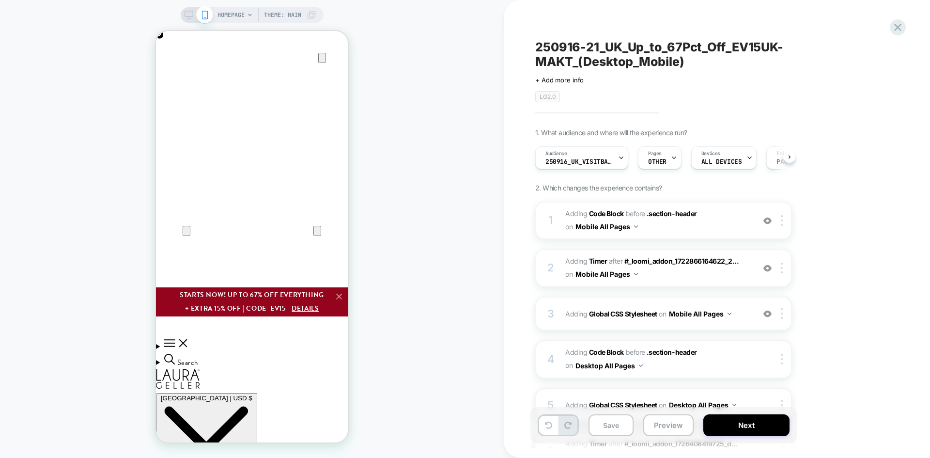
scroll to position [0, 0]
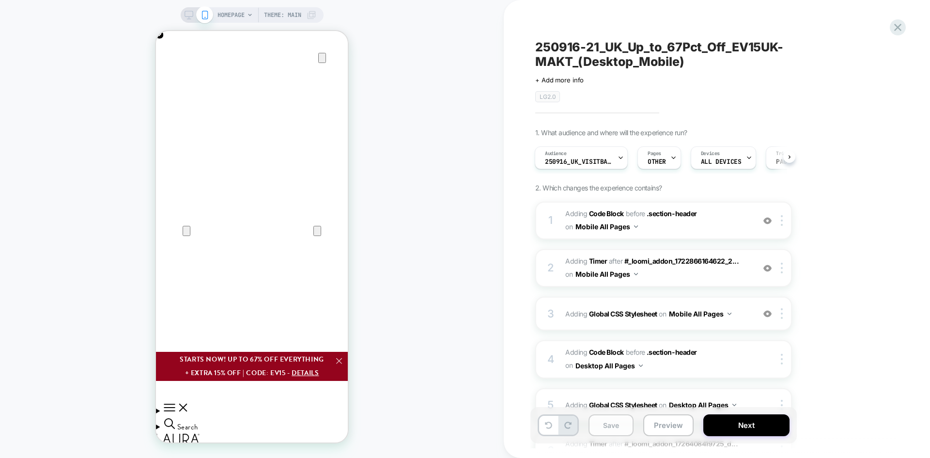
click at [621, 425] on button "Save" at bounding box center [611, 425] width 45 height 22
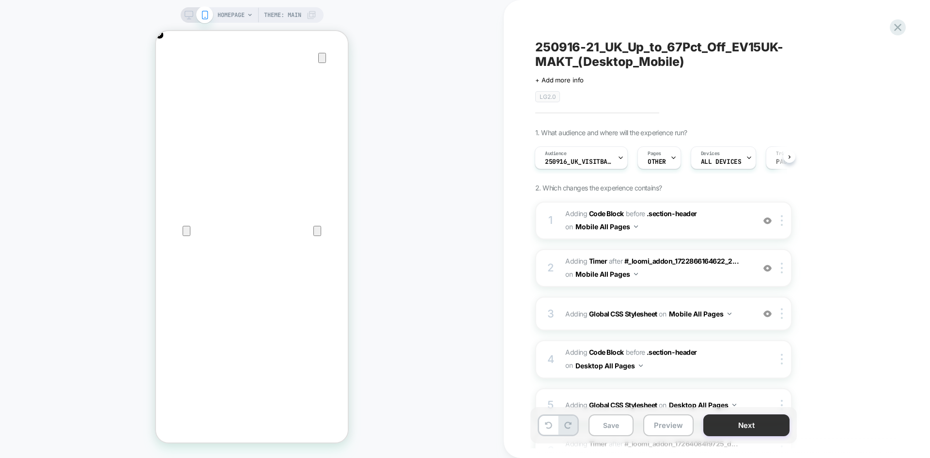
scroll to position [0, 0]
click at [740, 421] on button "Next" at bounding box center [747, 425] width 86 height 22
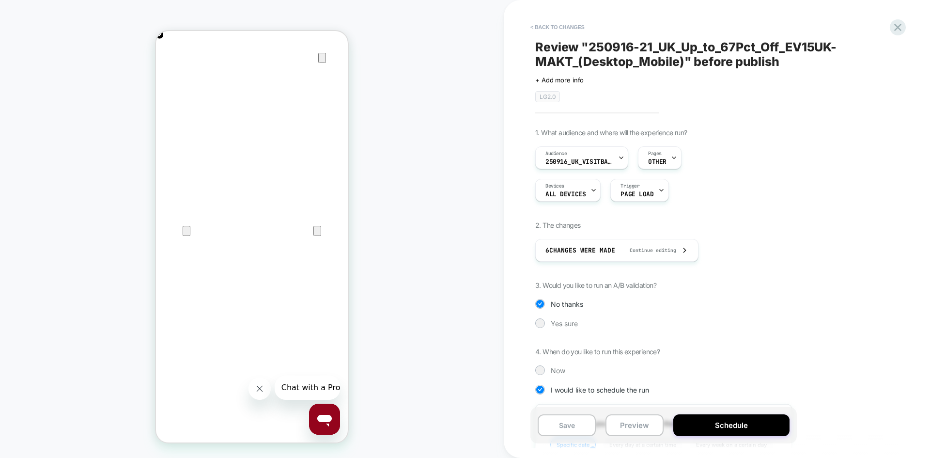
scroll to position [189, 0]
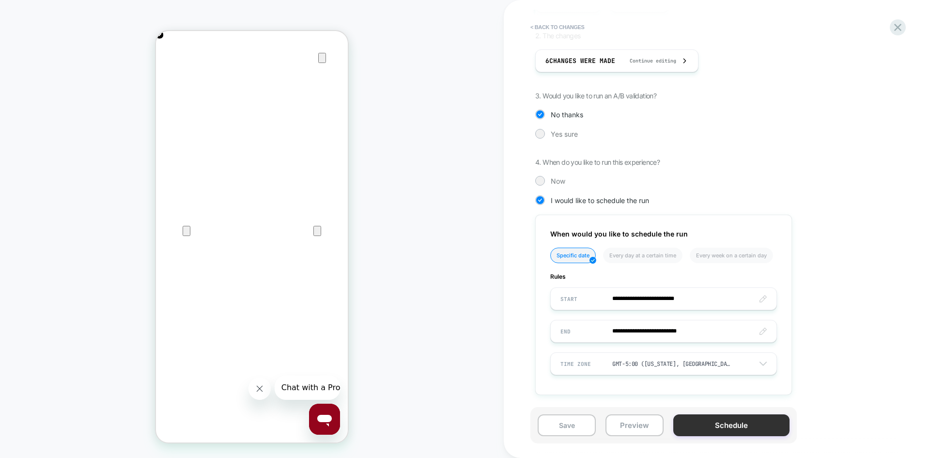
click at [729, 422] on button "Schedule" at bounding box center [732, 425] width 116 height 22
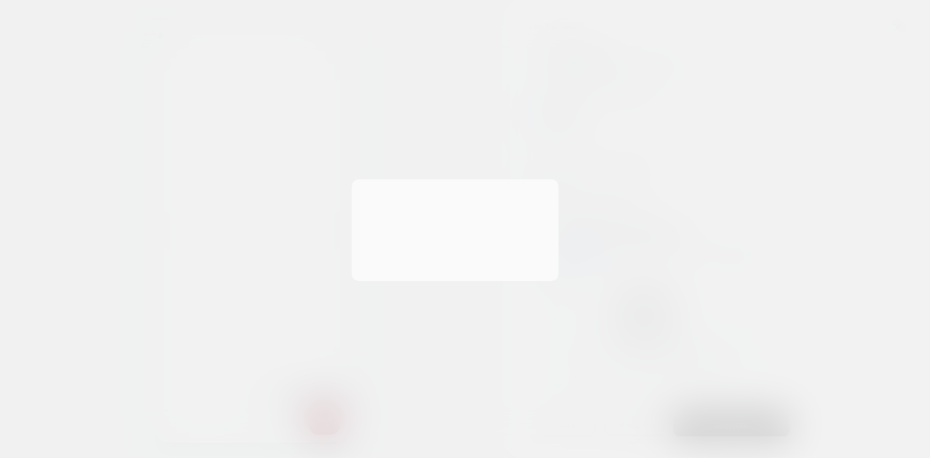
scroll to position [0, 384]
click at [434, 258] on button "Yes, Schedule" at bounding box center [417, 261] width 86 height 24
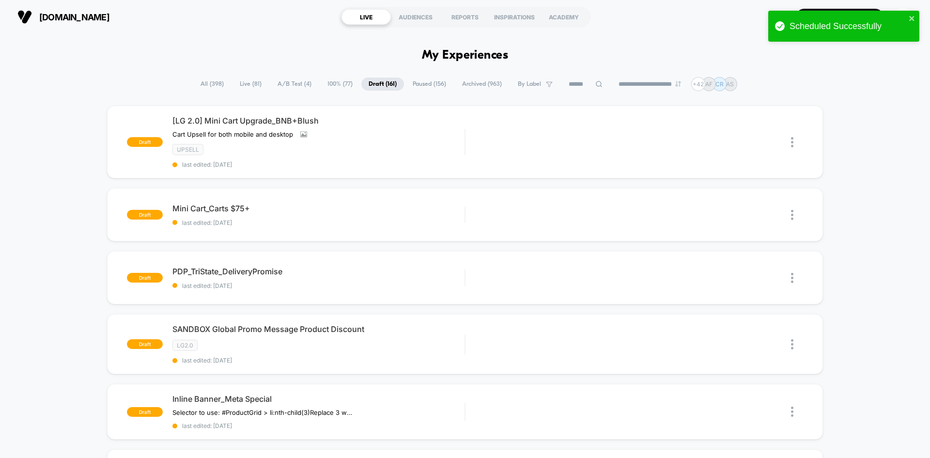
click at [198, 84] on span "All ( 398 )" at bounding box center [212, 84] width 38 height 13
